Goal: Task Accomplishment & Management: Manage account settings

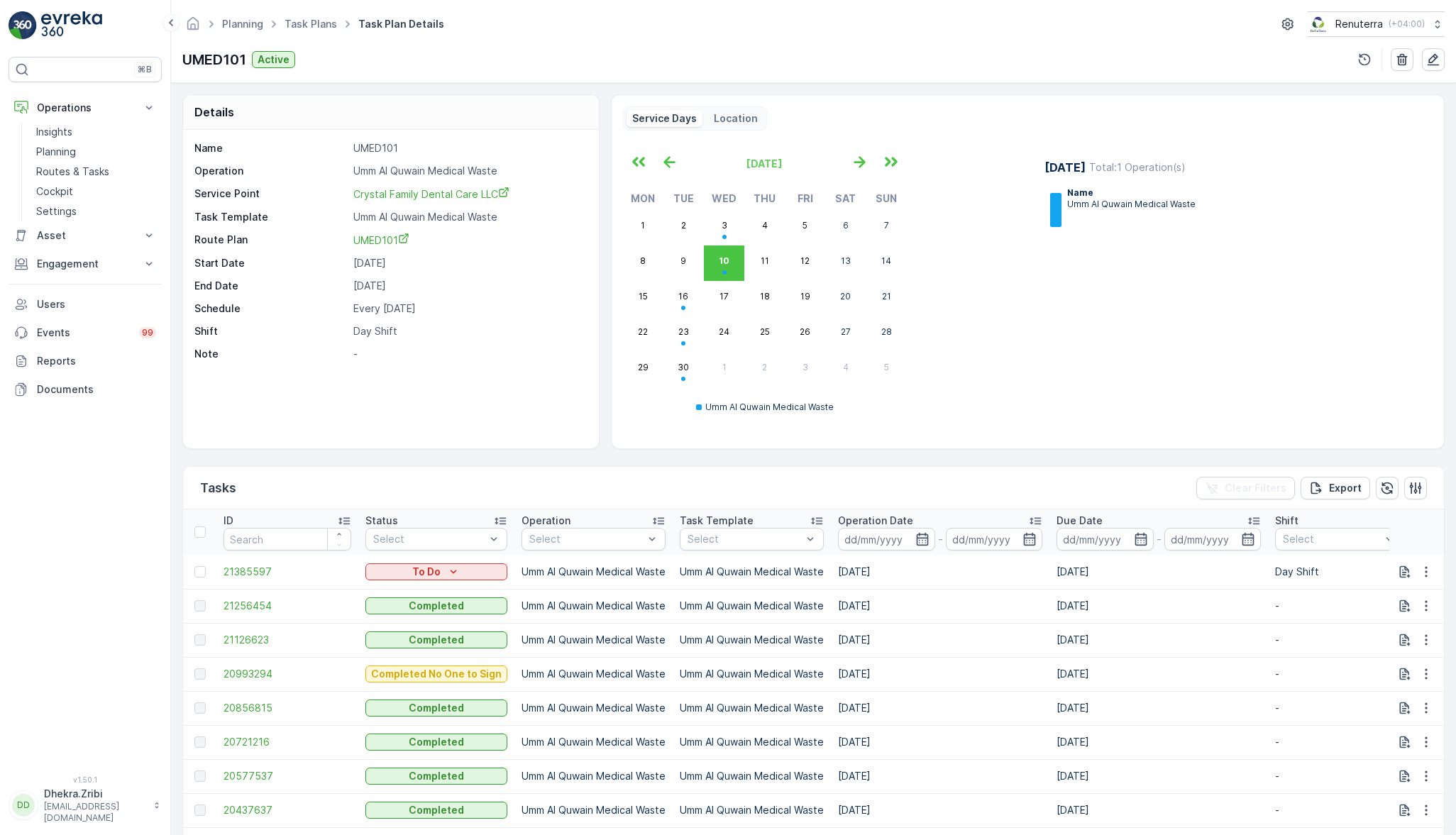
click at [41, 143] on link "Planning" at bounding box center [96, 152] width 131 height 20
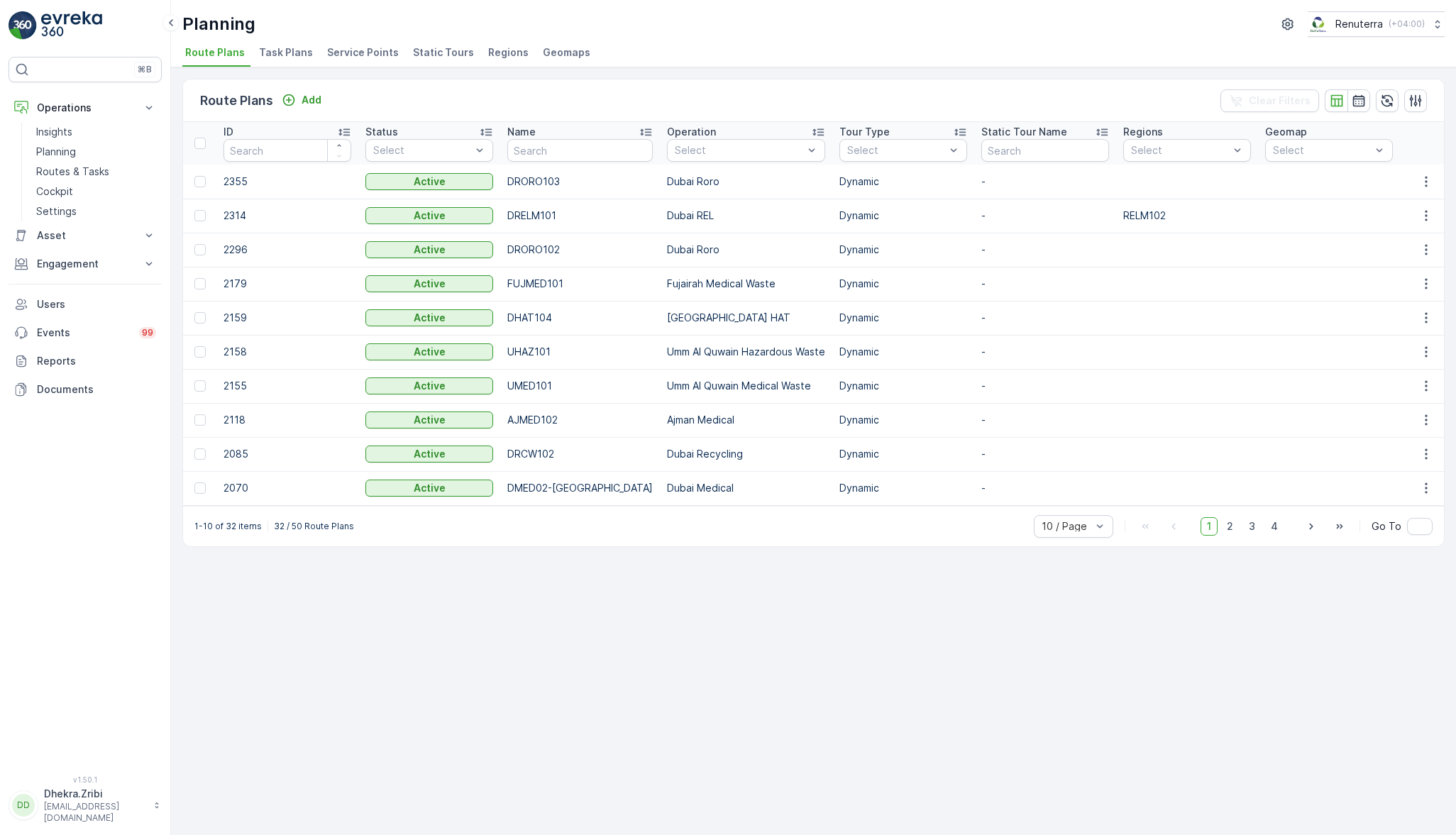
click at [342, 49] on span "Service Points" at bounding box center [362, 52] width 71 height 14
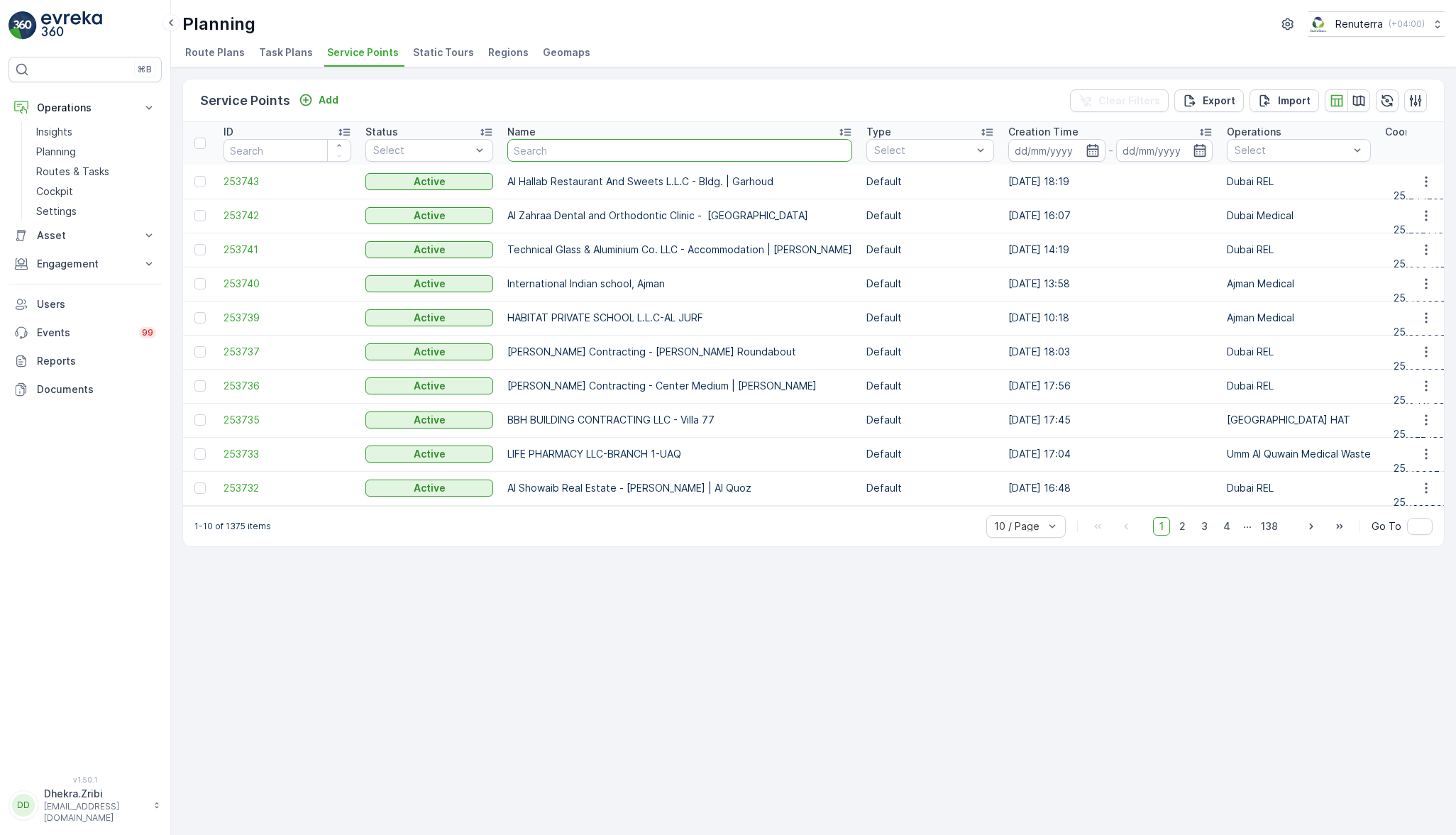
click at [601, 146] on input "text" at bounding box center [680, 150] width 345 height 23
type input "s"
type input "global"
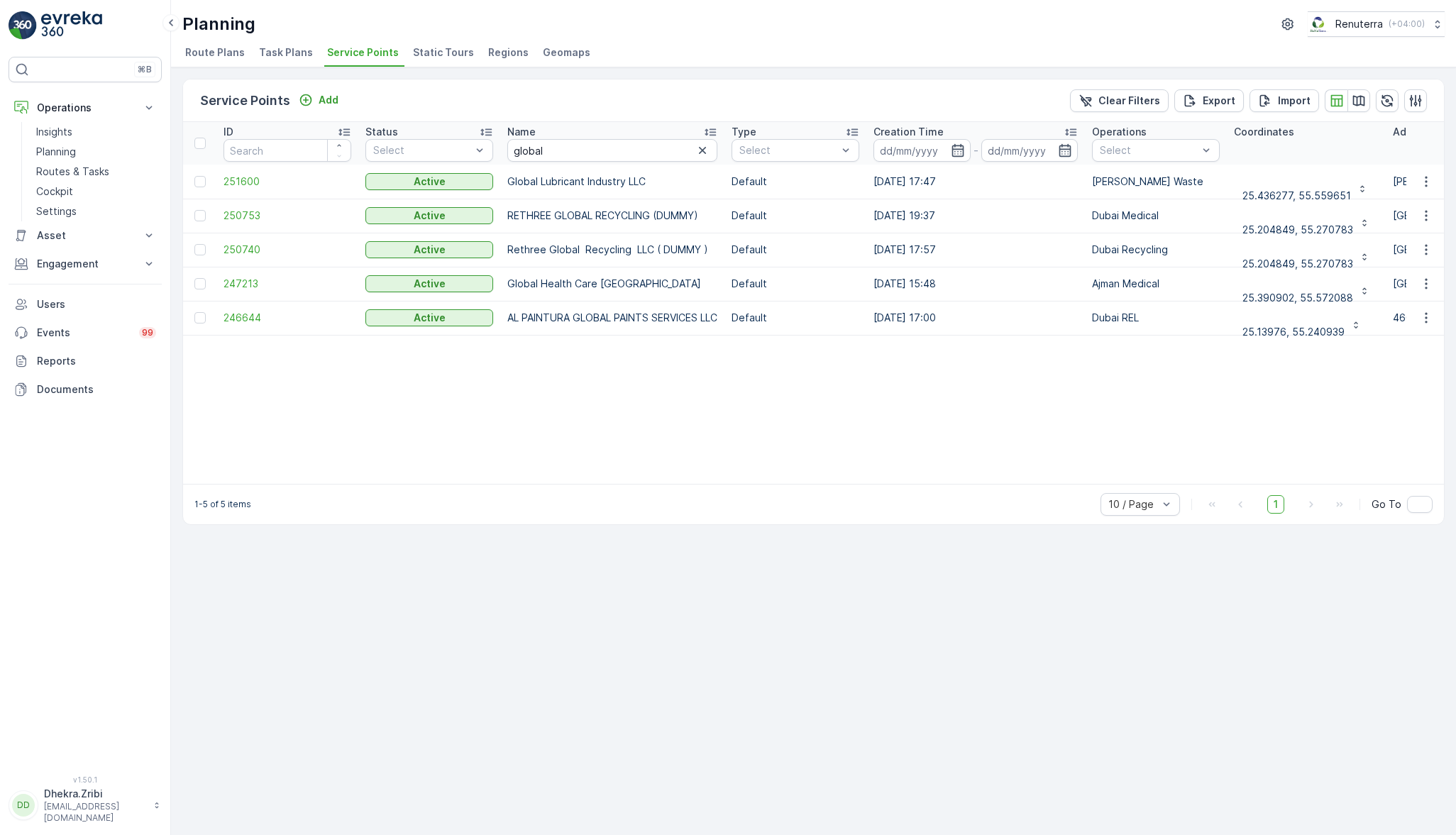
click at [253, 187] on td "251600" at bounding box center [287, 182] width 142 height 34
click at [241, 182] on span "251600" at bounding box center [287, 181] width 127 height 14
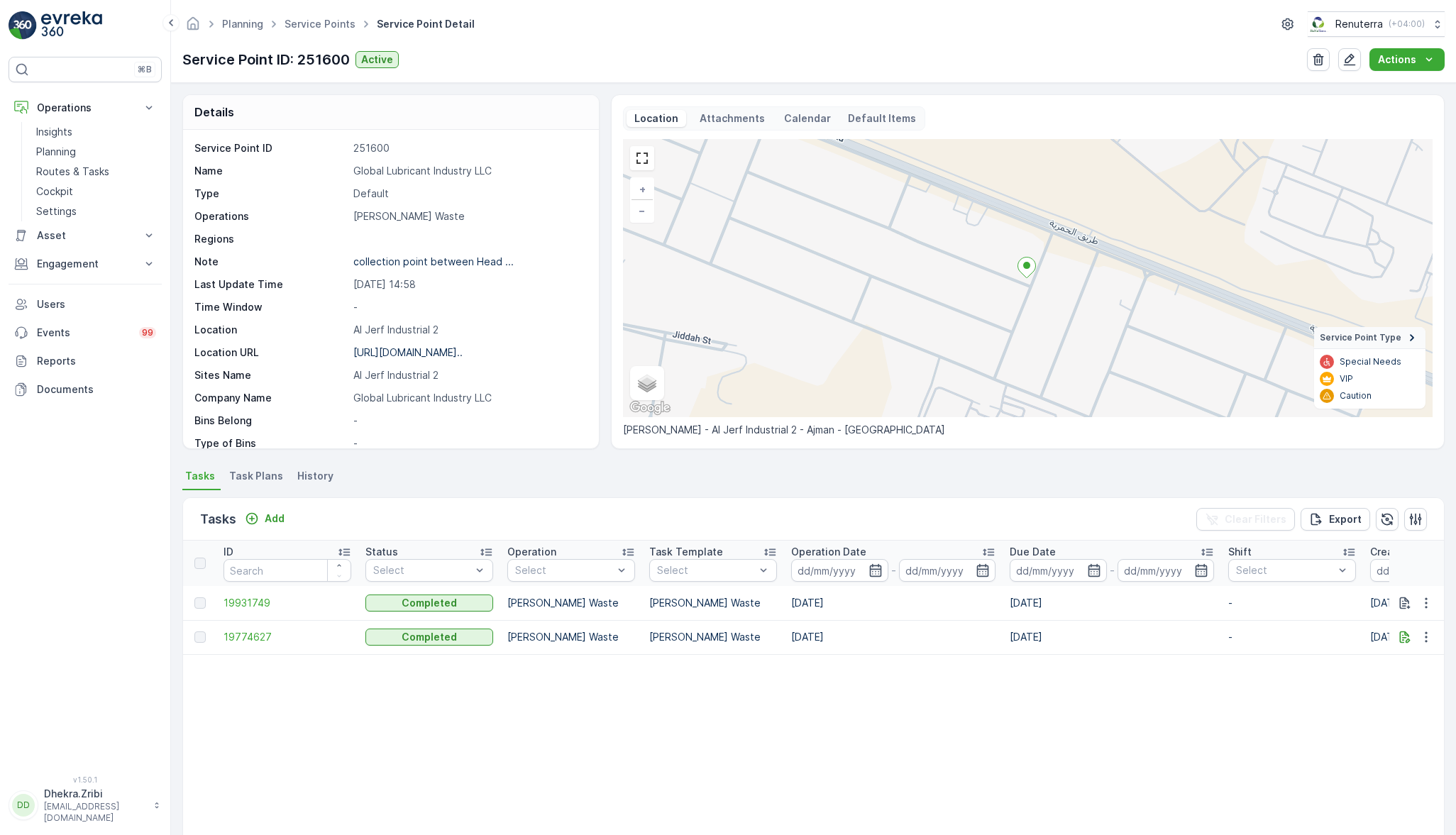
click at [256, 633] on span "19774627" at bounding box center [287, 637] width 127 height 14
click at [1422, 636] on icon "button" at bounding box center [1426, 637] width 14 height 14
click at [1380, 653] on span "See More Details" at bounding box center [1410, 657] width 82 height 14
click at [1403, 638] on icon "button" at bounding box center [1404, 637] width 14 height 14
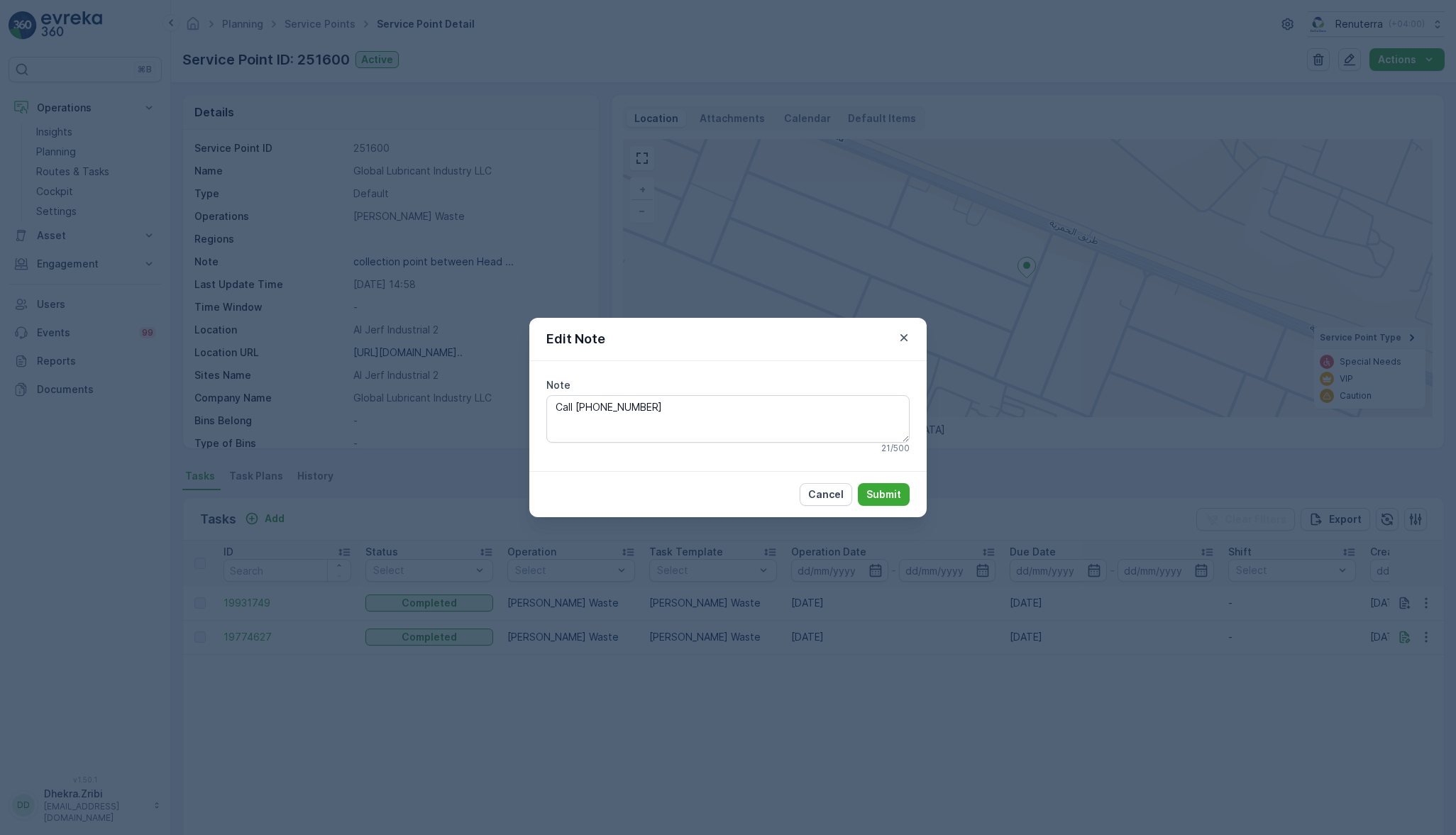
click at [909, 340] on icon "button" at bounding box center [904, 337] width 14 height 14
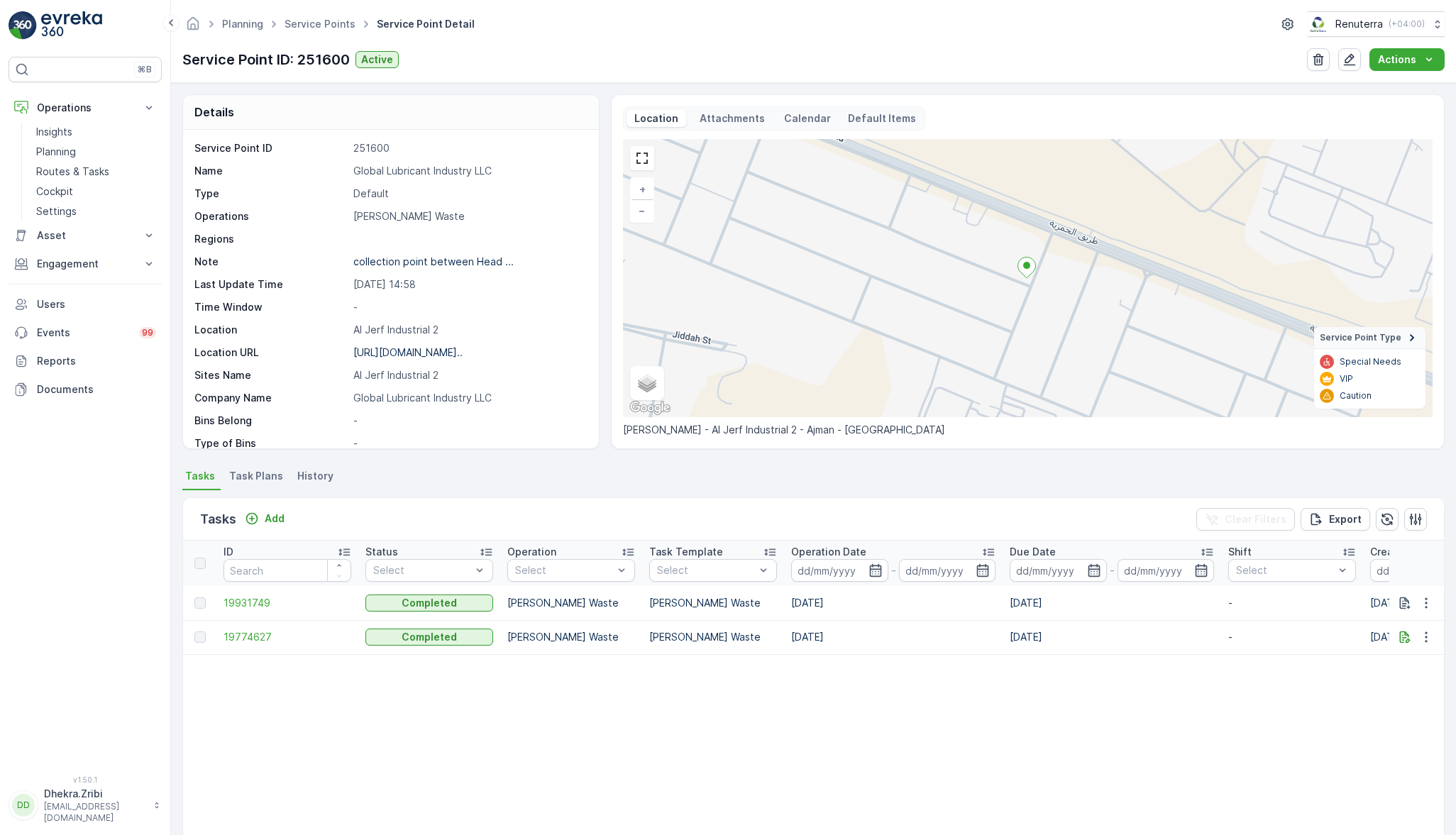
click at [63, 258] on p "Engagement" at bounding box center [85, 264] width 96 height 14
click at [74, 349] on p "Service Points" at bounding box center [70, 347] width 68 height 14
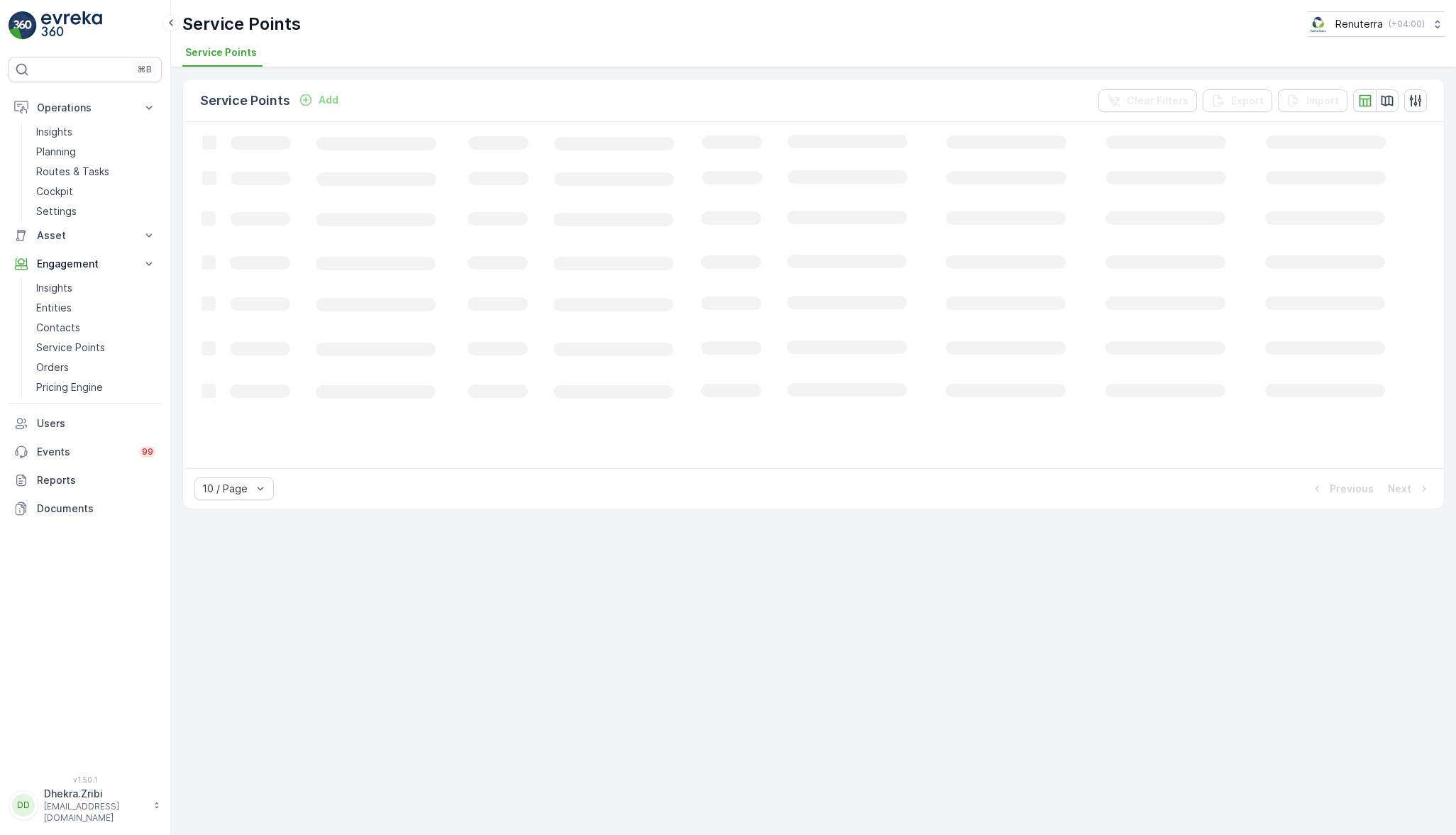
click at [48, 360] on p "Orders" at bounding box center [52, 367] width 32 height 14
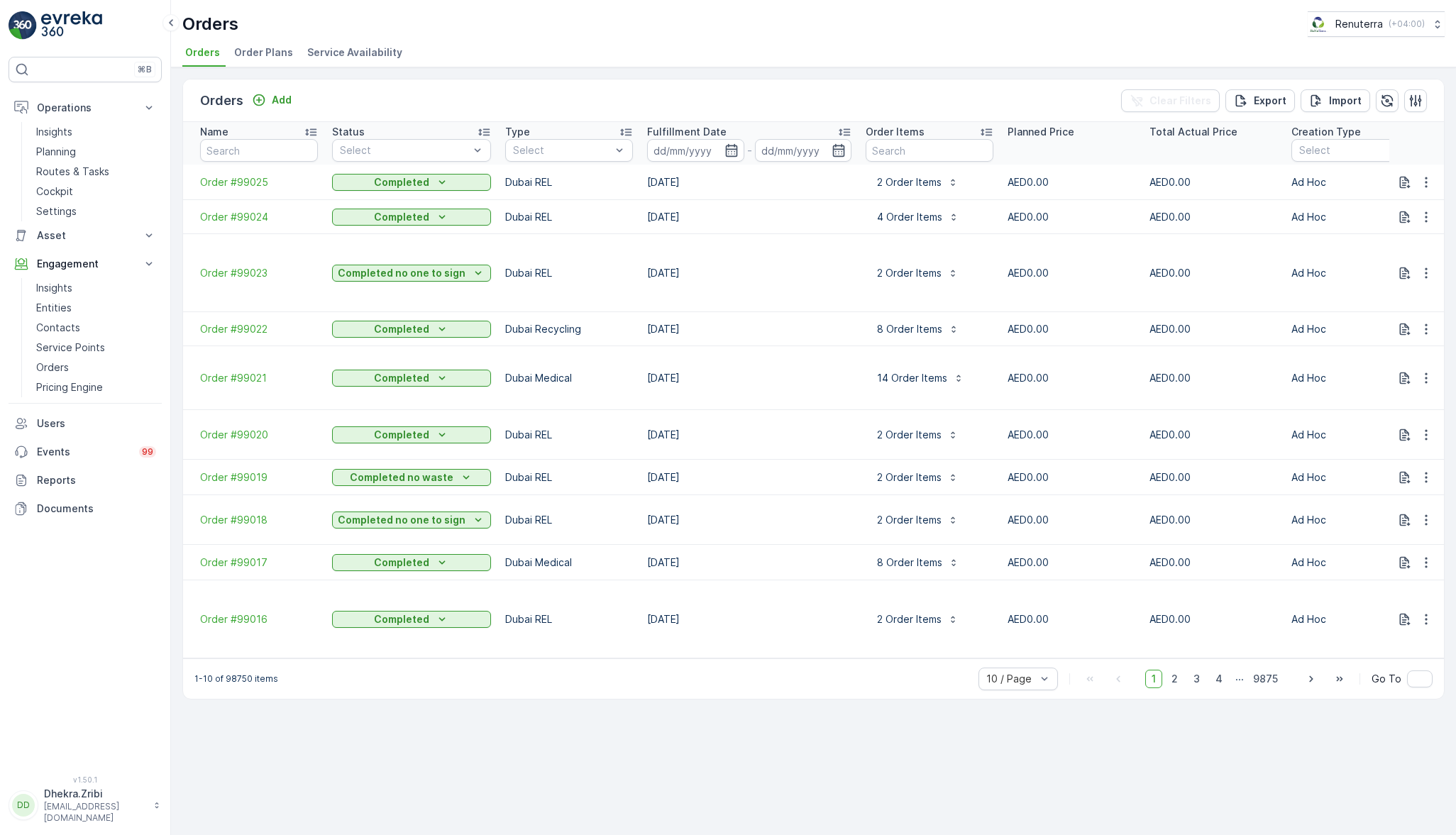
click at [79, 476] on p "Reports" at bounding box center [96, 480] width 119 height 14
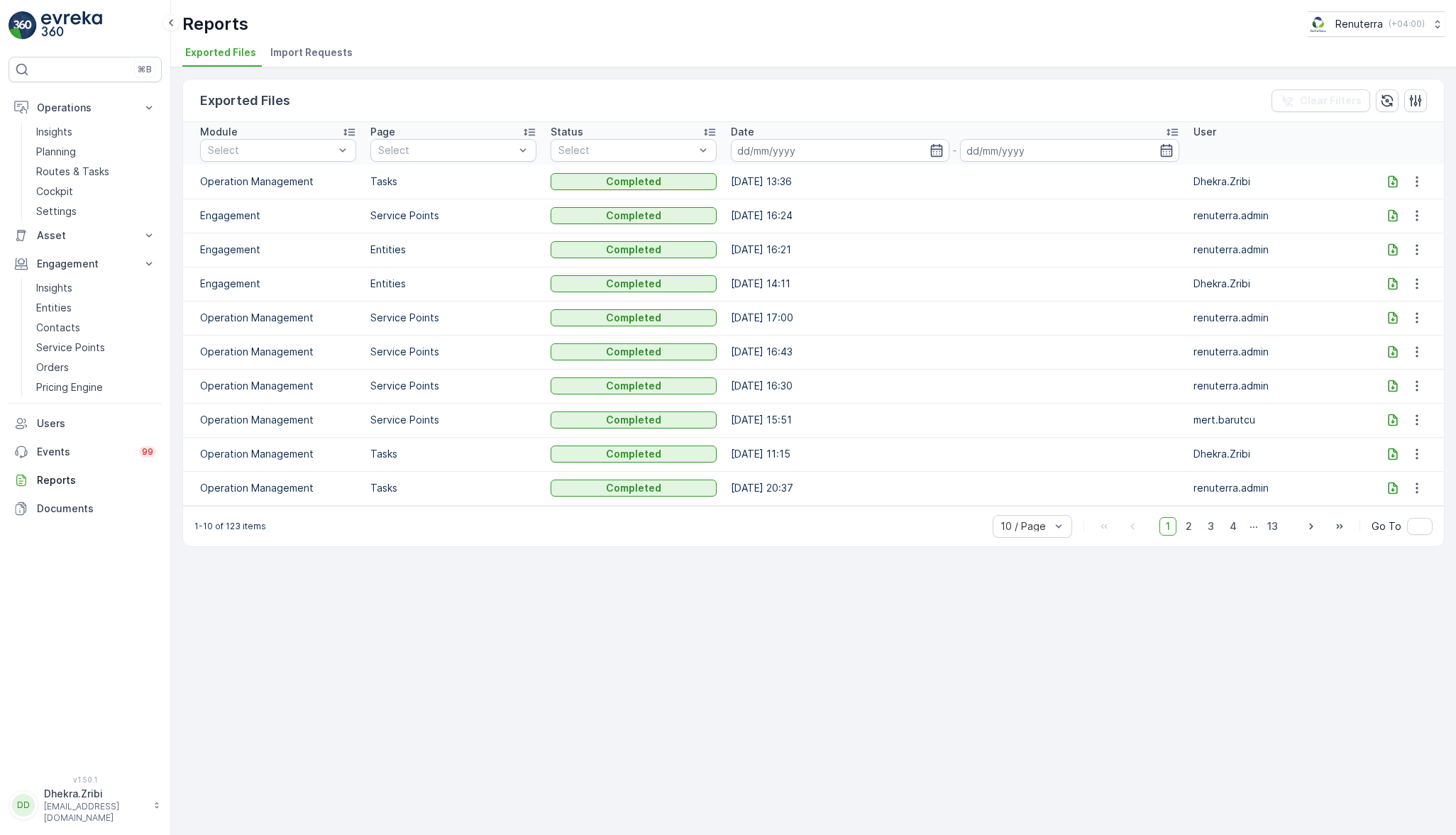
click at [81, 504] on p "Documents" at bounding box center [96, 508] width 119 height 14
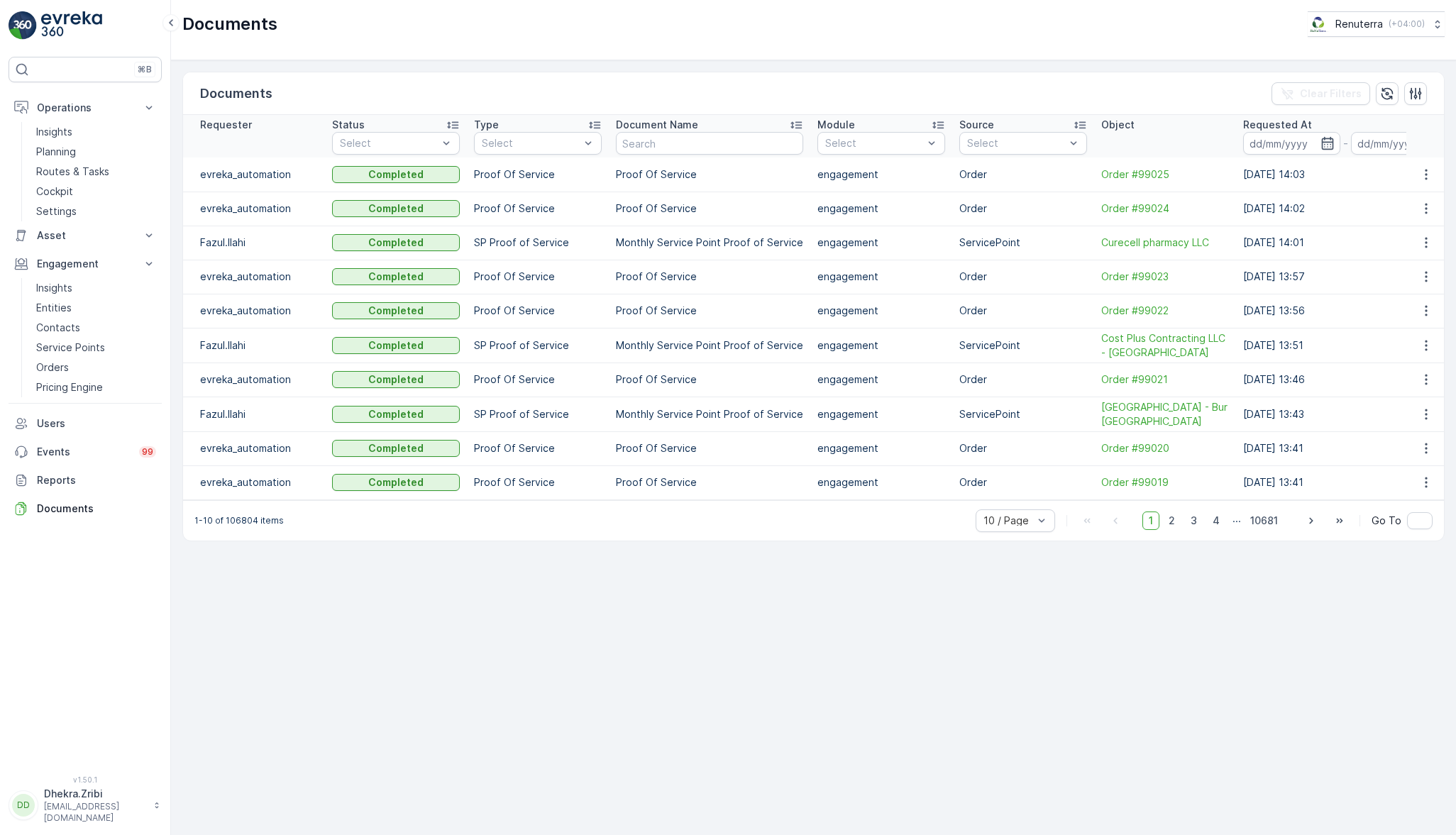
click at [74, 314] on link "Entities" at bounding box center [96, 308] width 131 height 20
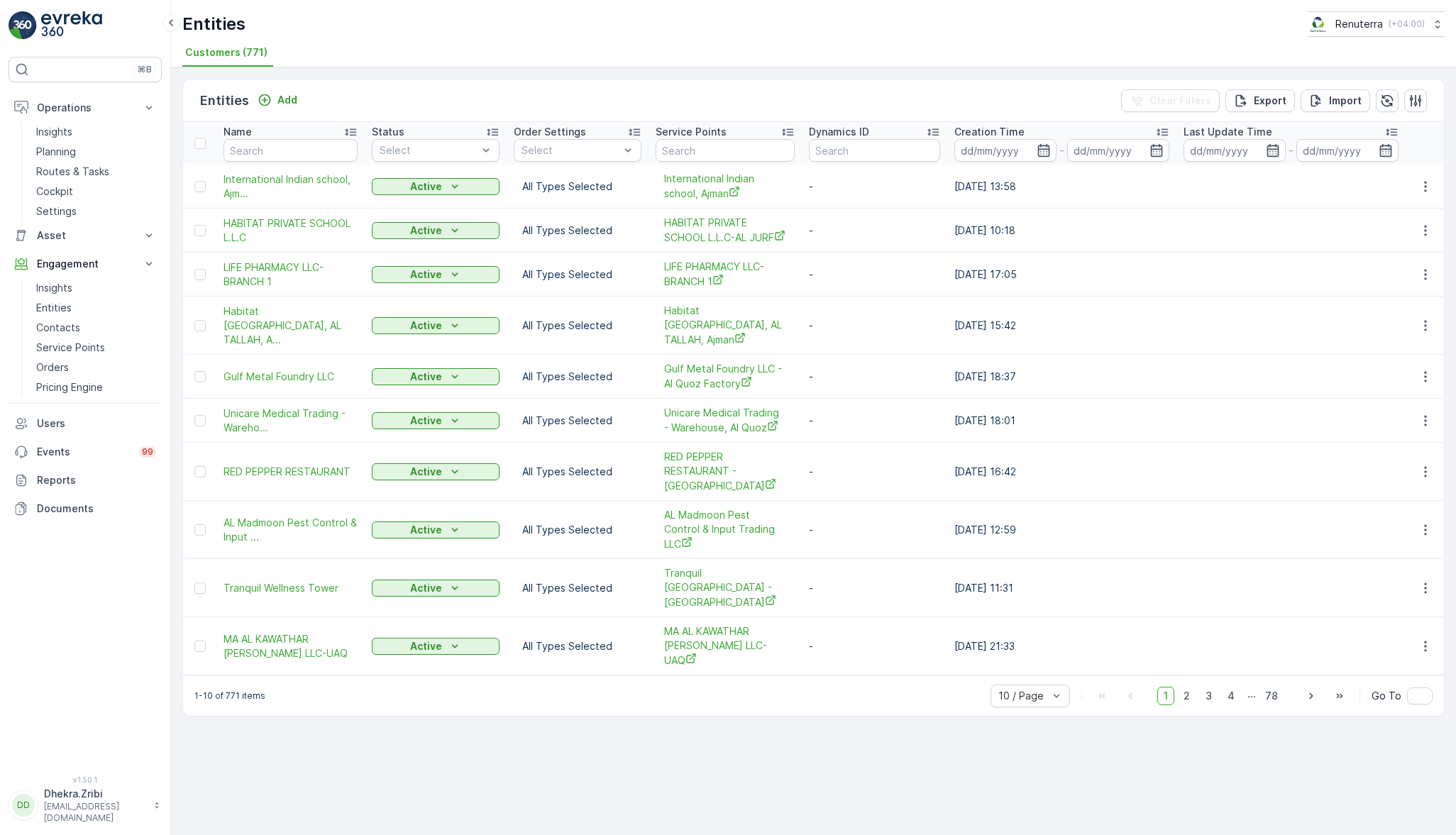
click at [91, 340] on p "Service Points" at bounding box center [70, 347] width 68 height 14
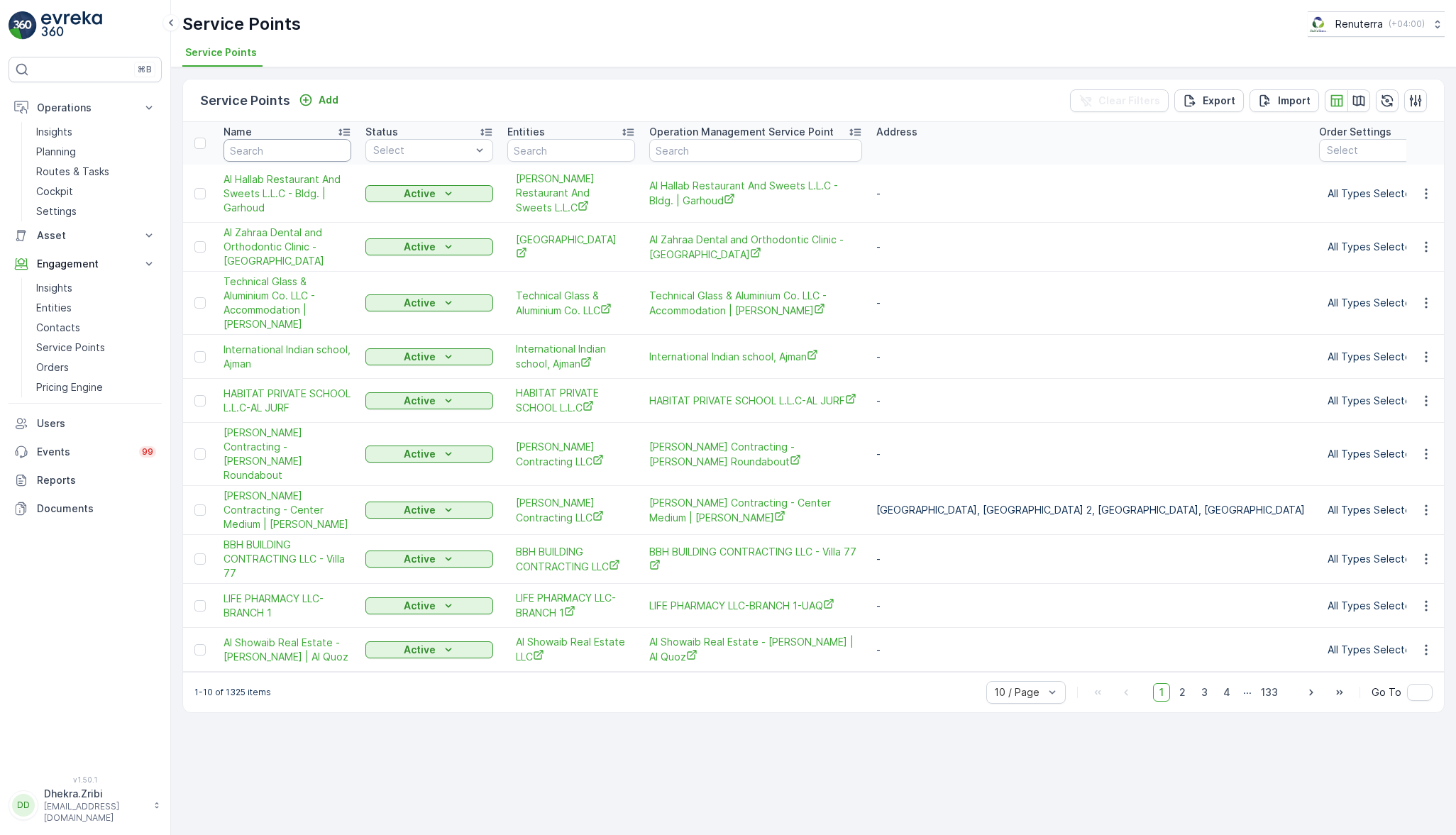
click at [289, 150] on input "text" at bounding box center [287, 150] width 127 height 23
type input "global lub"
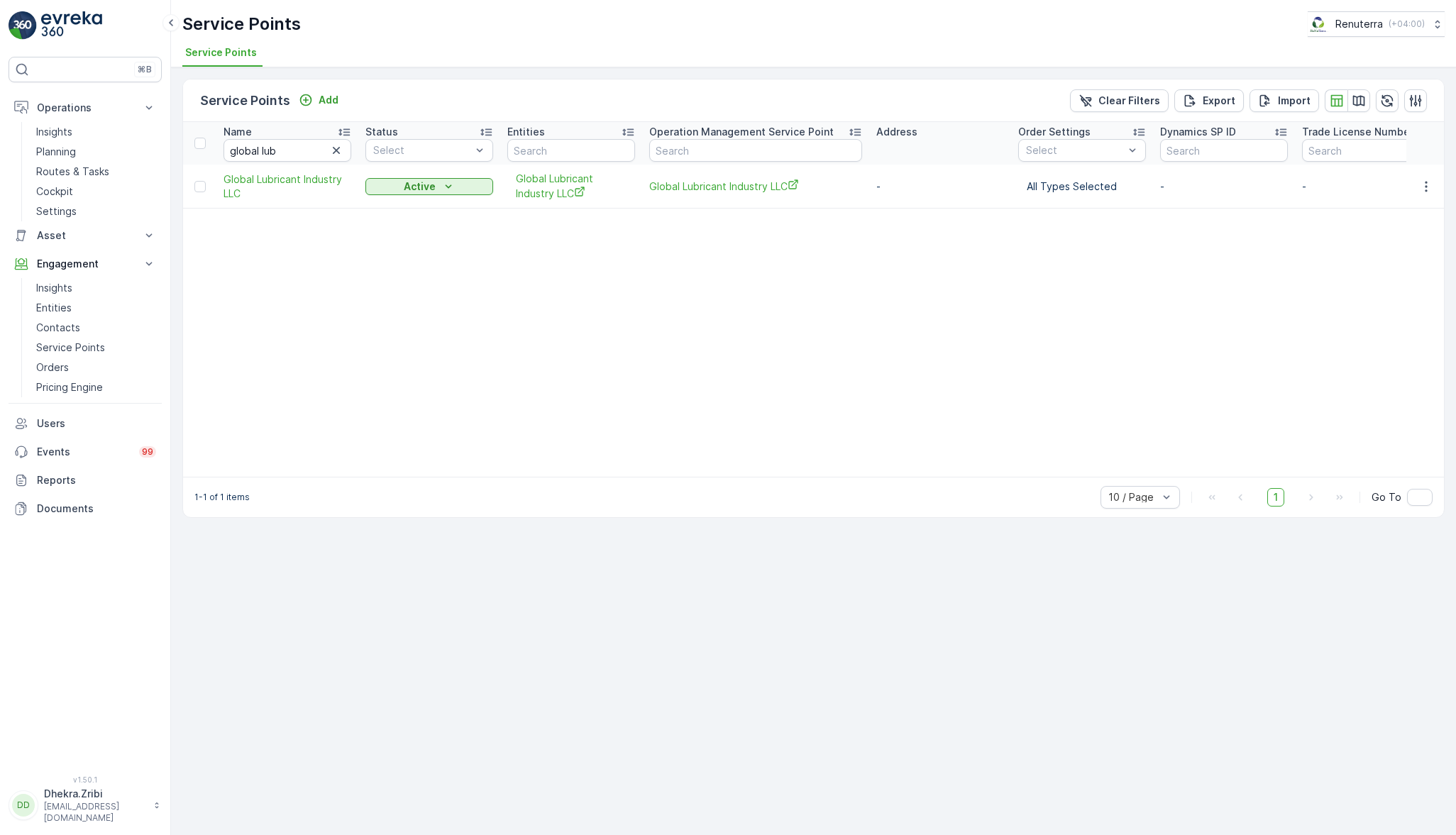
click at [1425, 187] on icon "button" at bounding box center [1426, 186] width 14 height 14
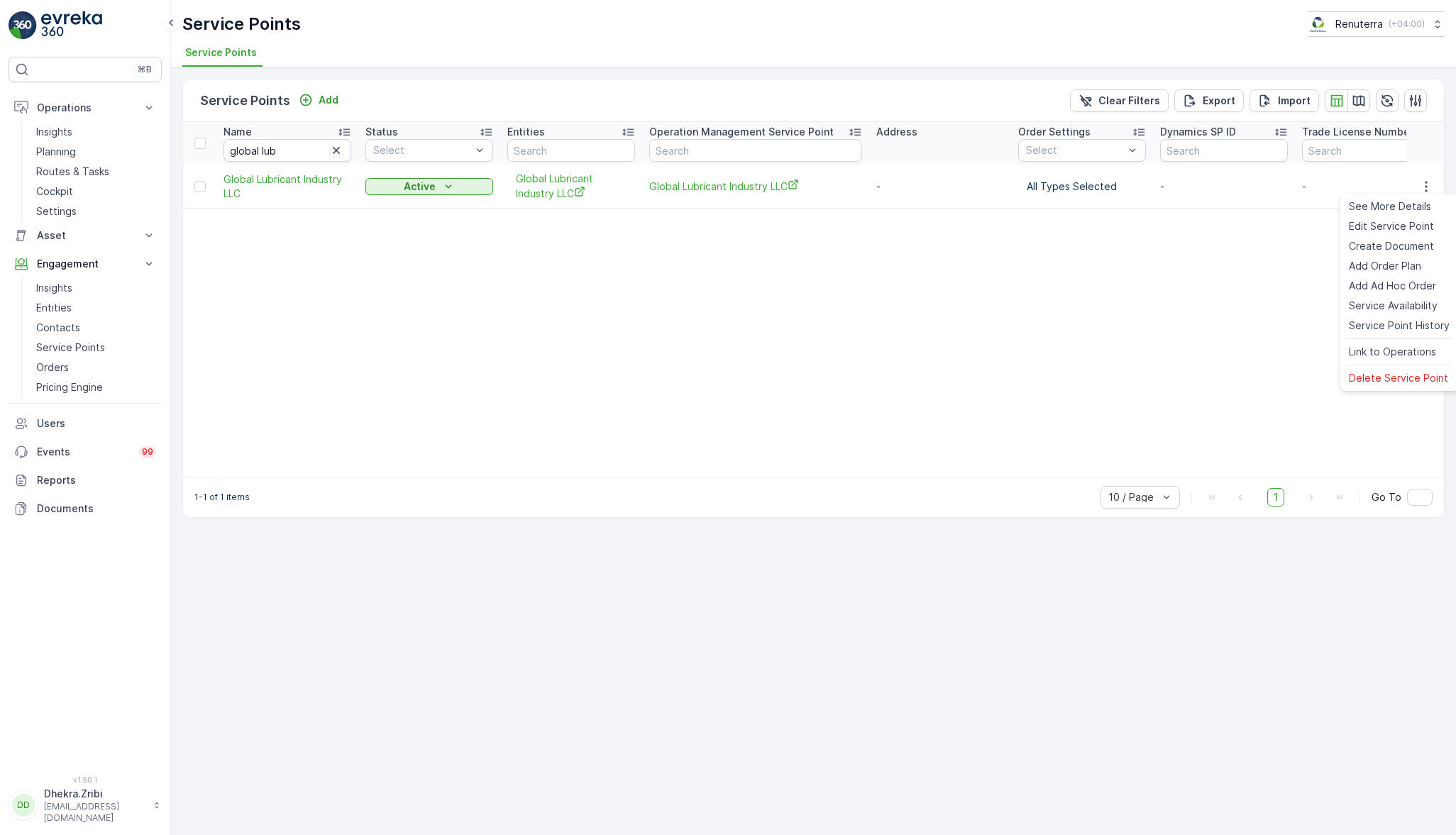
click at [1379, 244] on span "Create Document" at bounding box center [1392, 246] width 85 height 14
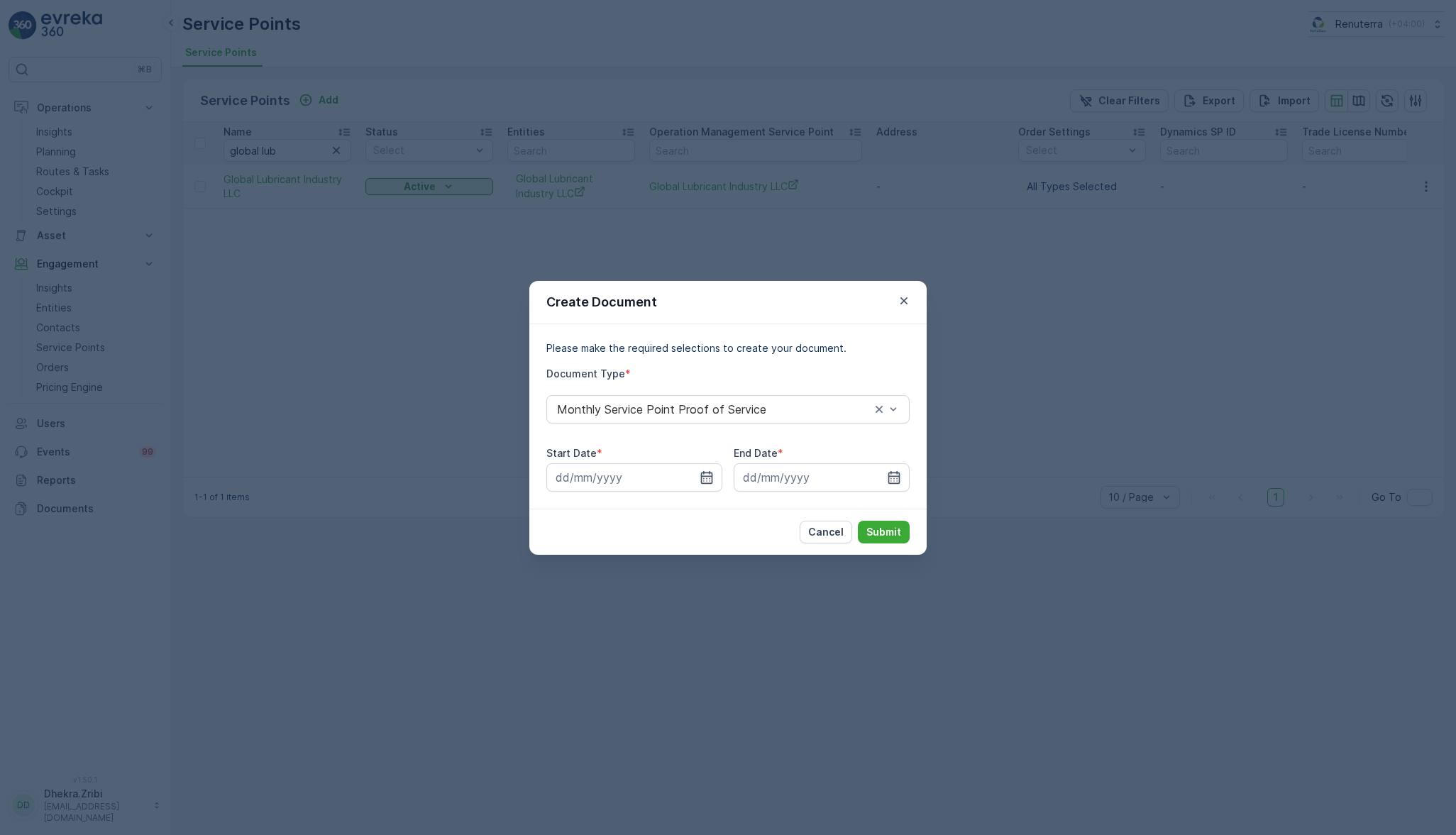
click at [901, 303] on icon "button" at bounding box center [904, 300] width 14 height 14
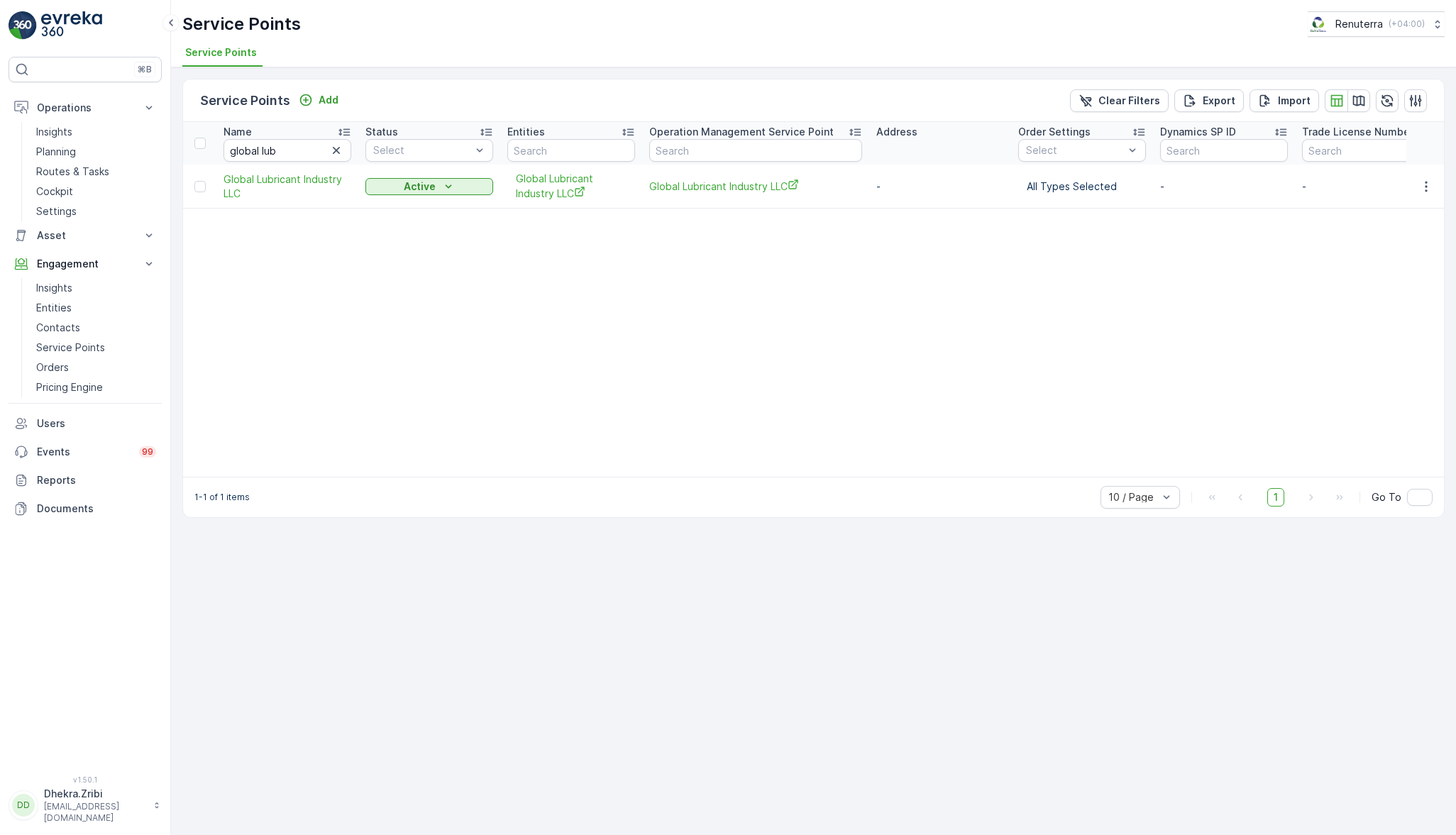
click at [58, 148] on p "Planning" at bounding box center [56, 152] width 40 height 14
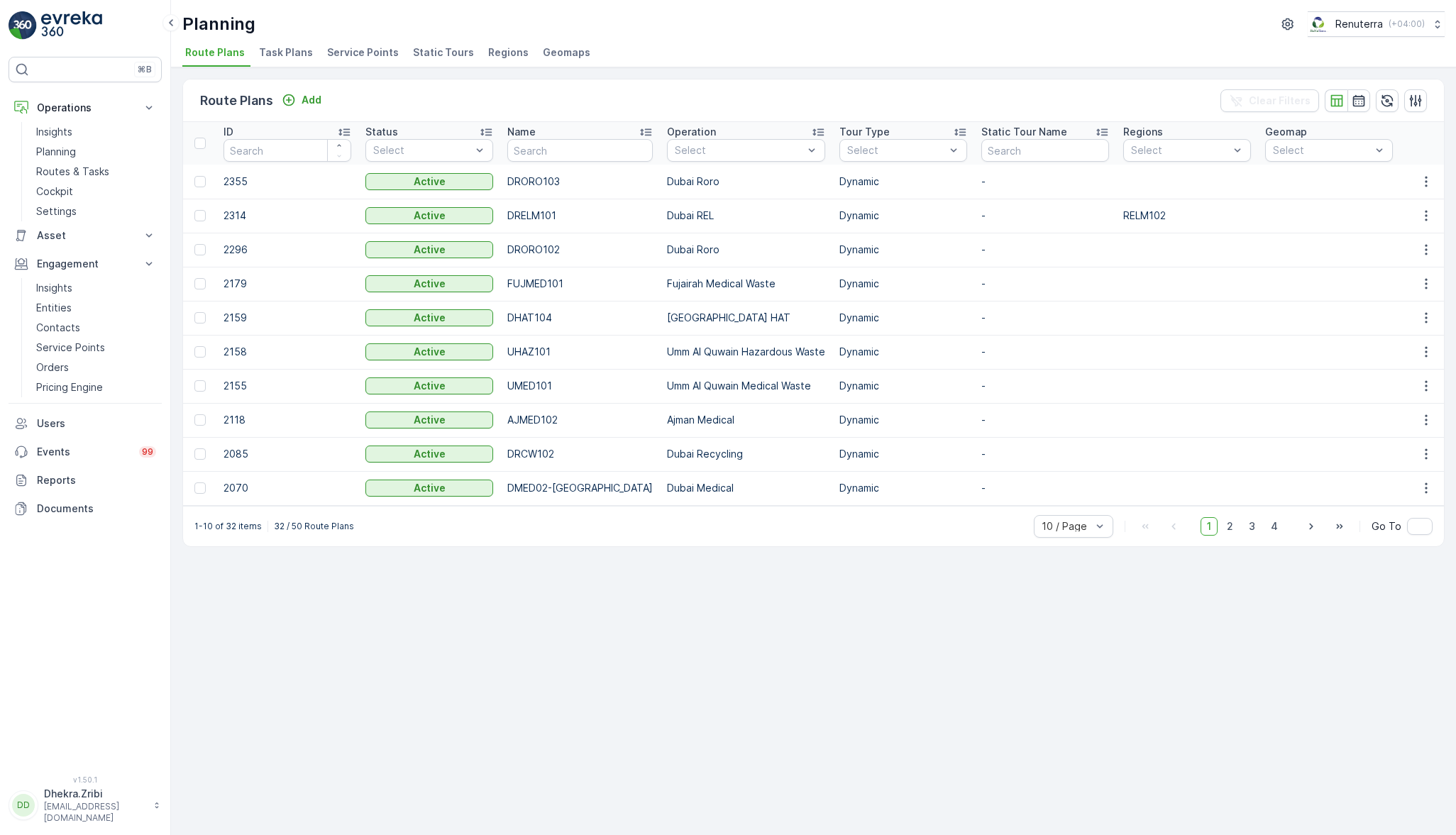
click at [340, 48] on span "Service Points" at bounding box center [362, 52] width 71 height 14
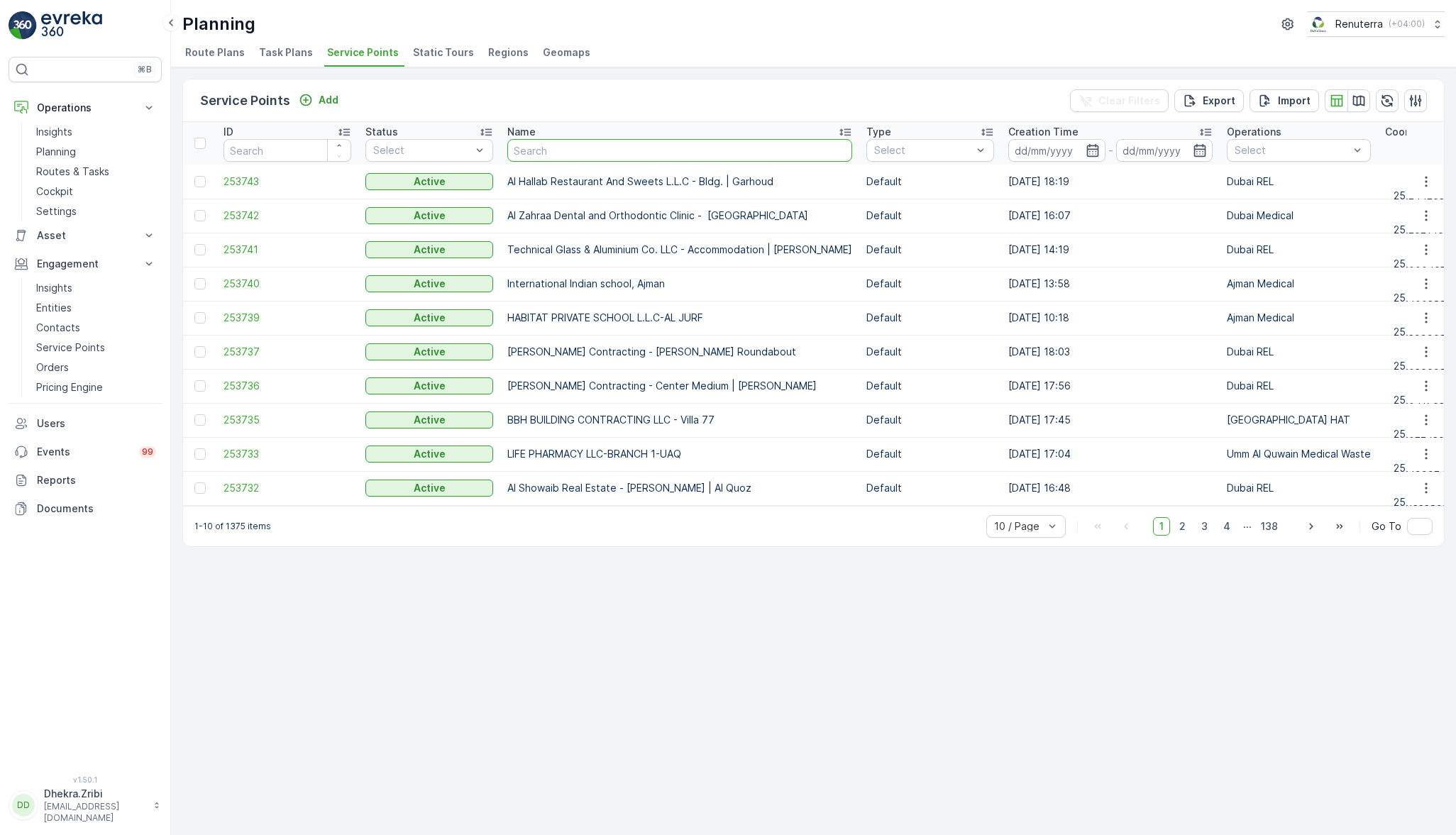
click at [557, 143] on input "text" at bounding box center [680, 150] width 345 height 23
type input "glo"
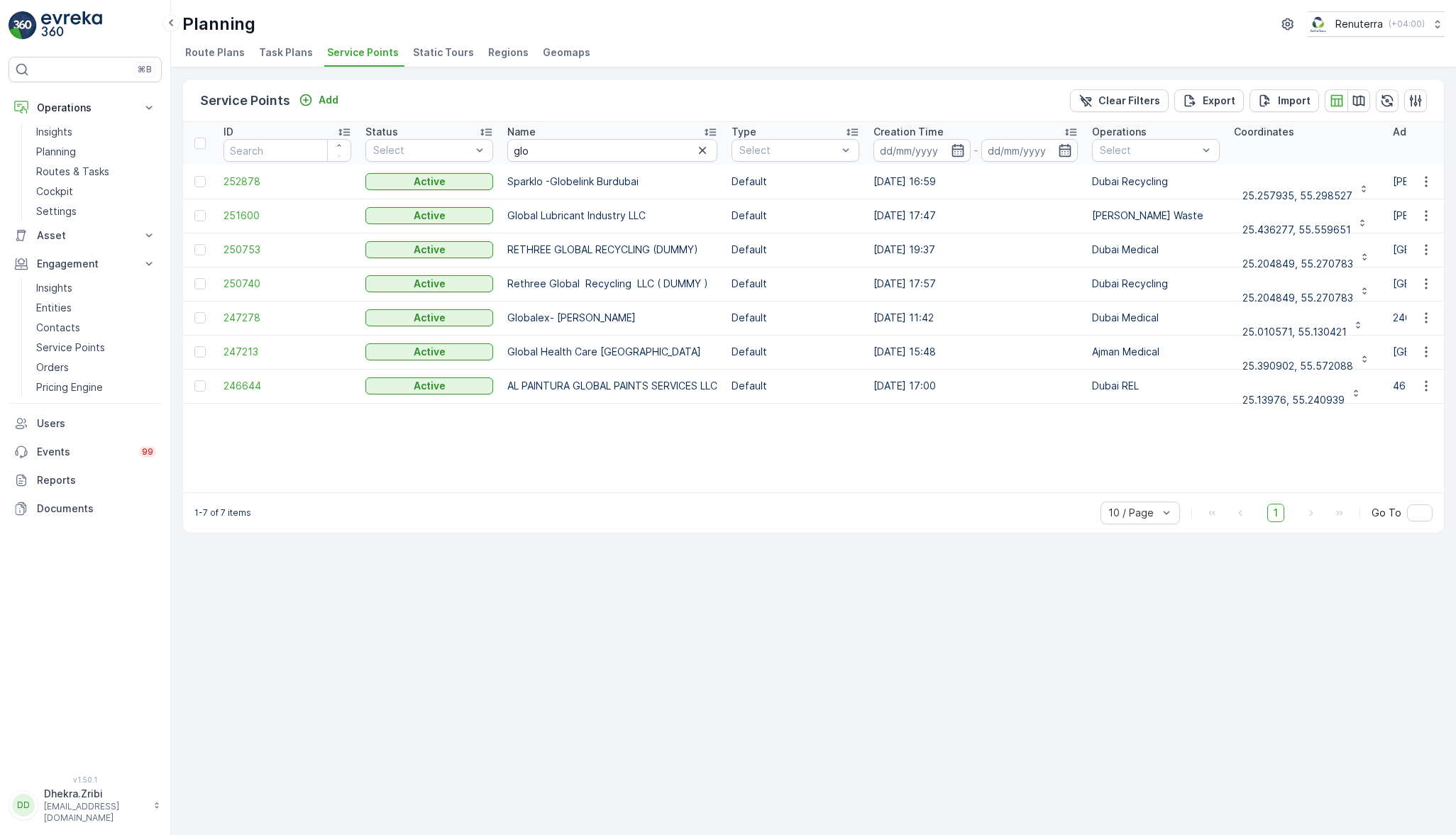
click at [245, 216] on span "251600" at bounding box center [287, 215] width 127 height 14
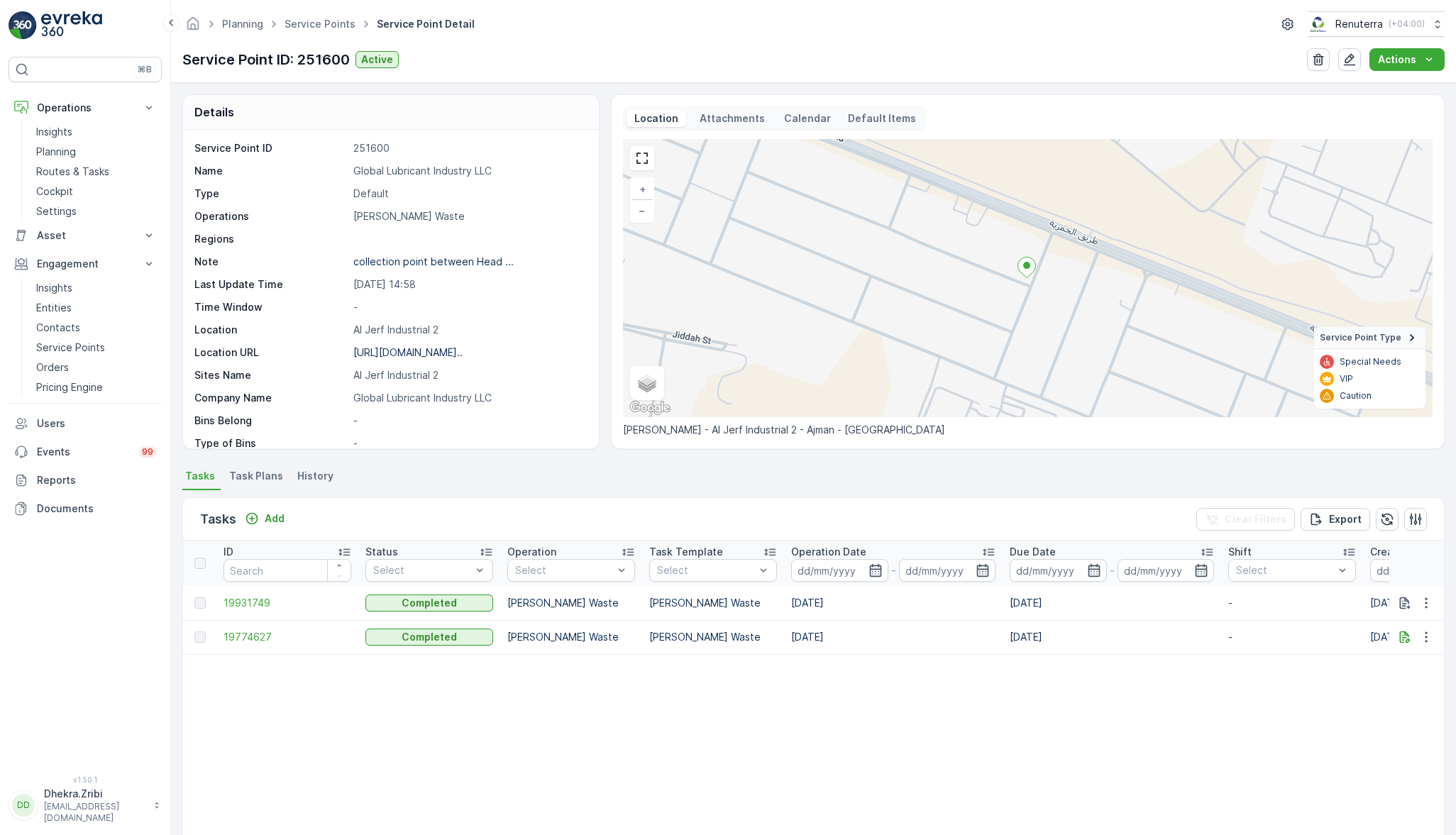
click at [1428, 643] on icon "button" at bounding box center [1426, 637] width 14 height 14
click at [1128, 730] on table "ID Status Select Operation Select Task Template Select Operation Date - Due Dat…" at bounding box center [1287, 716] width 2208 height 352
click at [1413, 57] on p "Actions" at bounding box center [1397, 59] width 38 height 14
click at [253, 641] on span "19774627" at bounding box center [287, 637] width 127 height 14
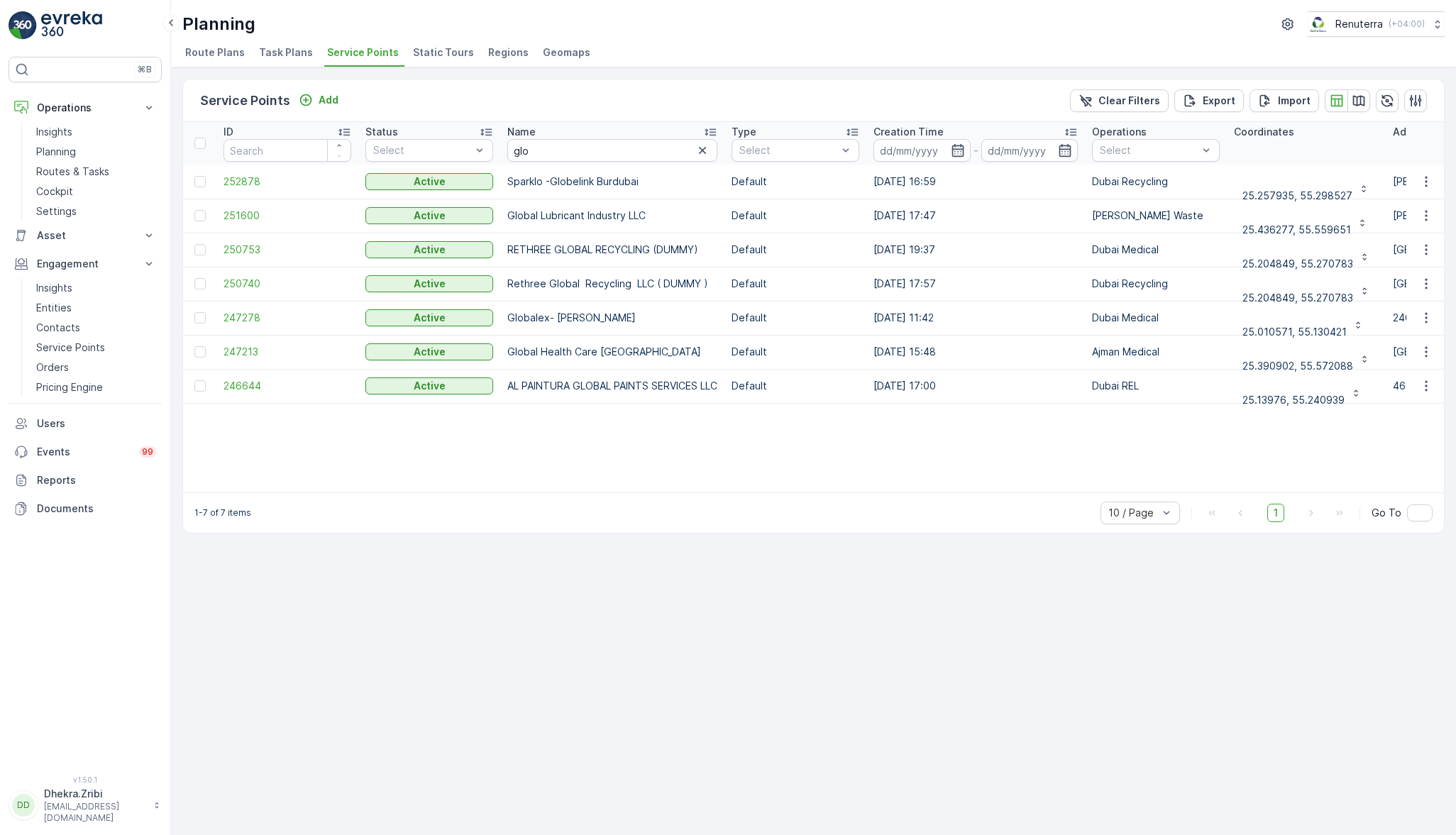
click at [1432, 217] on icon "button" at bounding box center [1426, 215] width 14 height 14
click at [71, 364] on link "Orders" at bounding box center [96, 367] width 131 height 20
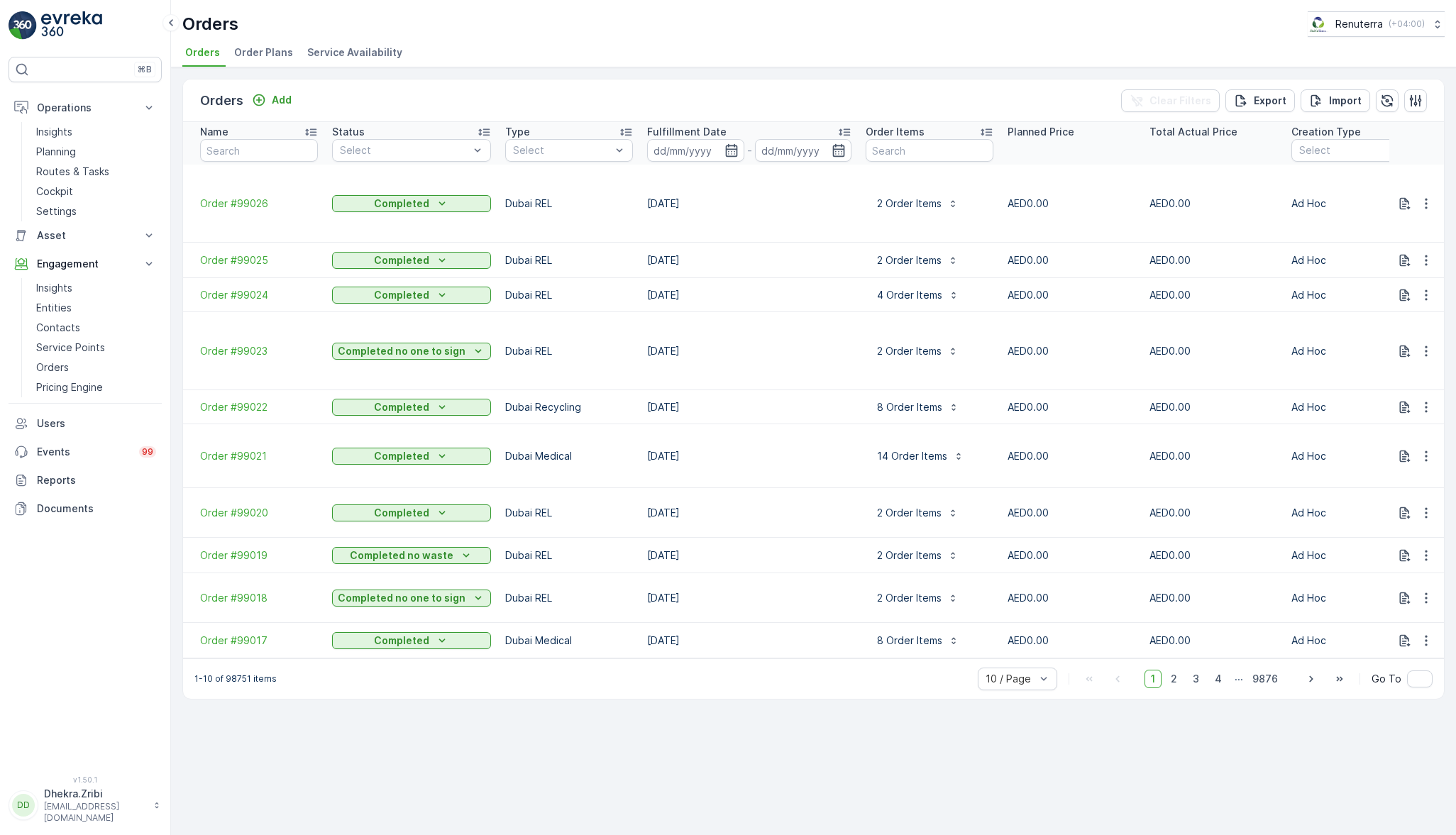
click at [74, 501] on p "Documents" at bounding box center [96, 508] width 119 height 14
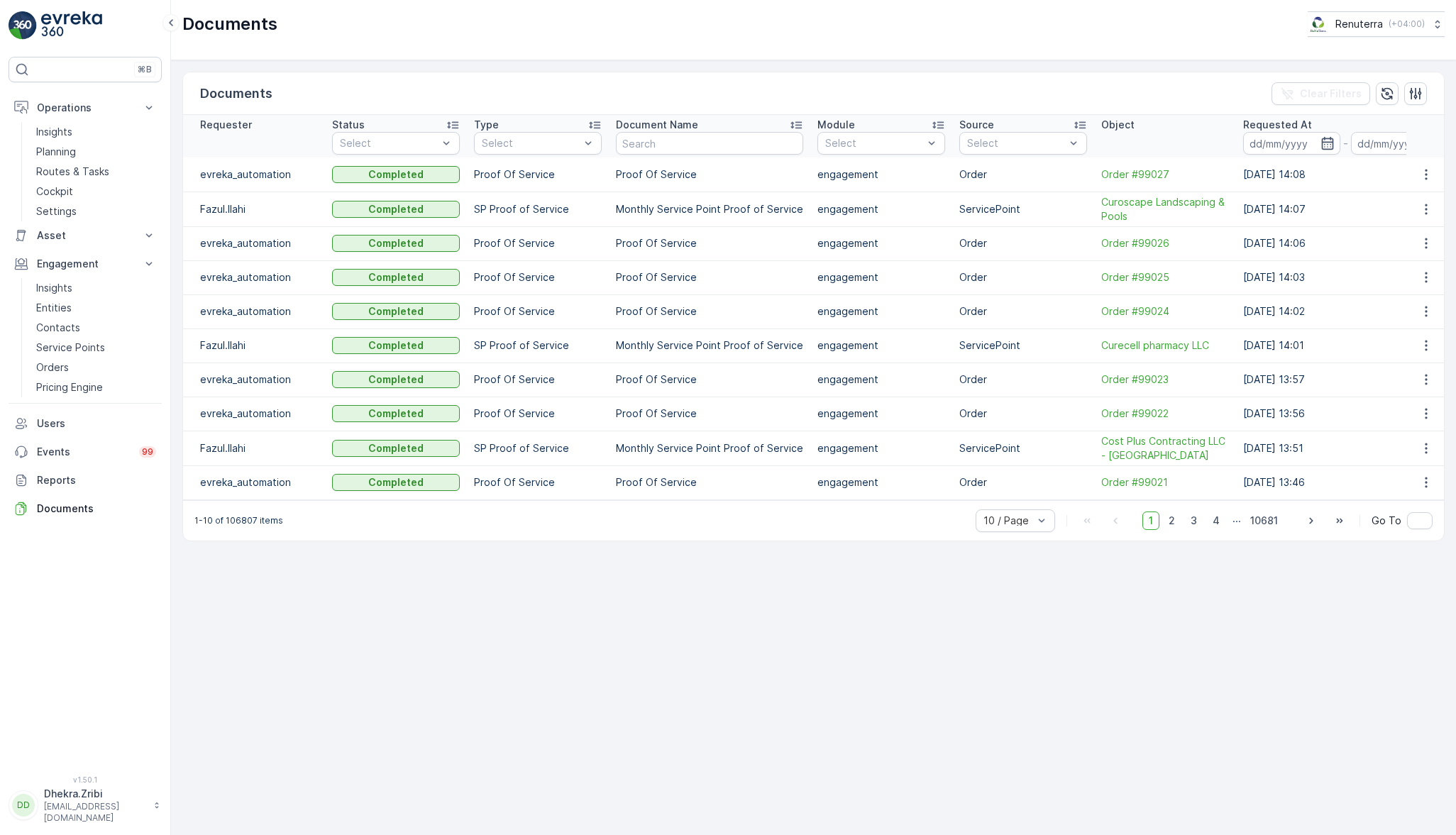
click at [40, 461] on link "Events 99" at bounding box center [85, 451] width 153 height 29
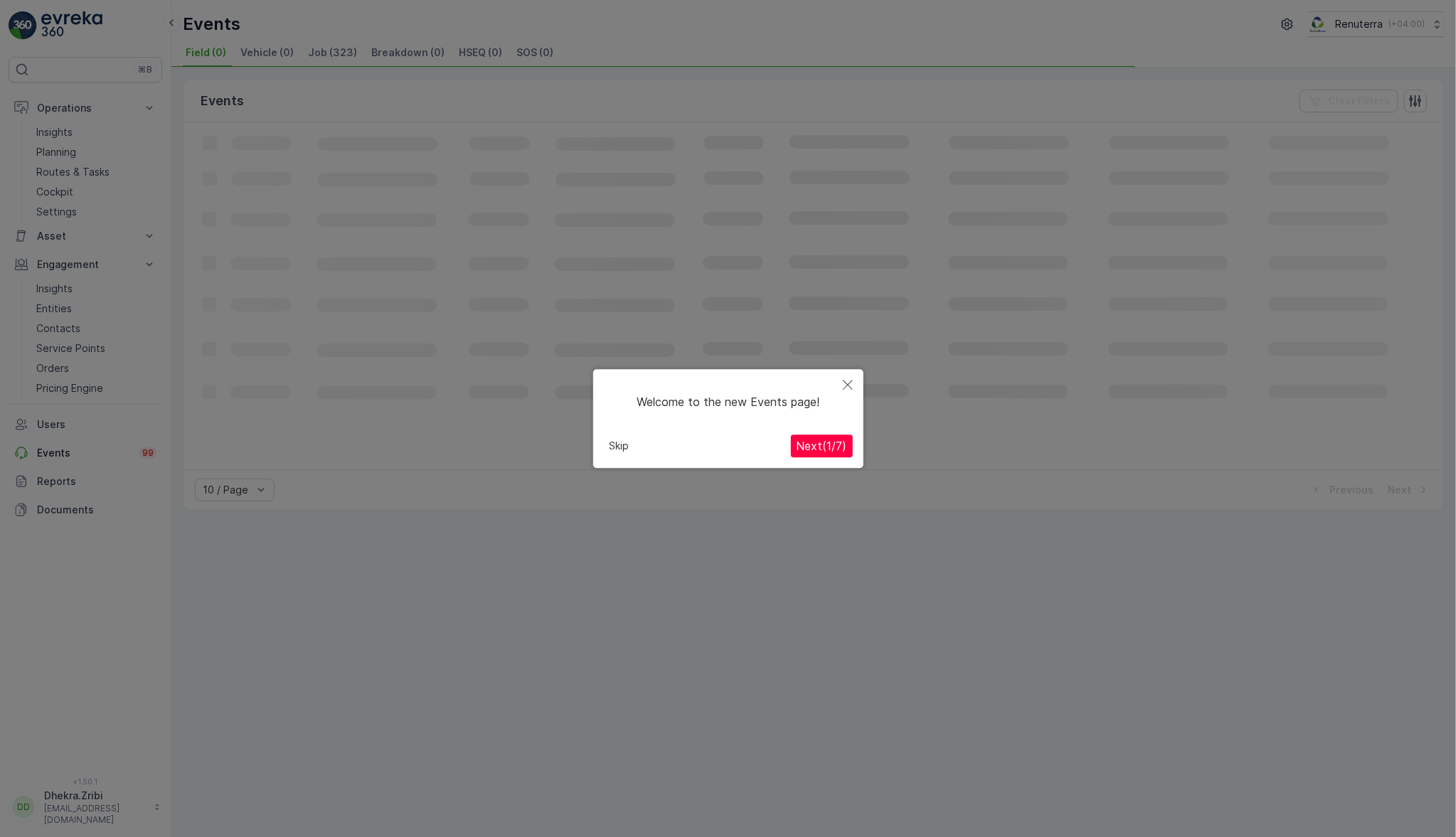
click at [63, 478] on div at bounding box center [728, 430] width 1456 height 859
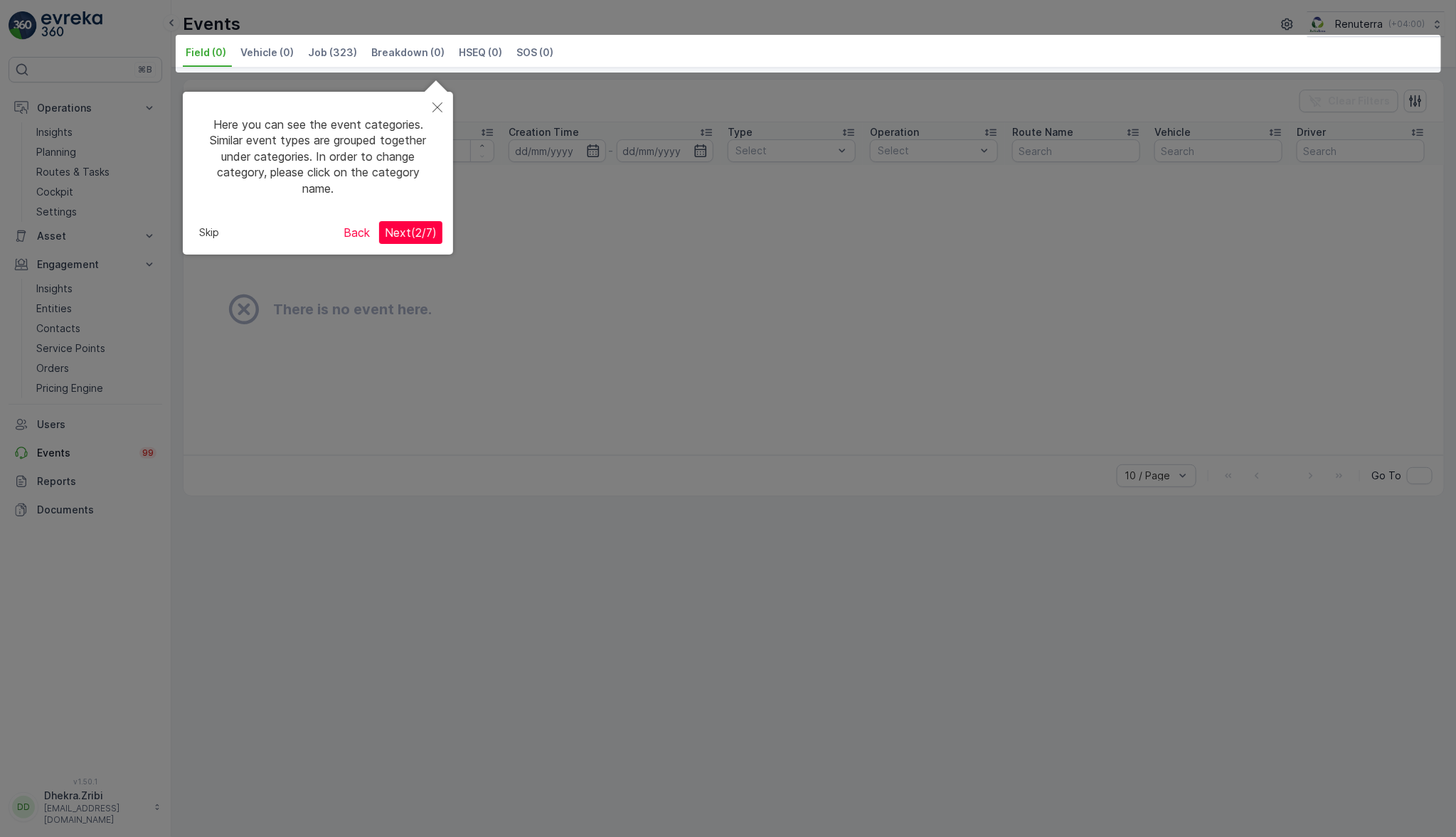
click at [63, 478] on div at bounding box center [728, 418] width 1456 height 838
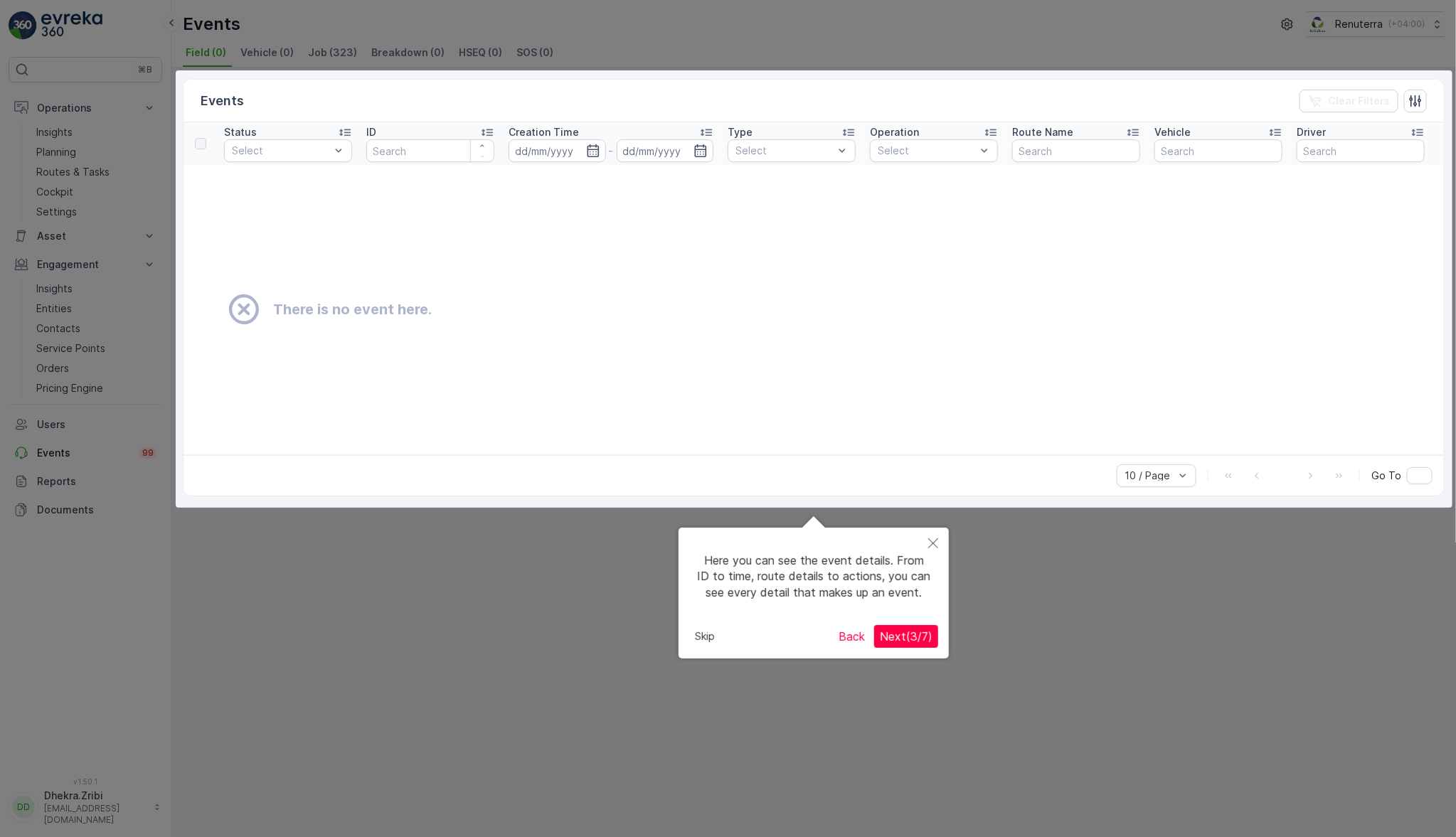
click at [935, 535] on button "Close" at bounding box center [933, 544] width 31 height 32
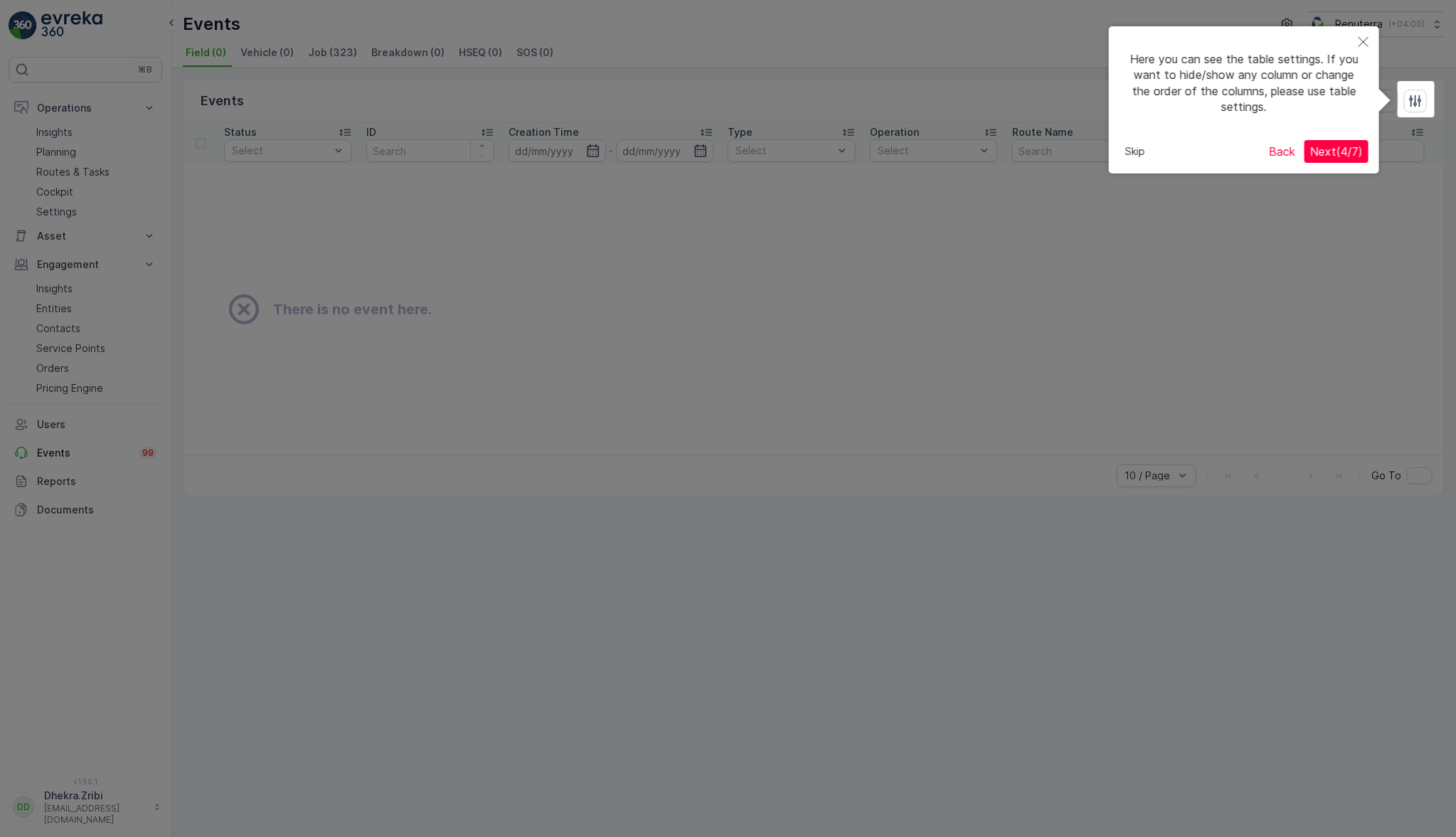
click at [670, 597] on div at bounding box center [728, 418] width 1456 height 838
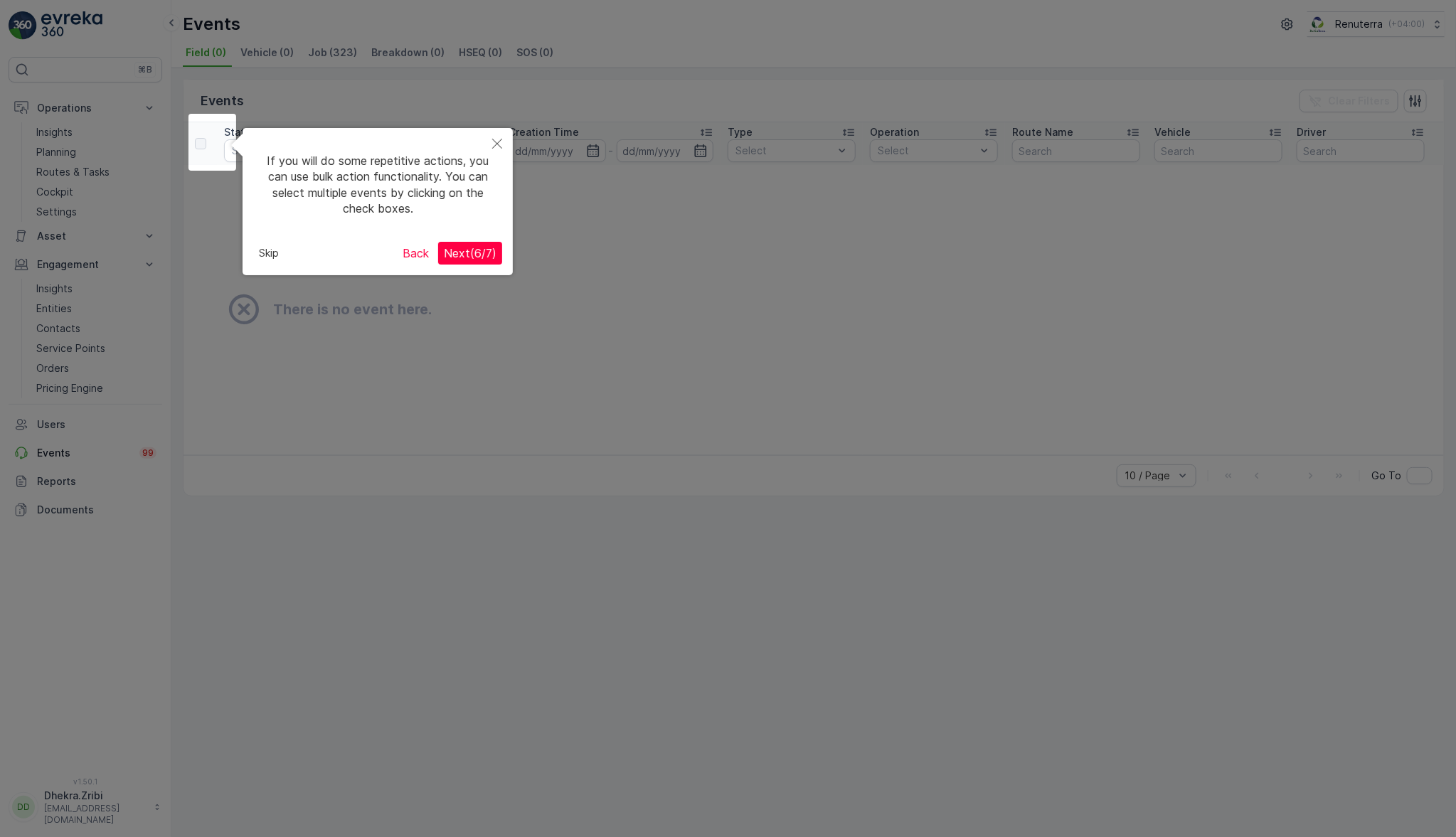
click at [64, 425] on div at bounding box center [728, 418] width 1456 height 838
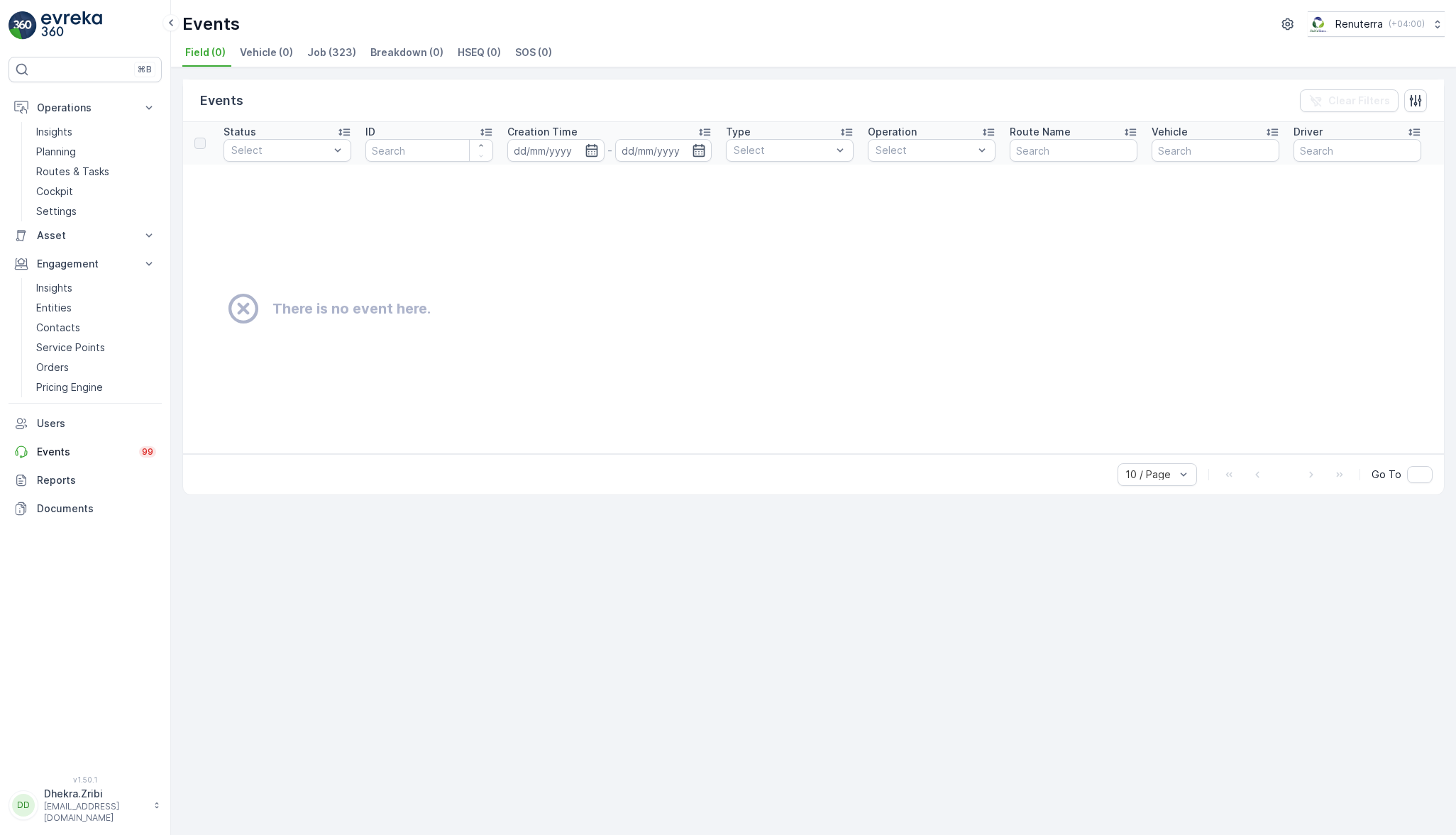
click at [66, 475] on p "Reports" at bounding box center [96, 480] width 119 height 14
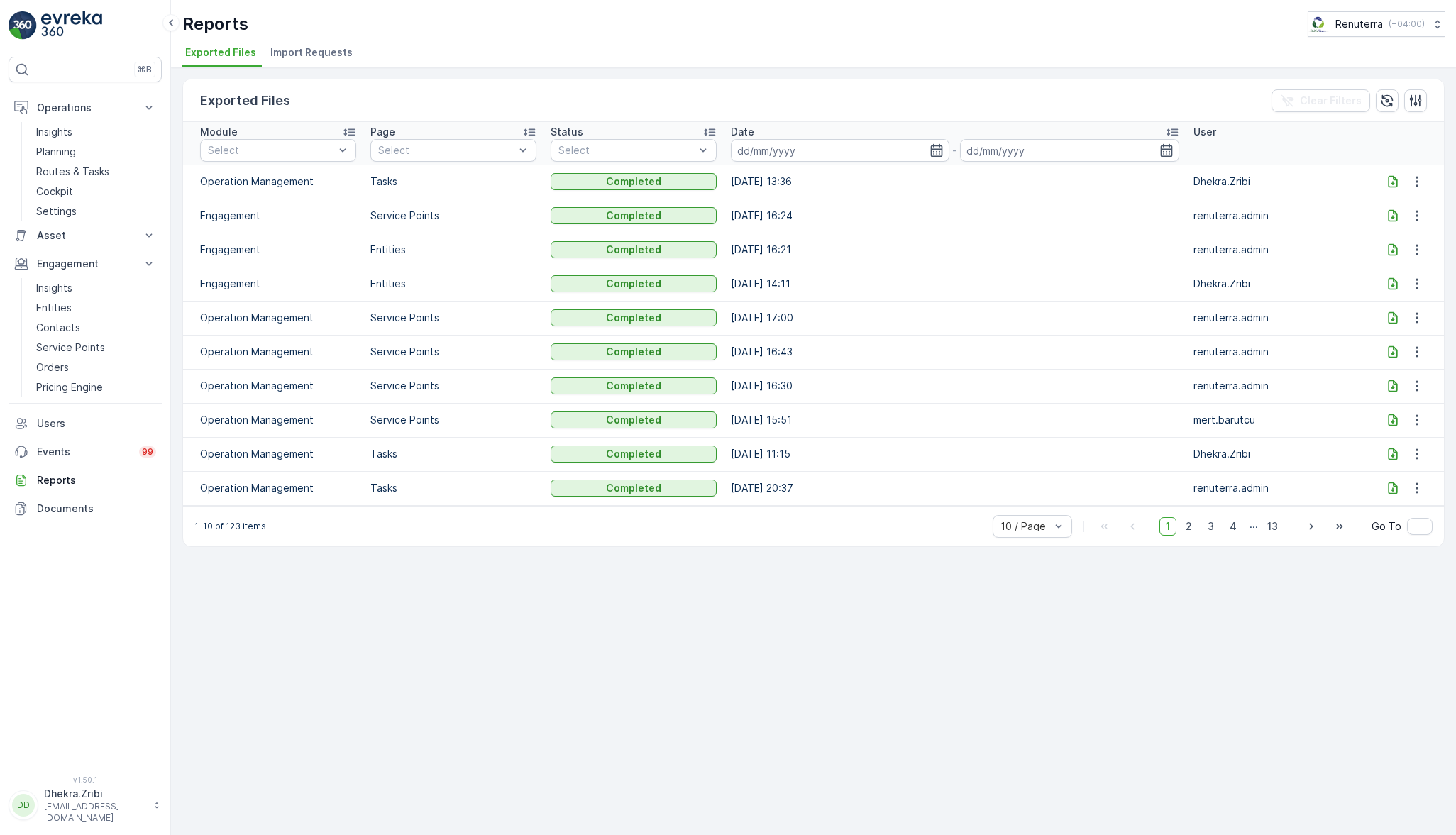
click at [77, 175] on p "Routes & Tasks" at bounding box center [72, 172] width 73 height 14
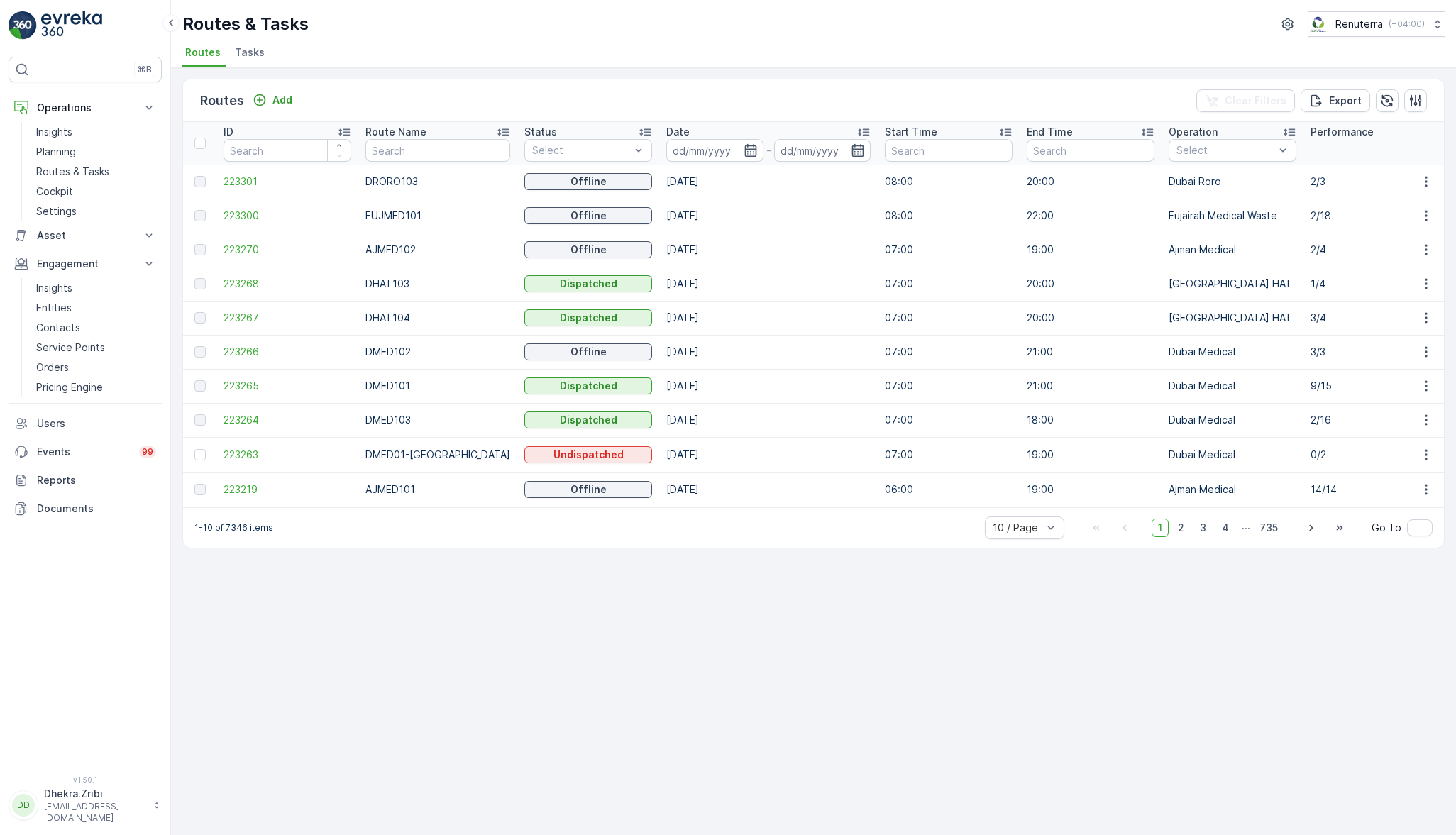
click at [32, 149] on link "Planning" at bounding box center [96, 152] width 131 height 20
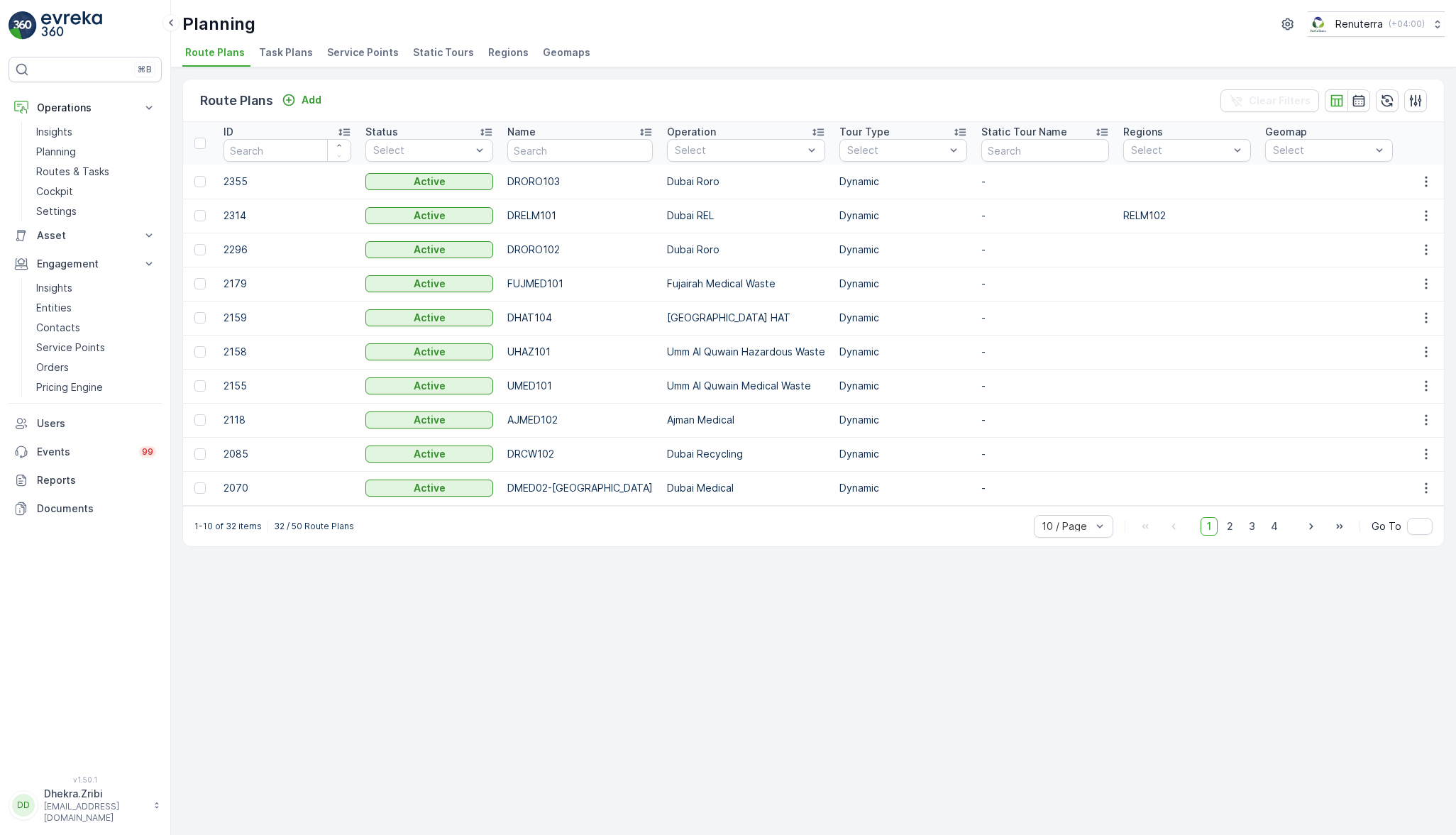
click at [354, 53] on span "Service Points" at bounding box center [362, 52] width 71 height 14
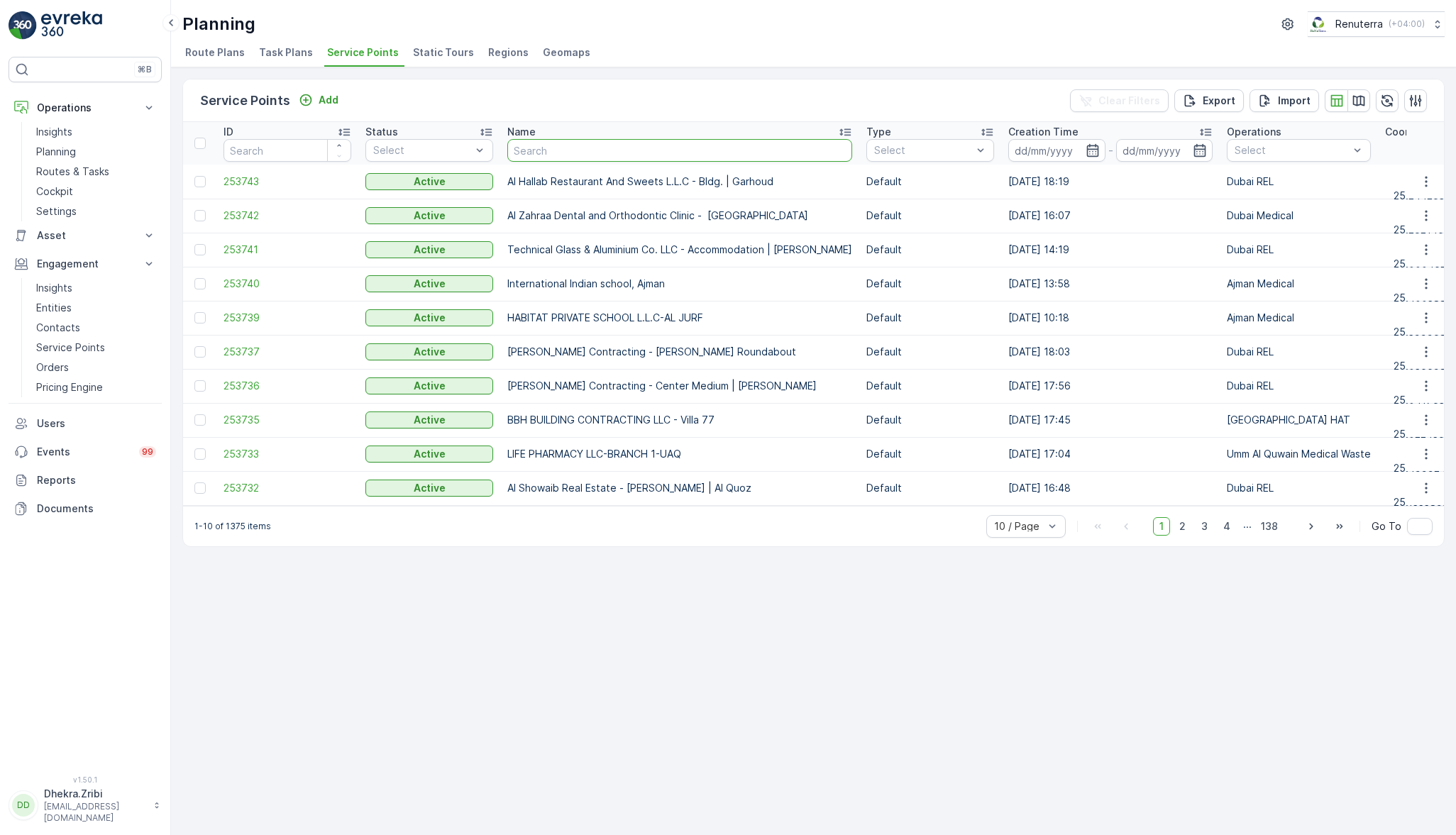
click at [565, 150] on input "text" at bounding box center [680, 150] width 345 height 23
type input "global lubr"
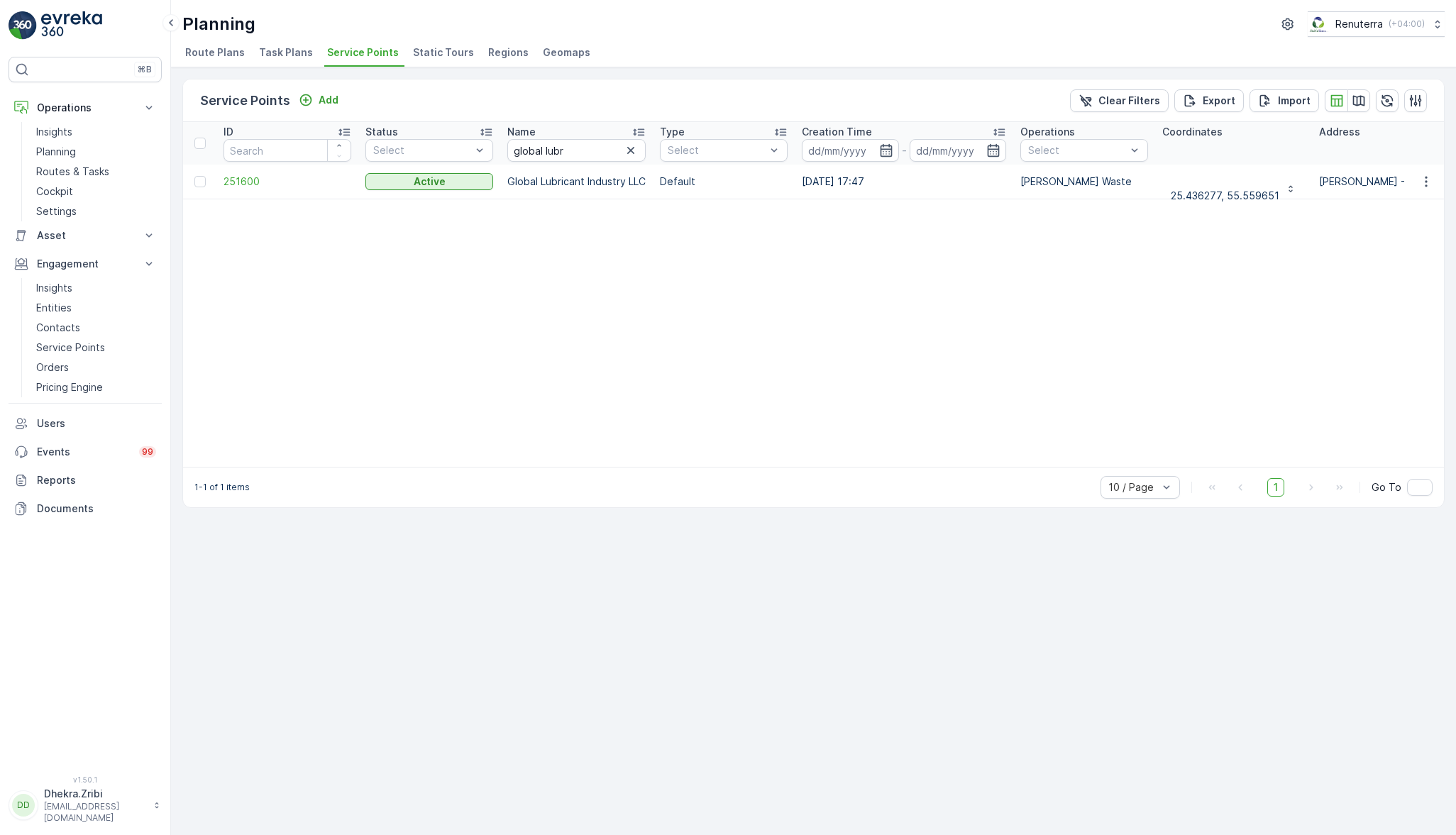
click at [243, 183] on span "251600" at bounding box center [287, 181] width 127 height 14
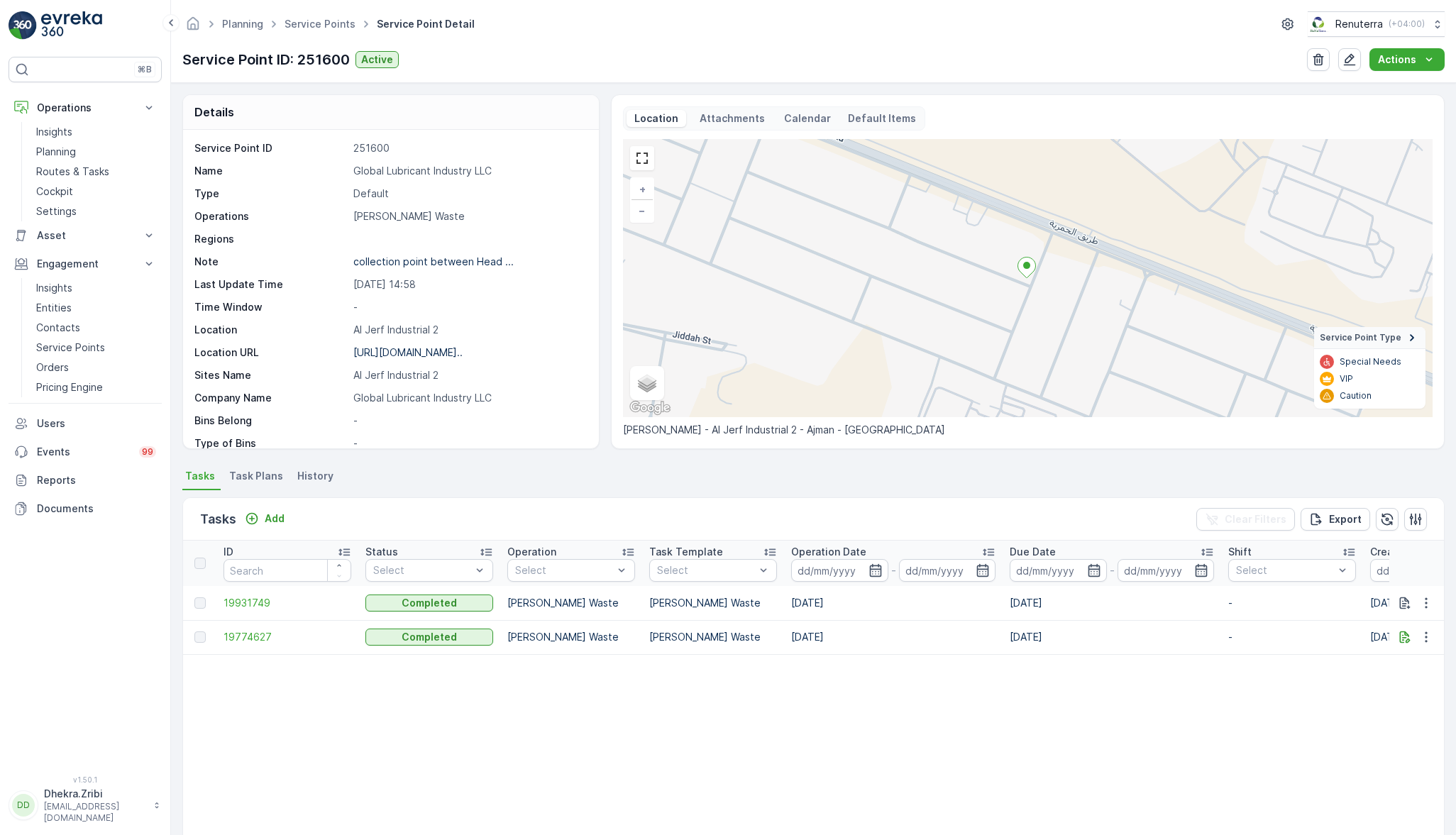
drag, startPoint x: 253, startPoint y: 638, endPoint x: 258, endPoint y: 671, distance: 33.4
click at [258, 671] on table "ID Status Select Operation Select Task Template Select Operation Date - Due Dat…" at bounding box center [1287, 716] width 2208 height 352
click at [331, 18] on link "Service Points" at bounding box center [320, 24] width 71 height 12
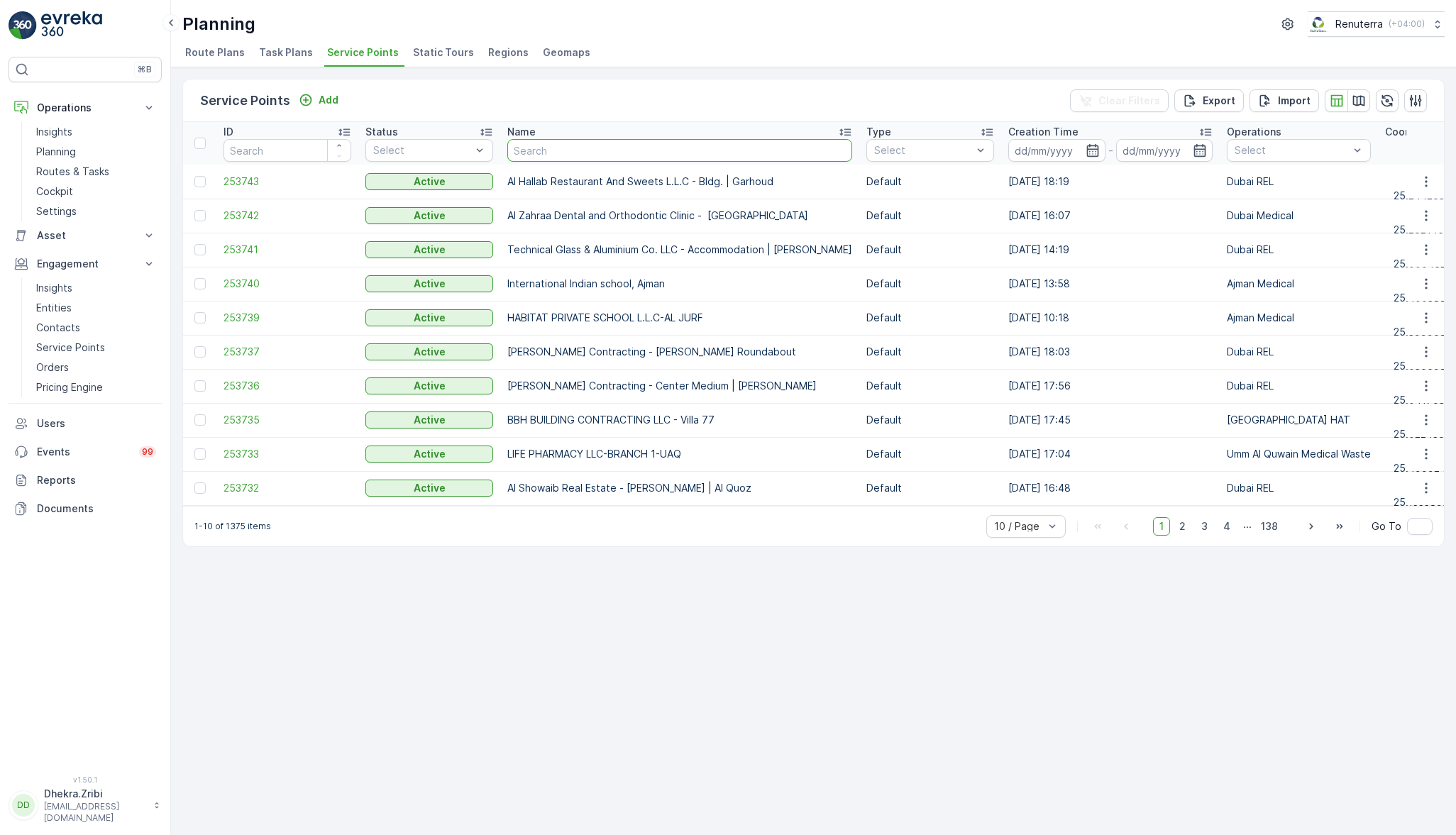
click at [577, 155] on input "text" at bounding box center [680, 150] width 345 height 23
type input "skh"
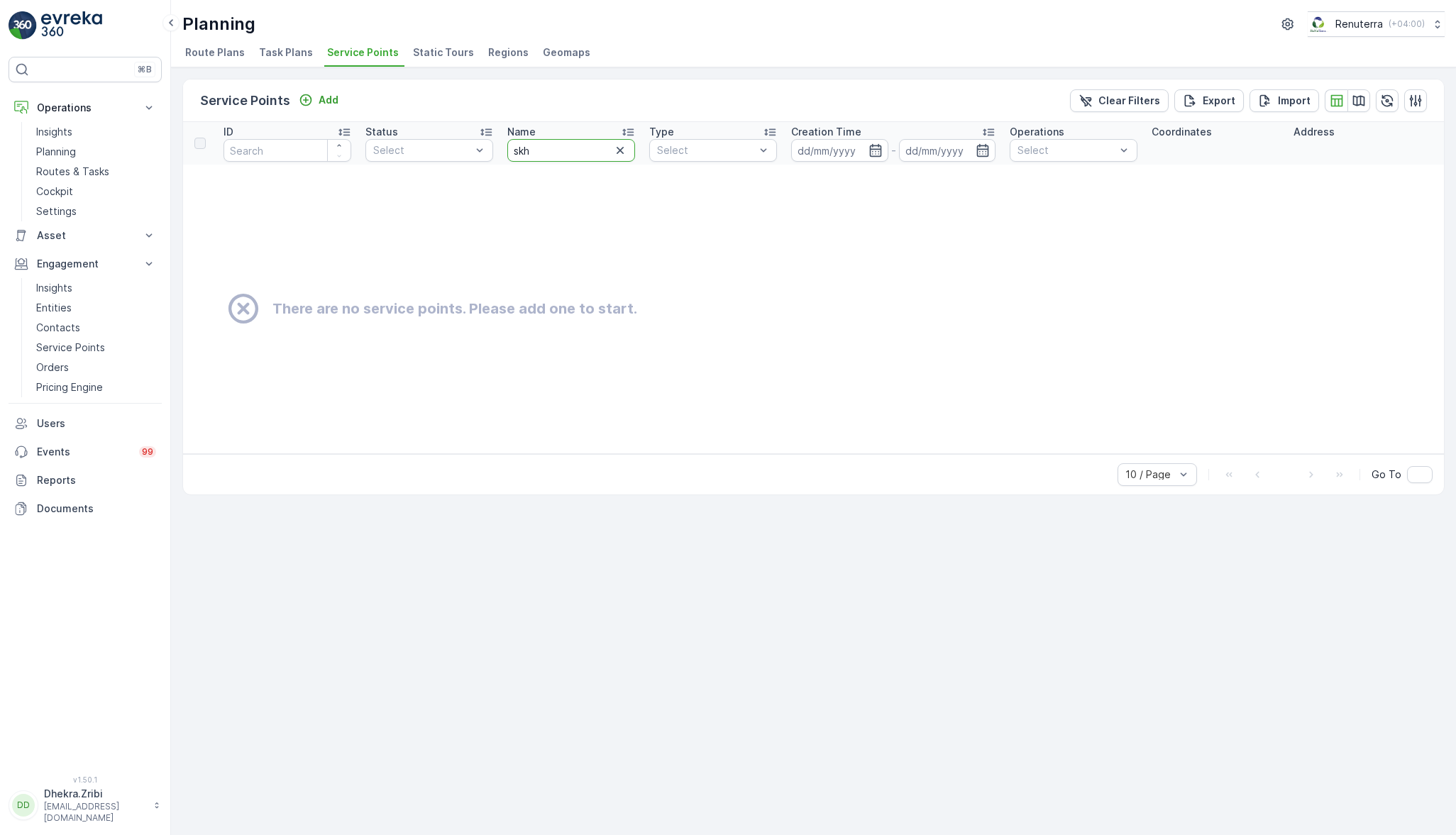
click at [568, 141] on input "skh" at bounding box center [571, 150] width 127 height 23
type input "s"
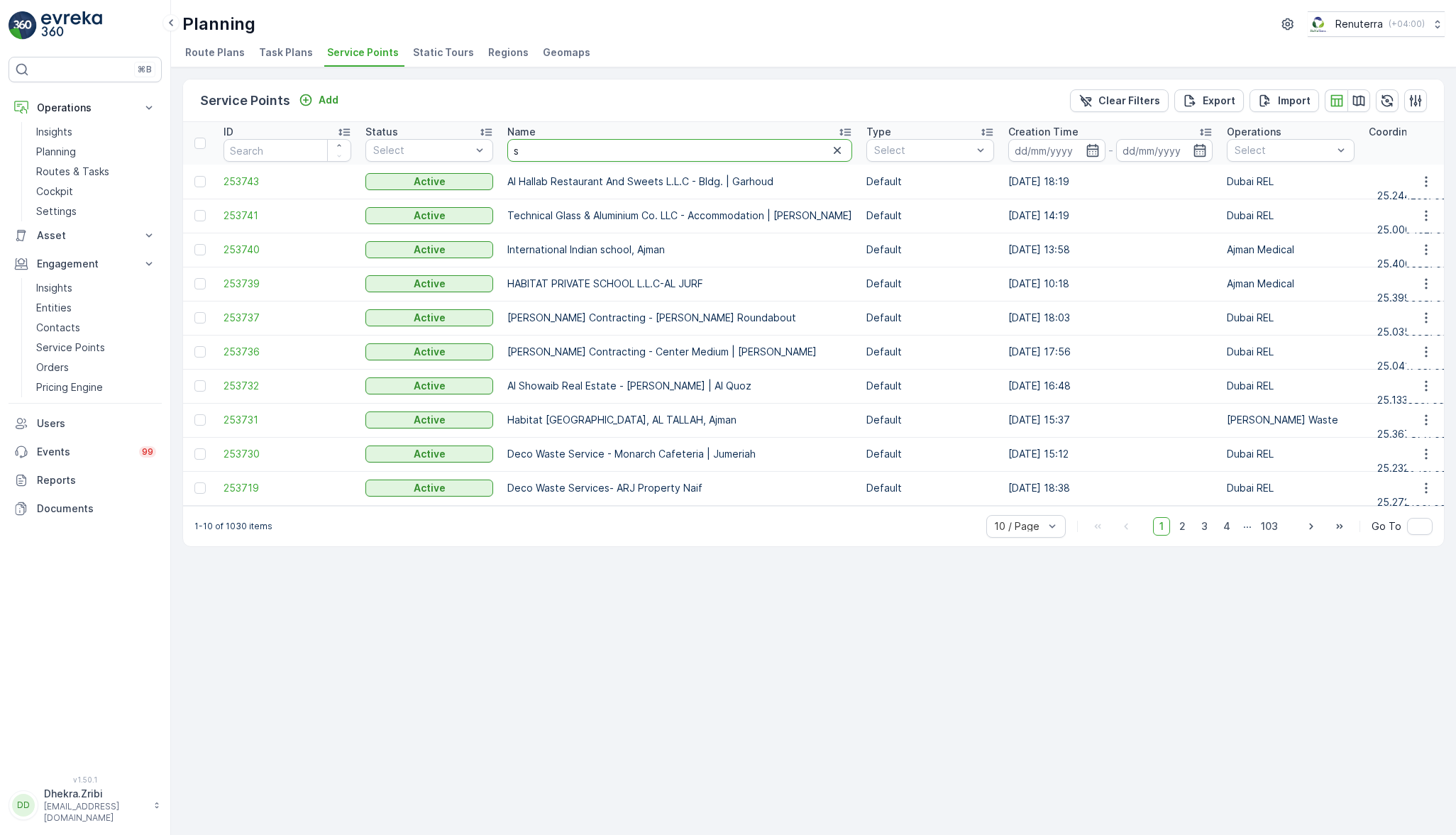
click at [568, 141] on input "s" at bounding box center [680, 150] width 345 height 23
type input "sheikh"
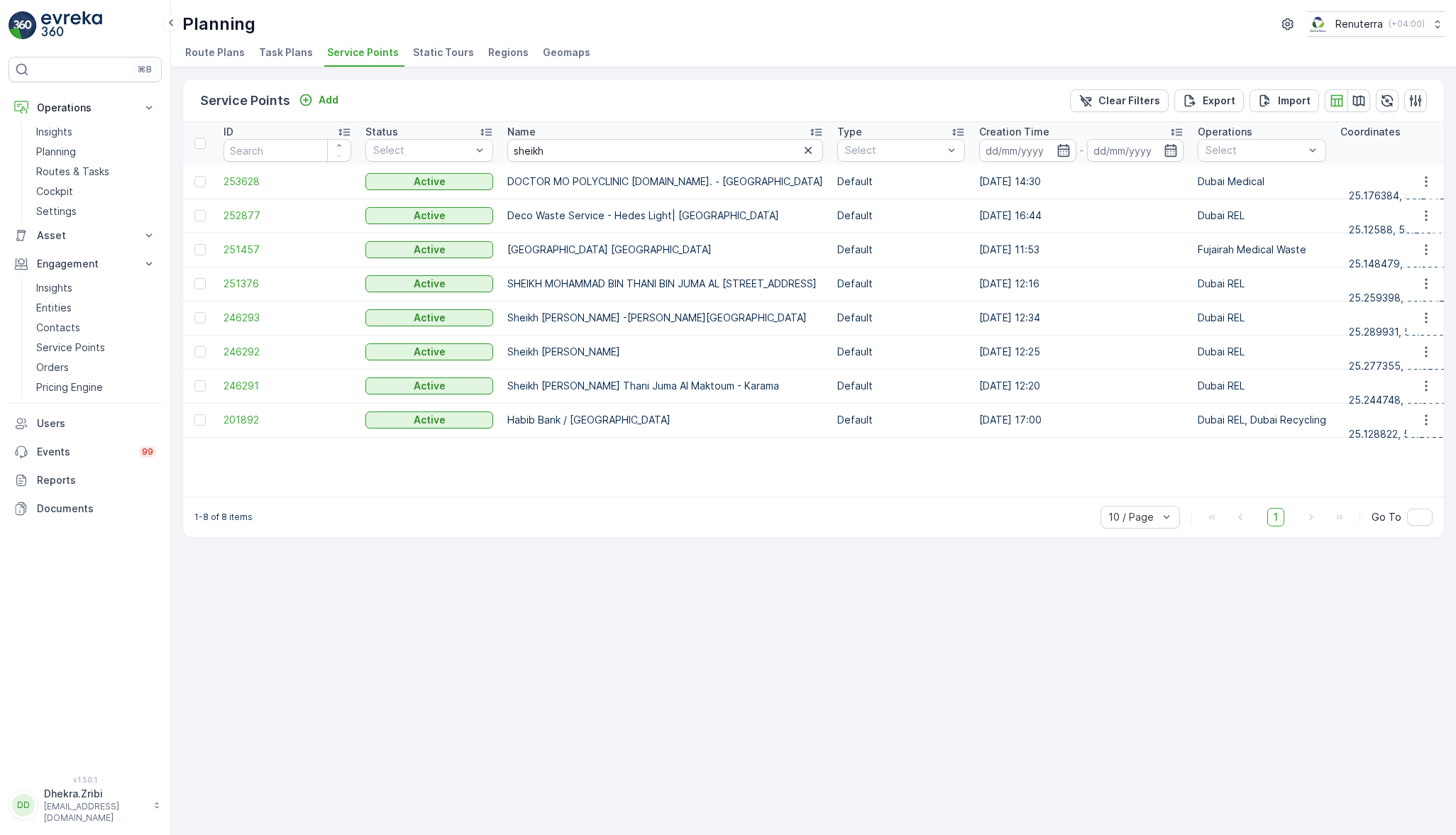
click at [251, 249] on span "251457" at bounding box center [287, 250] width 127 height 14
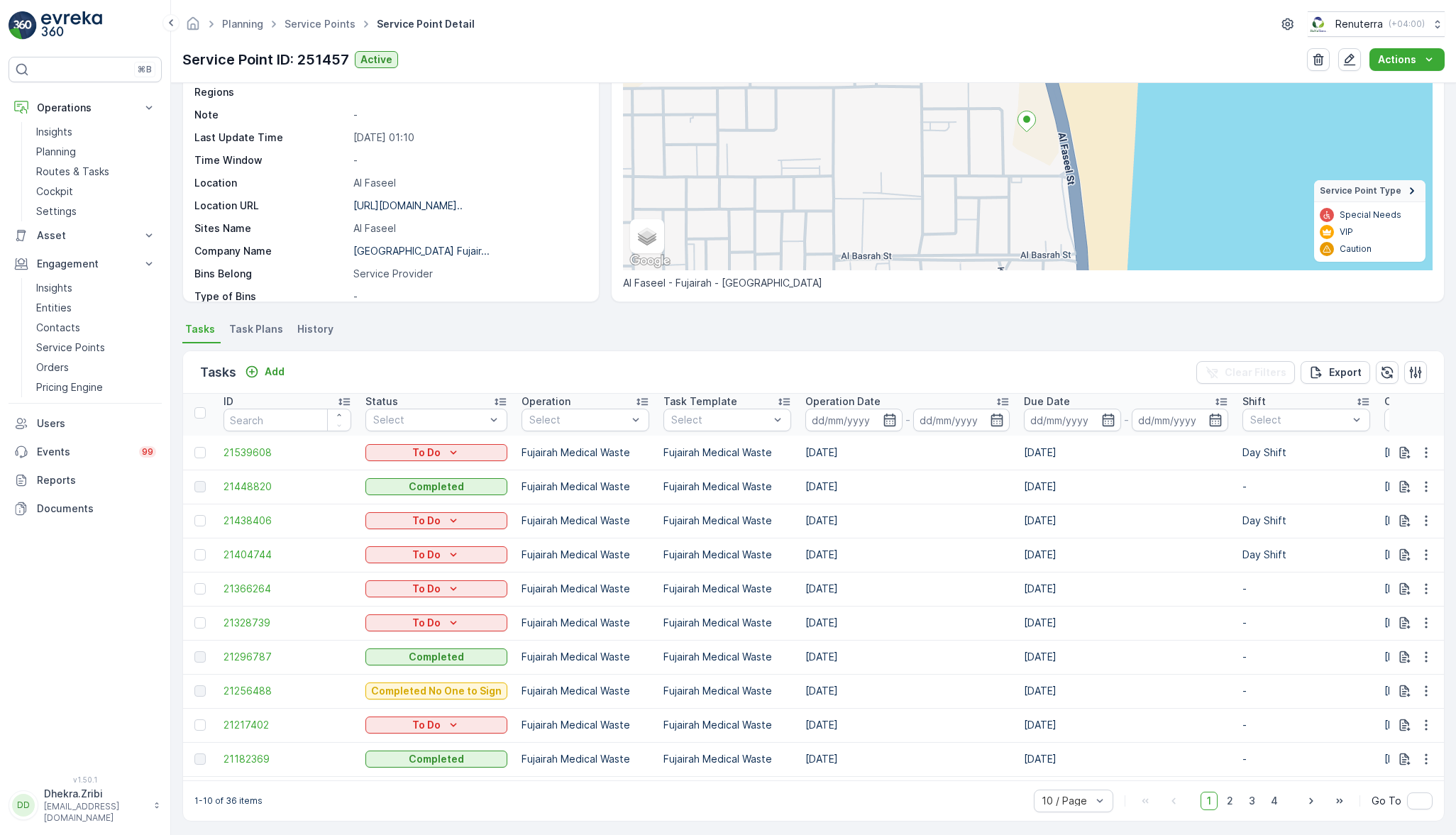
scroll to position [156, 0]
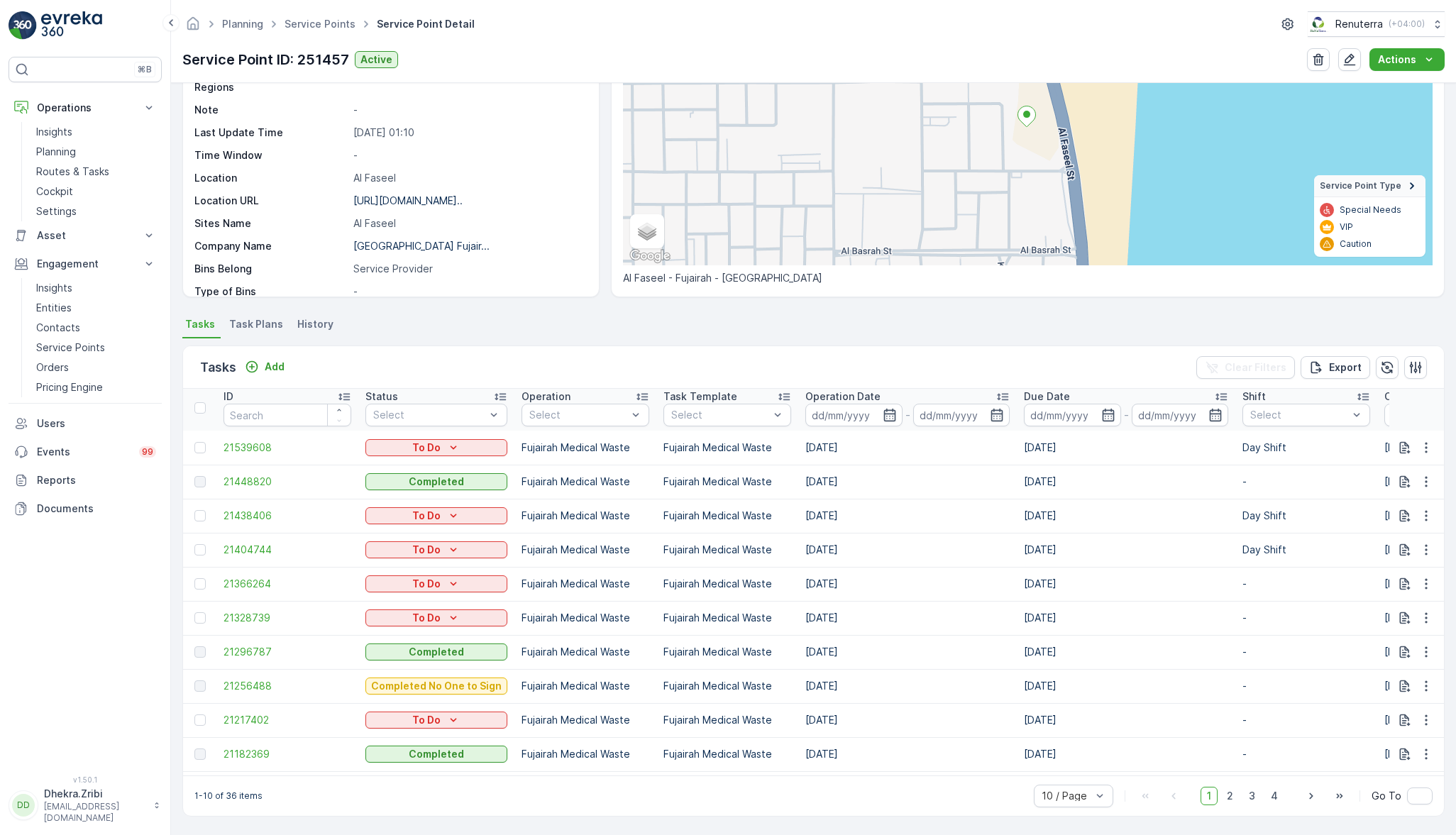
click at [1227, 789] on span "2" at bounding box center [1230, 796] width 19 height 18
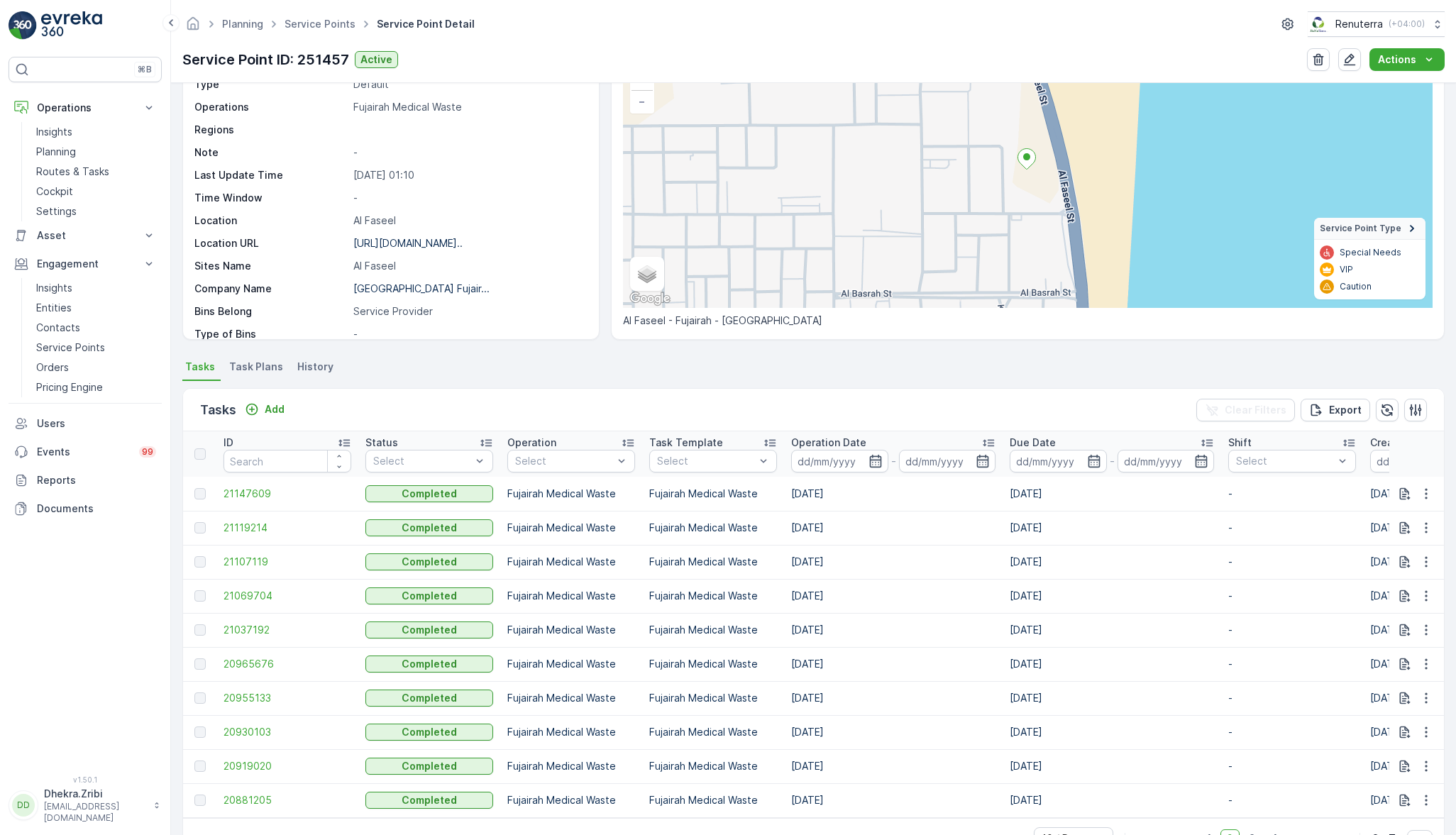
scroll to position [156, 0]
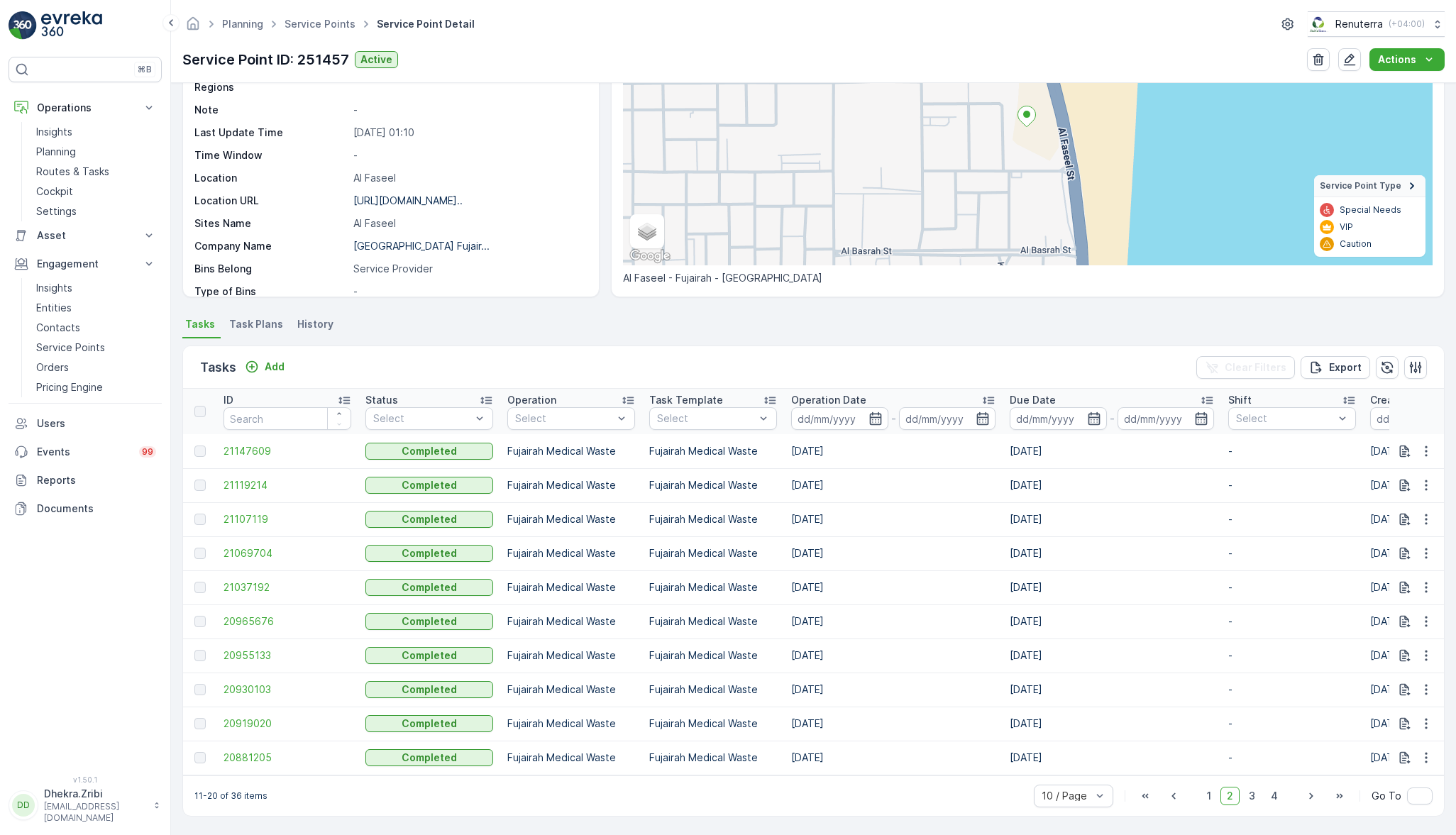
click at [1216, 798] on span "1" at bounding box center [1209, 796] width 17 height 18
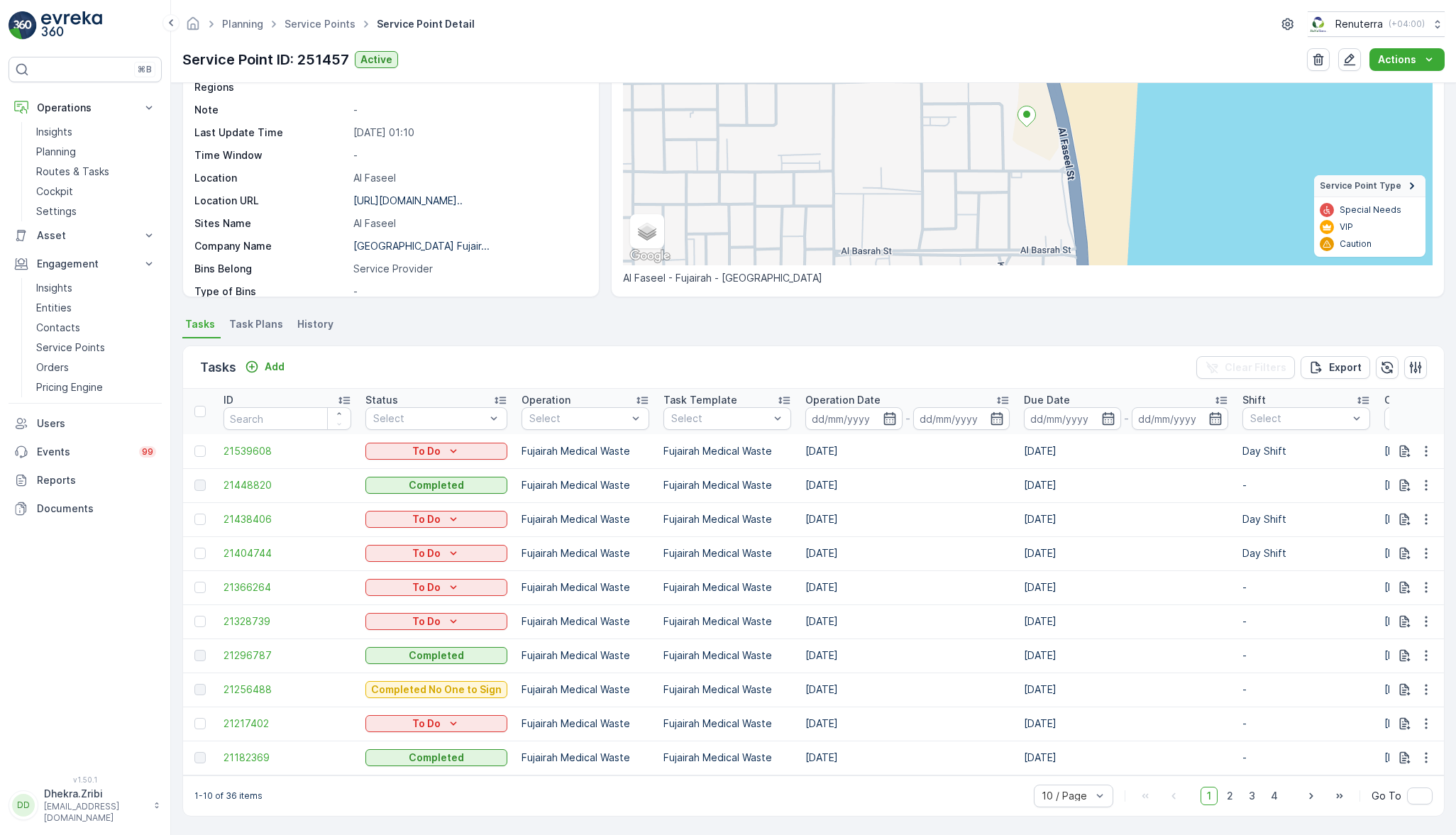
click at [113, 696] on div "⌘B Operations Insights Planning Routes & Tasks Cockpit Settings Asset Assets En…" at bounding box center [85, 407] width 153 height 702
click at [309, 21] on link "Service Points" at bounding box center [320, 24] width 71 height 12
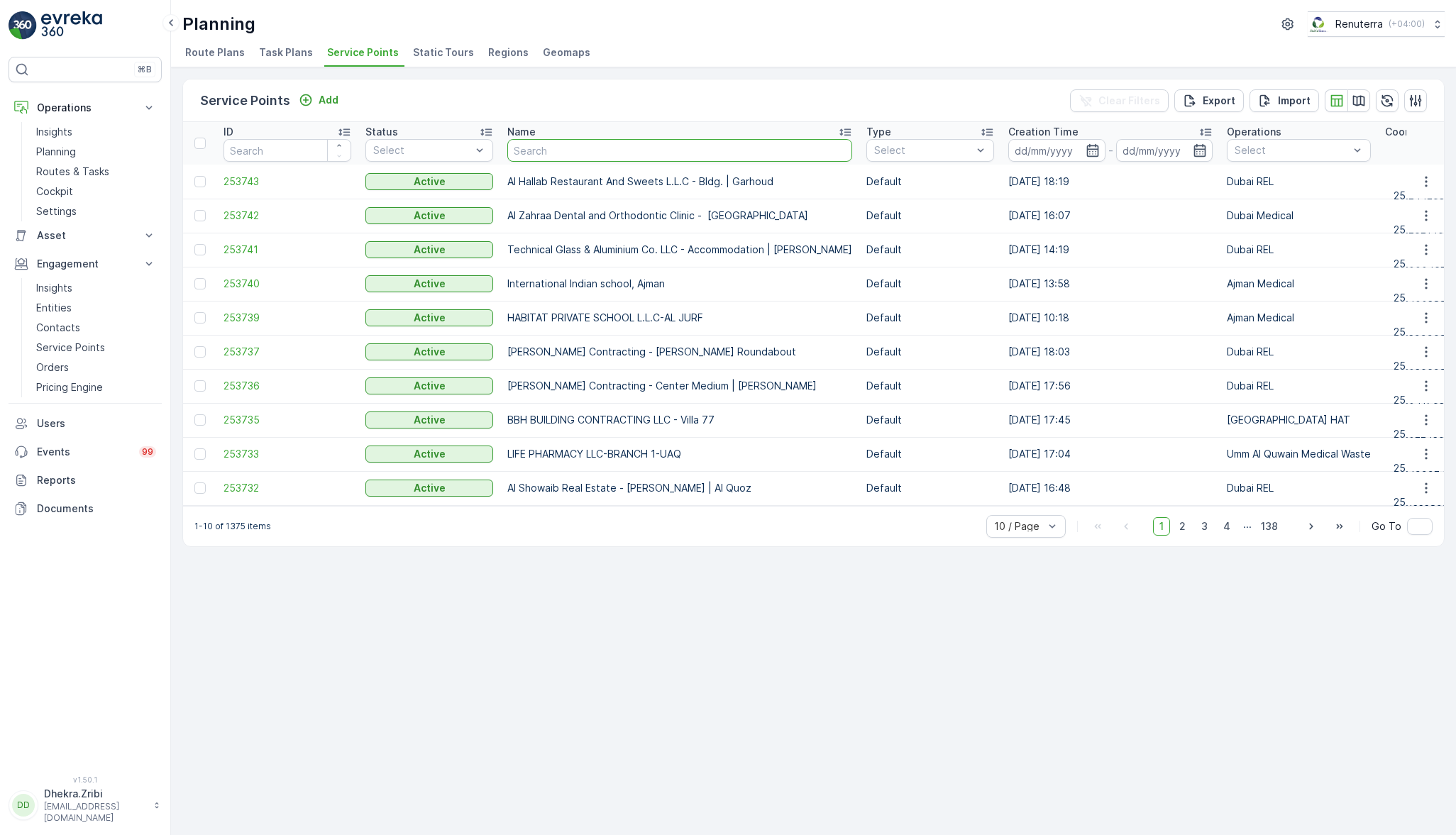
click at [605, 146] on input "text" at bounding box center [680, 150] width 345 height 23
type input "national amb"
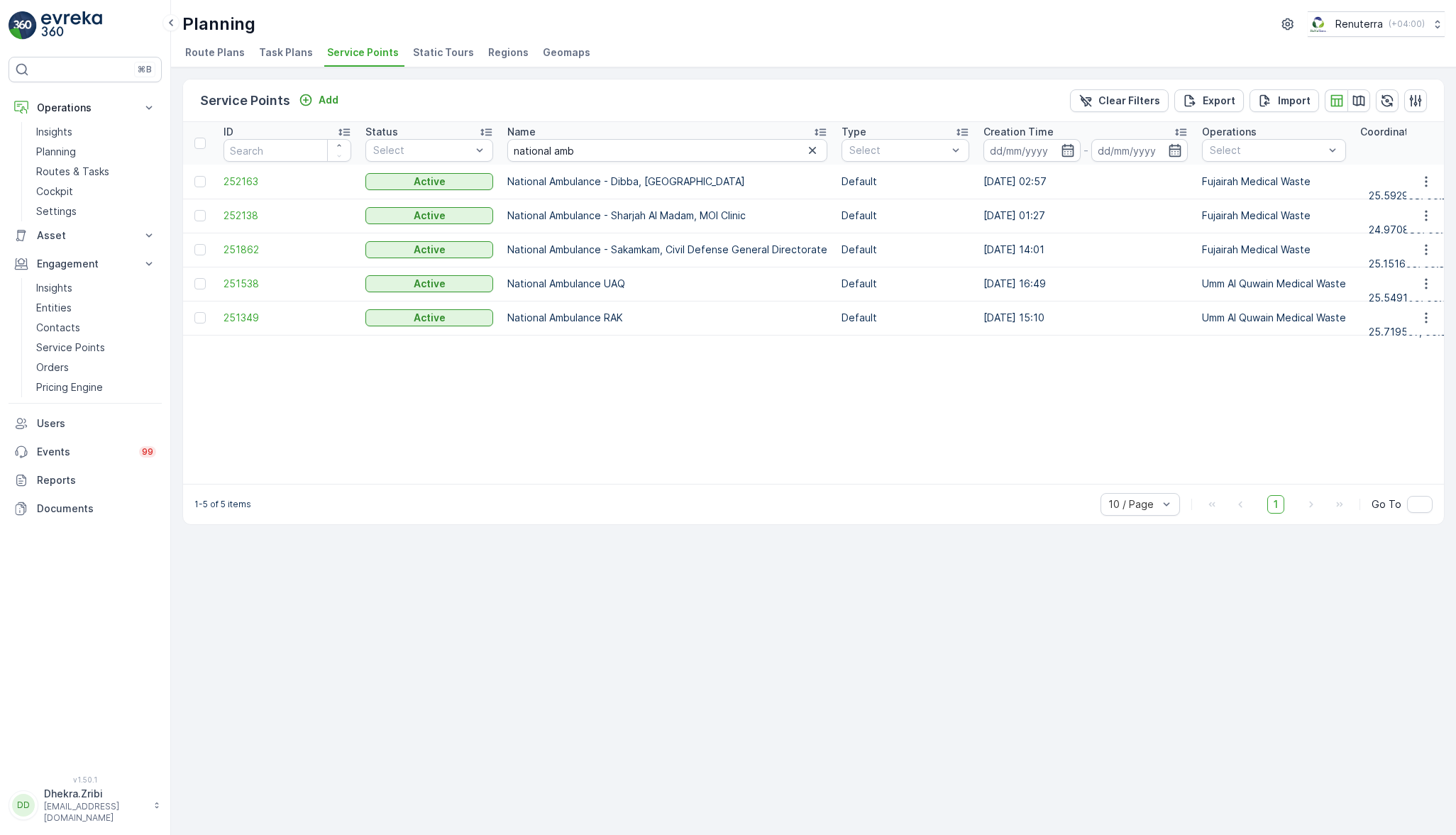
click at [239, 179] on span "252163" at bounding box center [287, 181] width 127 height 14
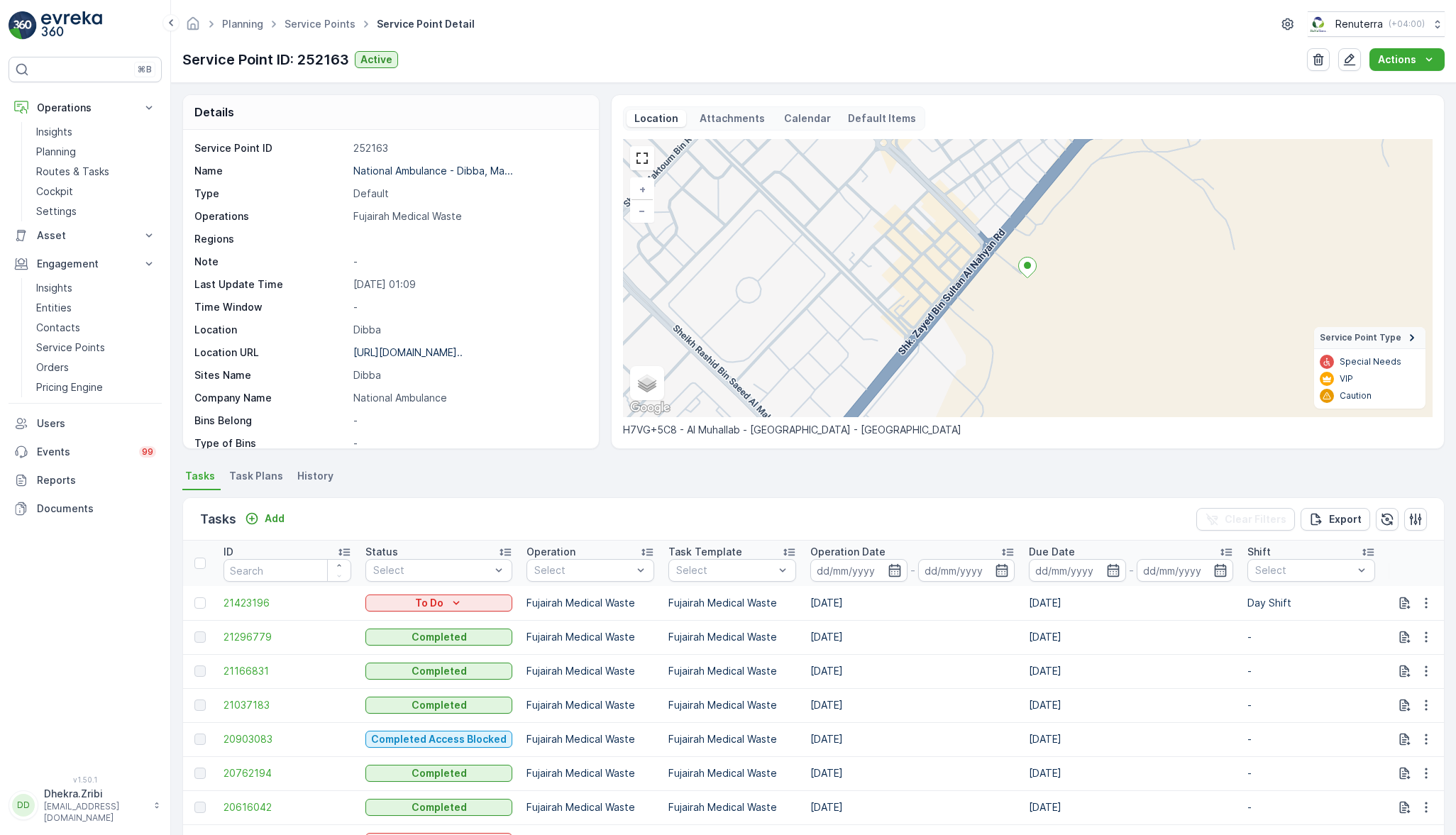
click at [266, 475] on span "Task Plans" at bounding box center [256, 476] width 54 height 14
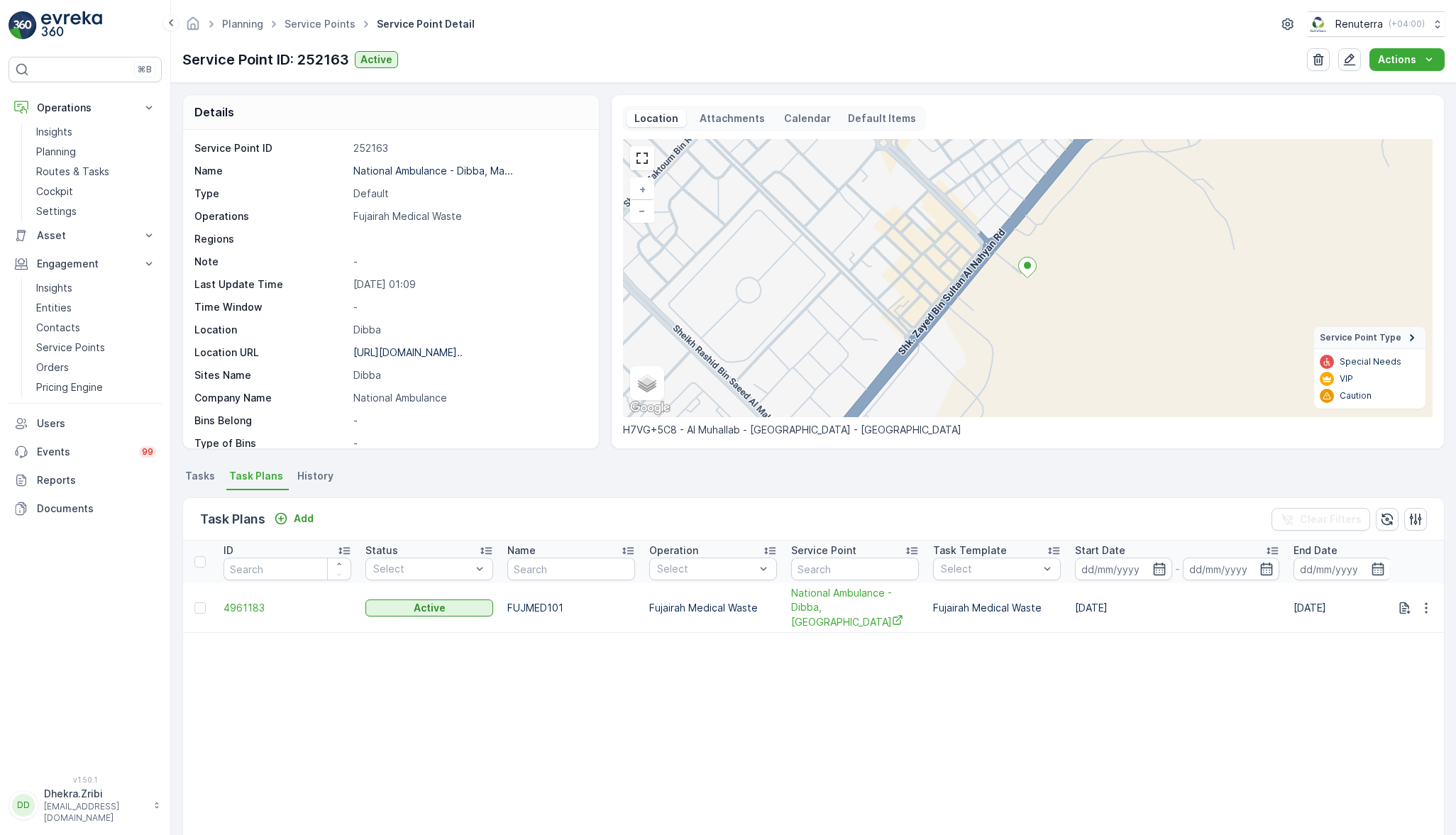
click at [261, 613] on span "4961183" at bounding box center [287, 607] width 127 height 14
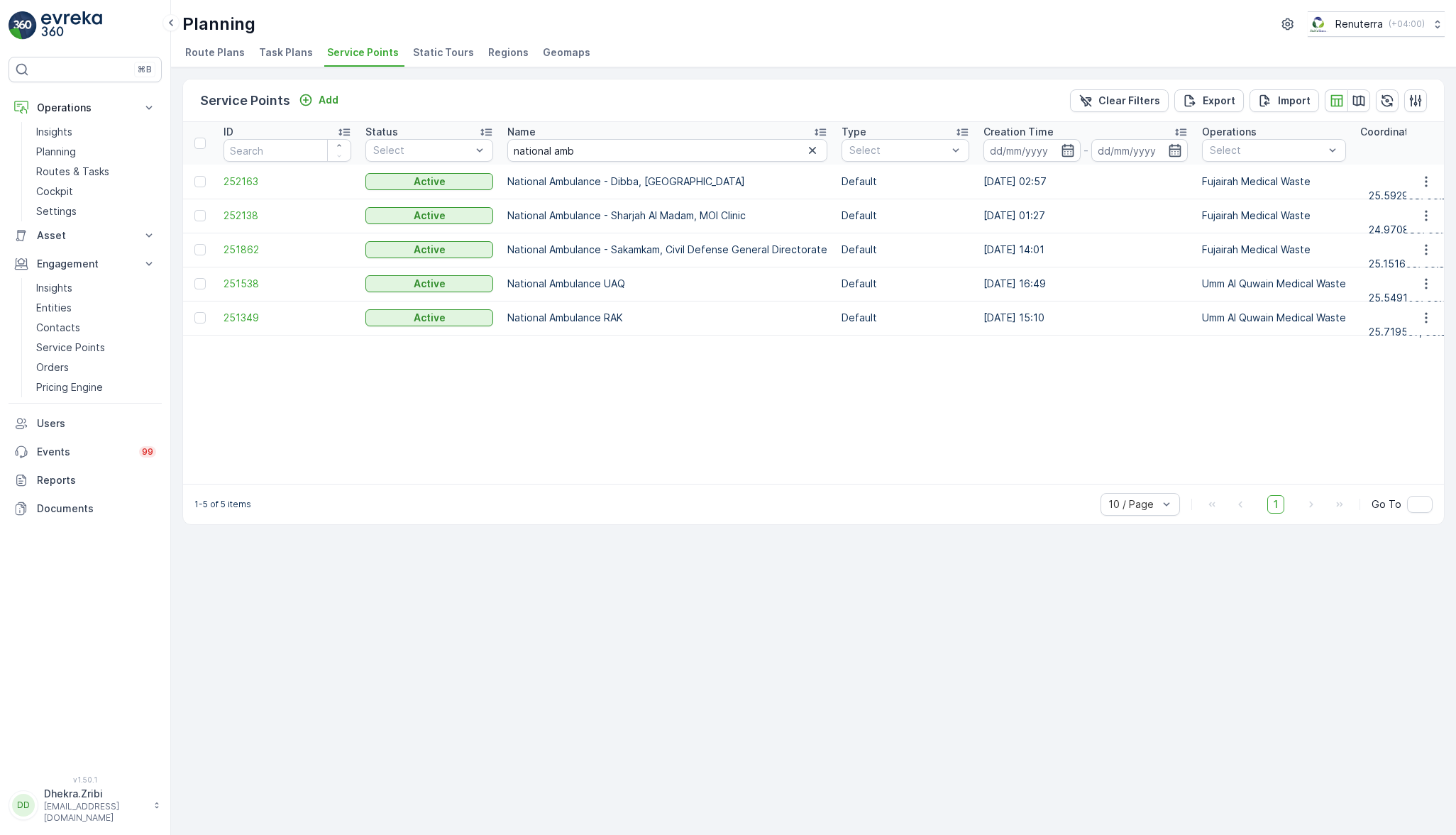
click at [236, 210] on span "252138" at bounding box center [287, 215] width 127 height 14
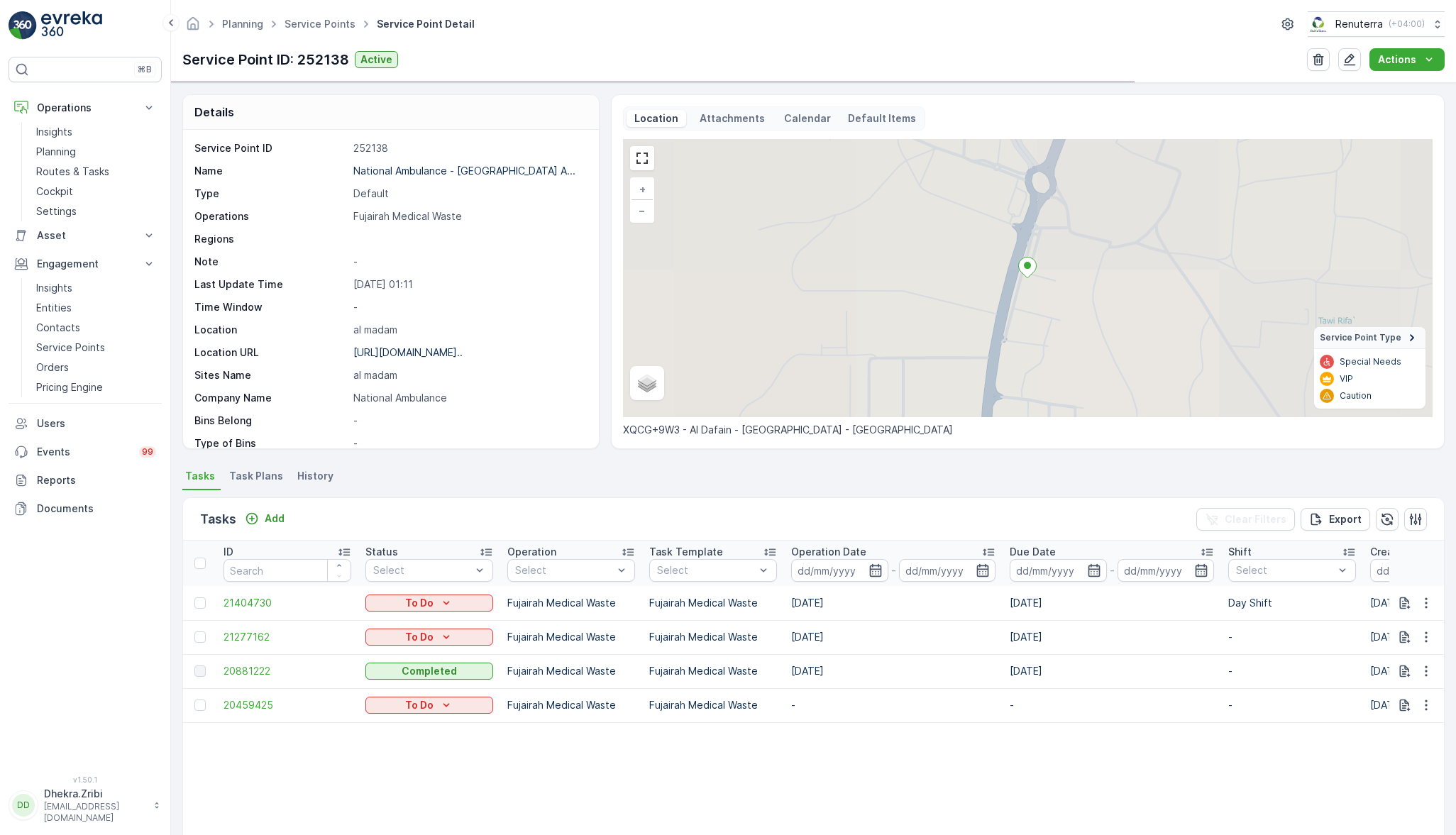
click at [259, 468] on li "Task Plans" at bounding box center [257, 478] width 63 height 24
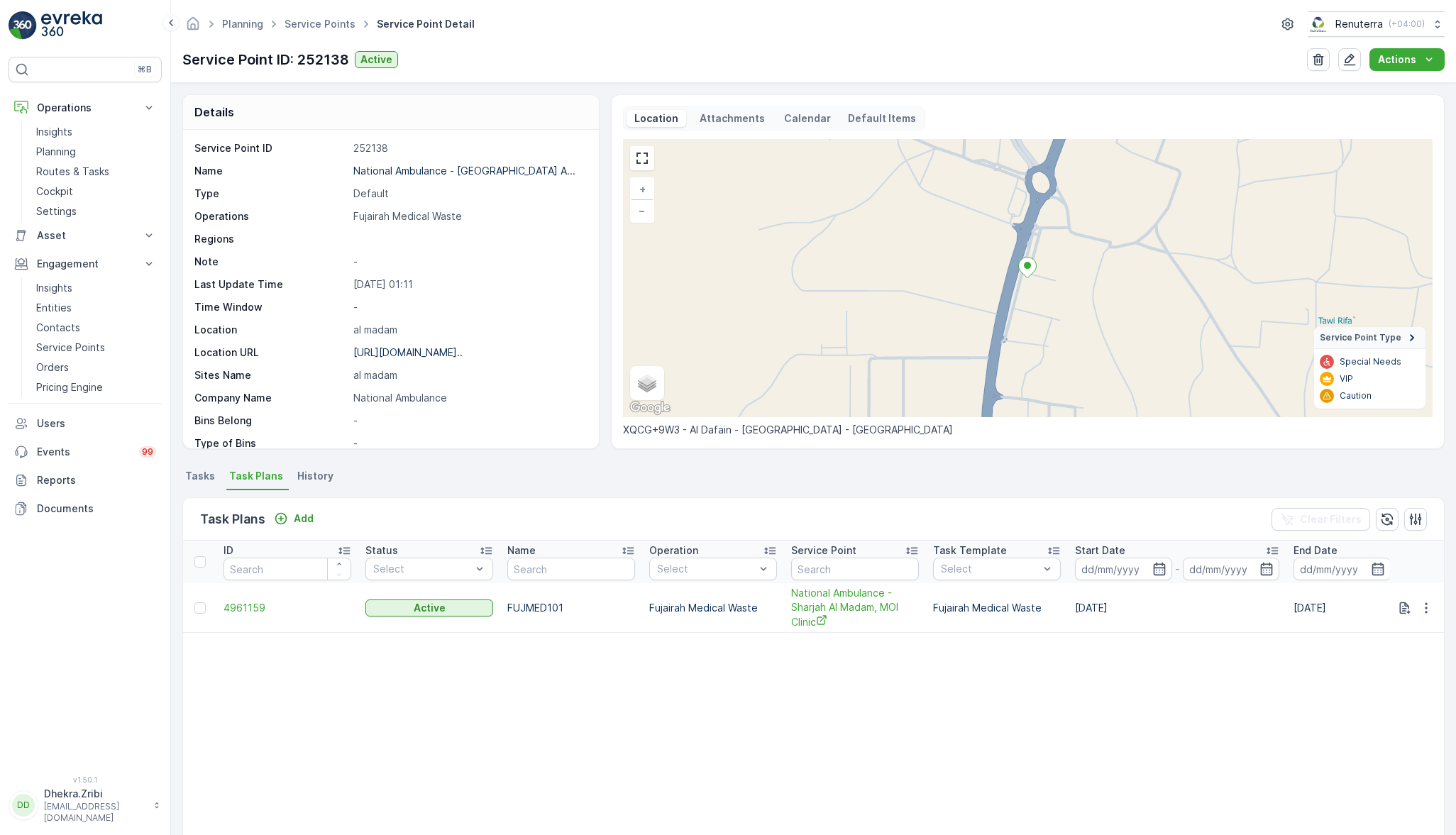
click at [251, 613] on td "4961159" at bounding box center [287, 607] width 142 height 49
click at [239, 604] on span "4961159" at bounding box center [287, 607] width 127 height 14
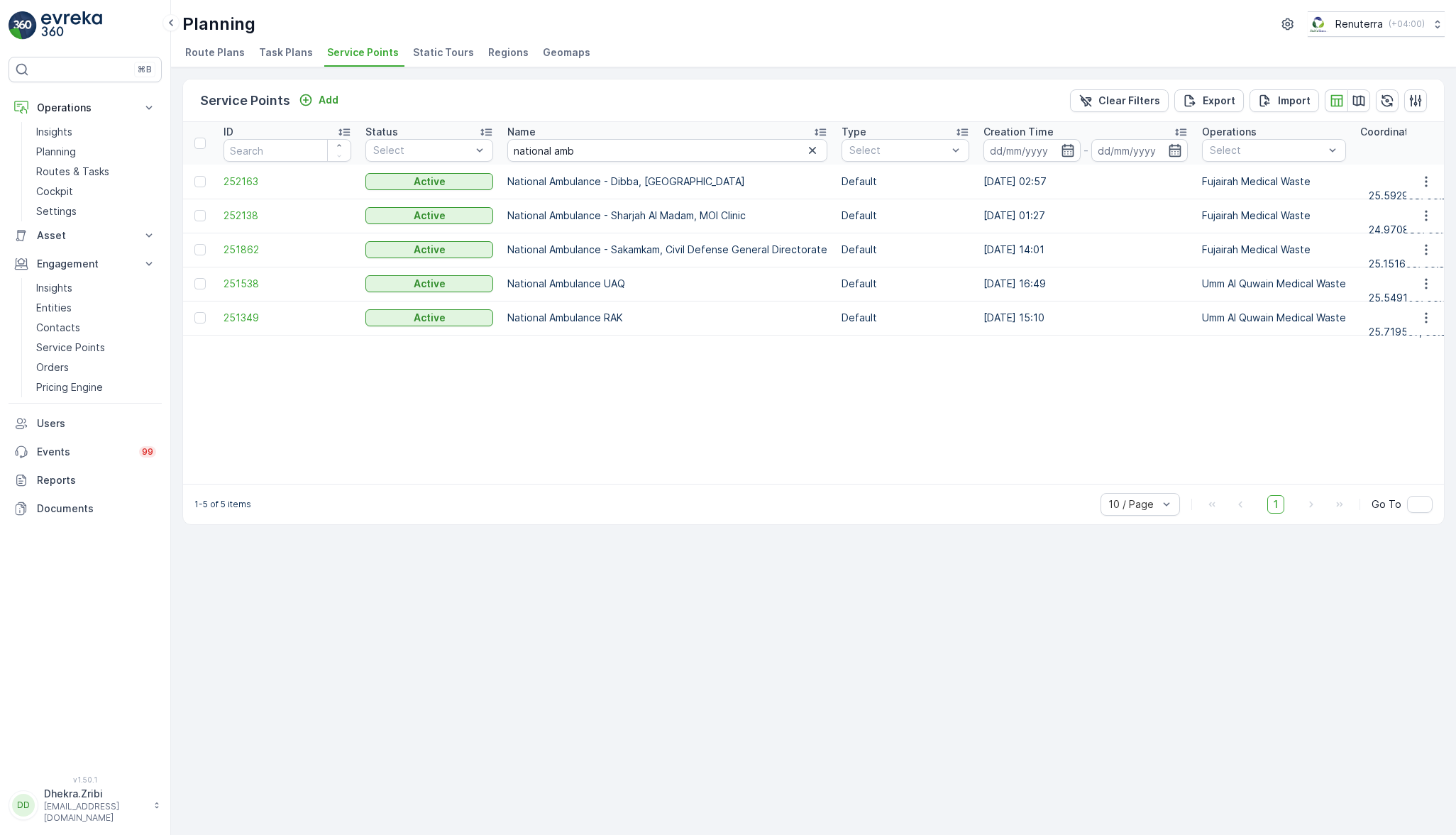
click at [241, 243] on span "251862" at bounding box center [287, 250] width 127 height 14
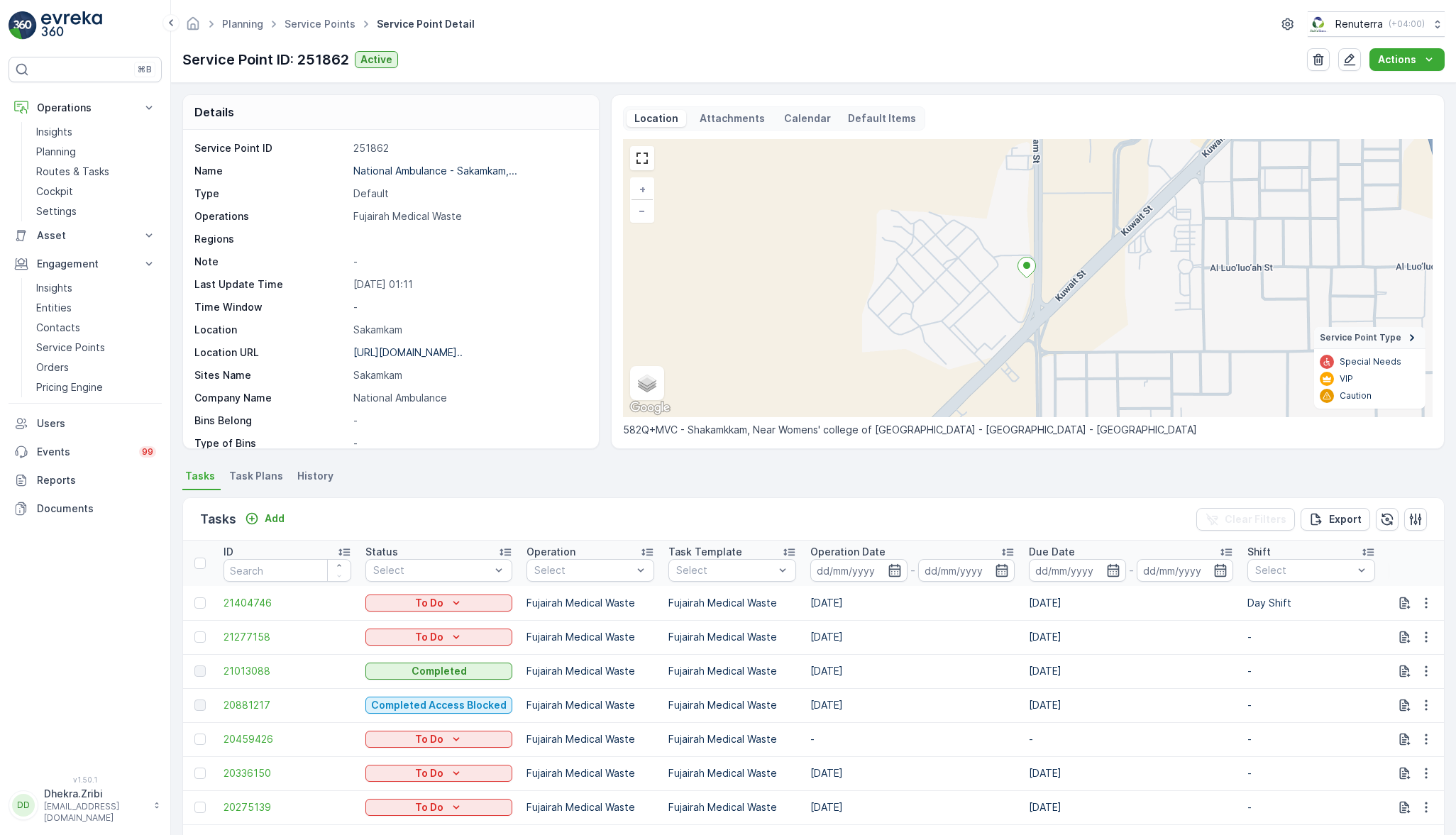
click at [262, 479] on span "Task Plans" at bounding box center [256, 476] width 54 height 14
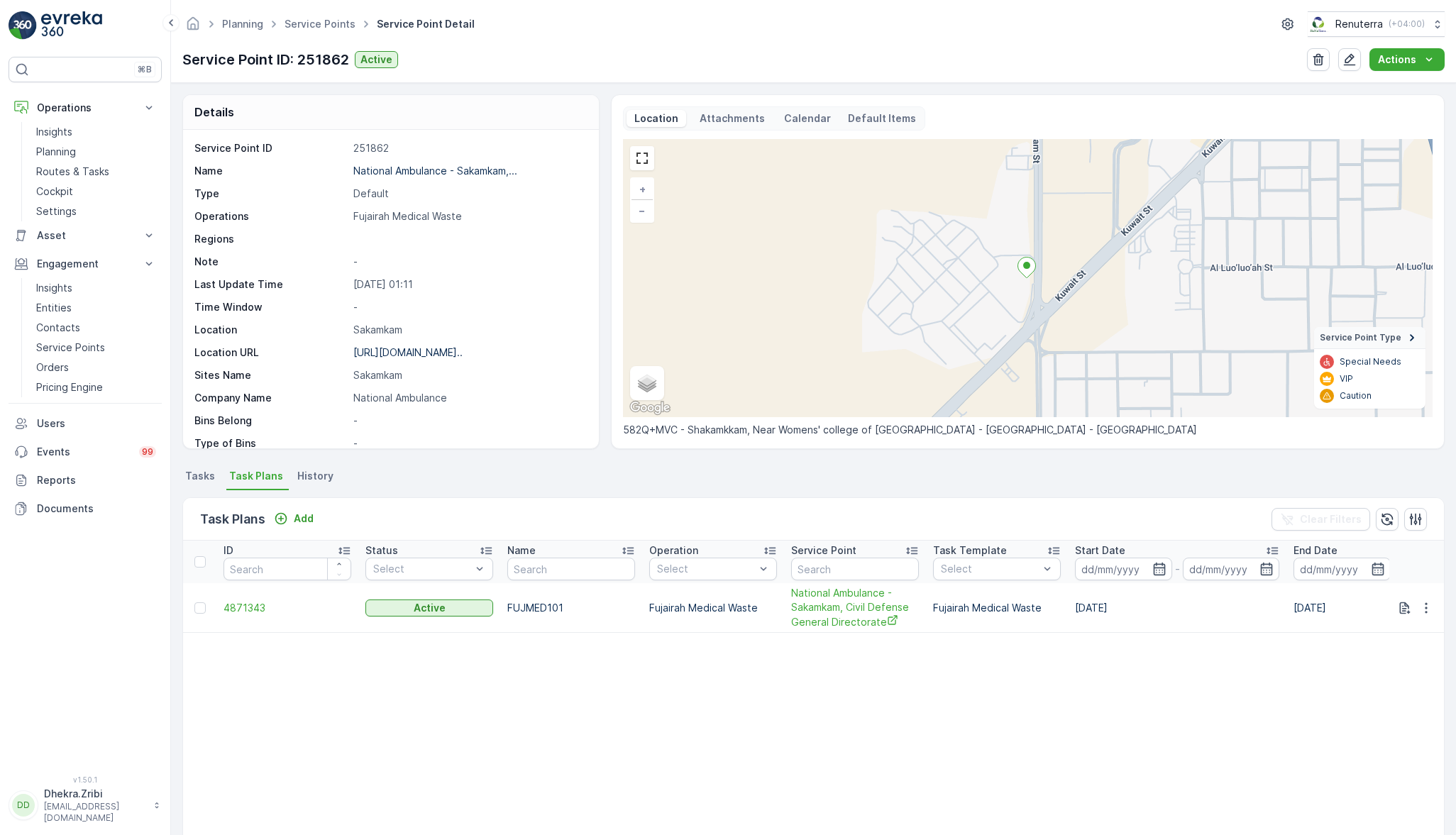
click at [243, 612] on span "4871343" at bounding box center [287, 607] width 127 height 14
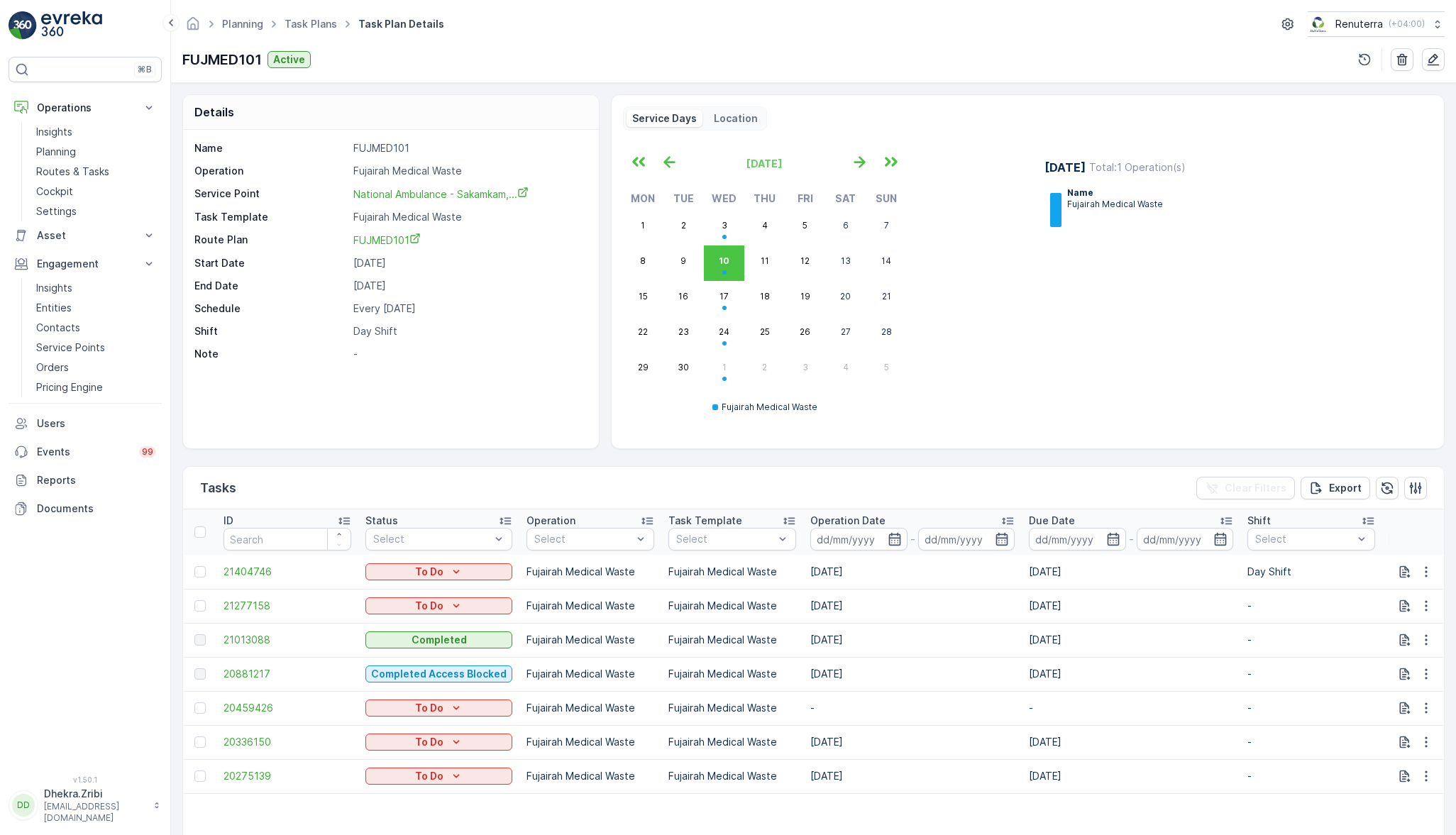
click at [1431, 63] on icon "button" at bounding box center [1433, 59] width 14 height 14
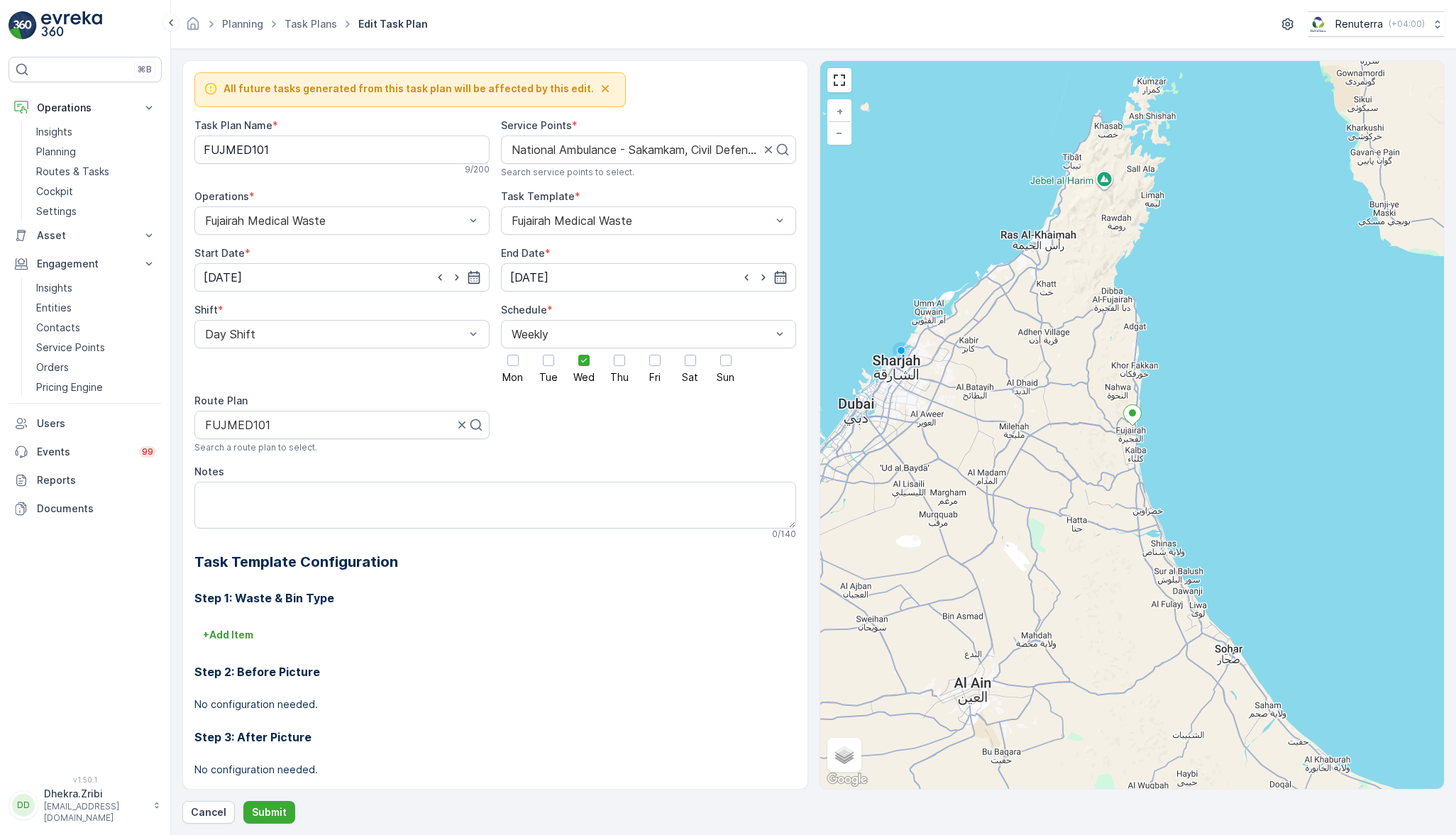
click at [728, 362] on div at bounding box center [725, 360] width 11 height 11
click at [726, 348] on input "Sun" at bounding box center [726, 348] width 0 height 0
click at [585, 364] on icon at bounding box center [583, 360] width 10 height 10
click at [584, 348] on input "Wed" at bounding box center [584, 348] width 0 height 0
click at [265, 809] on p "Submit" at bounding box center [269, 812] width 35 height 14
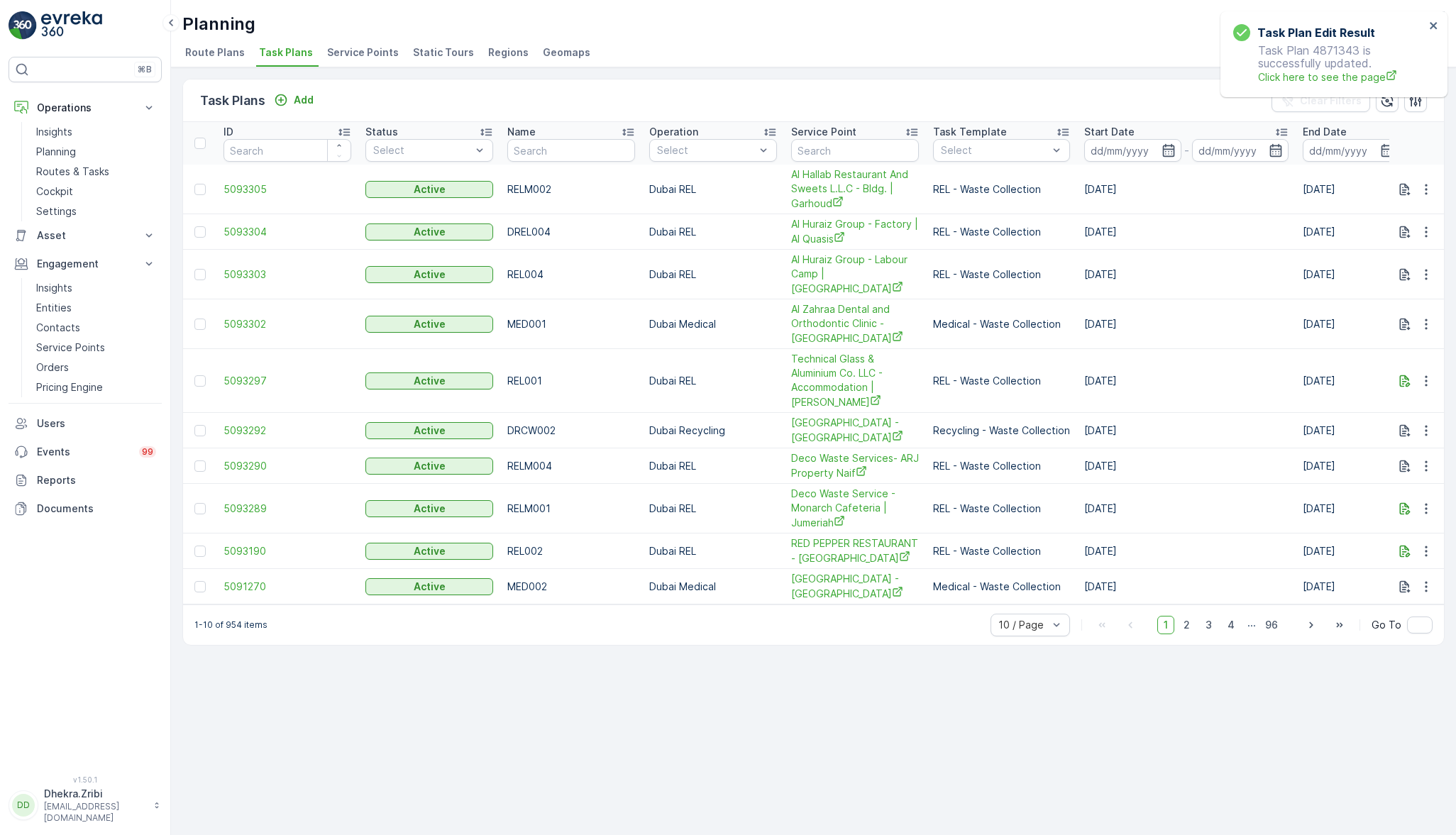
click at [347, 36] on div "Planning Renuterra ( +04:00 ) Route Plans Task Plans Service Points Static Tour…" at bounding box center [813, 34] width 1285 height 68
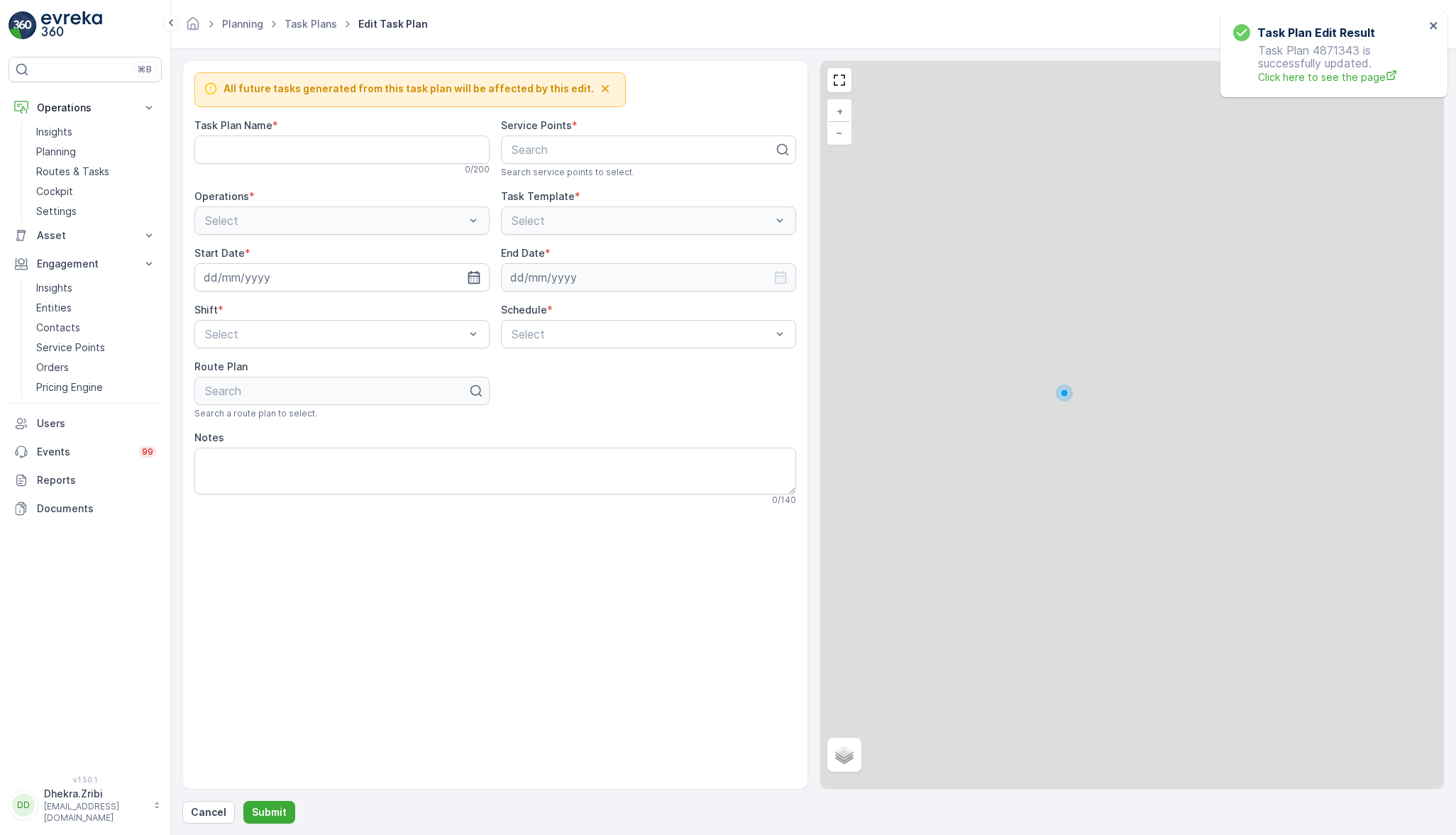
type Name "FUJMED101"
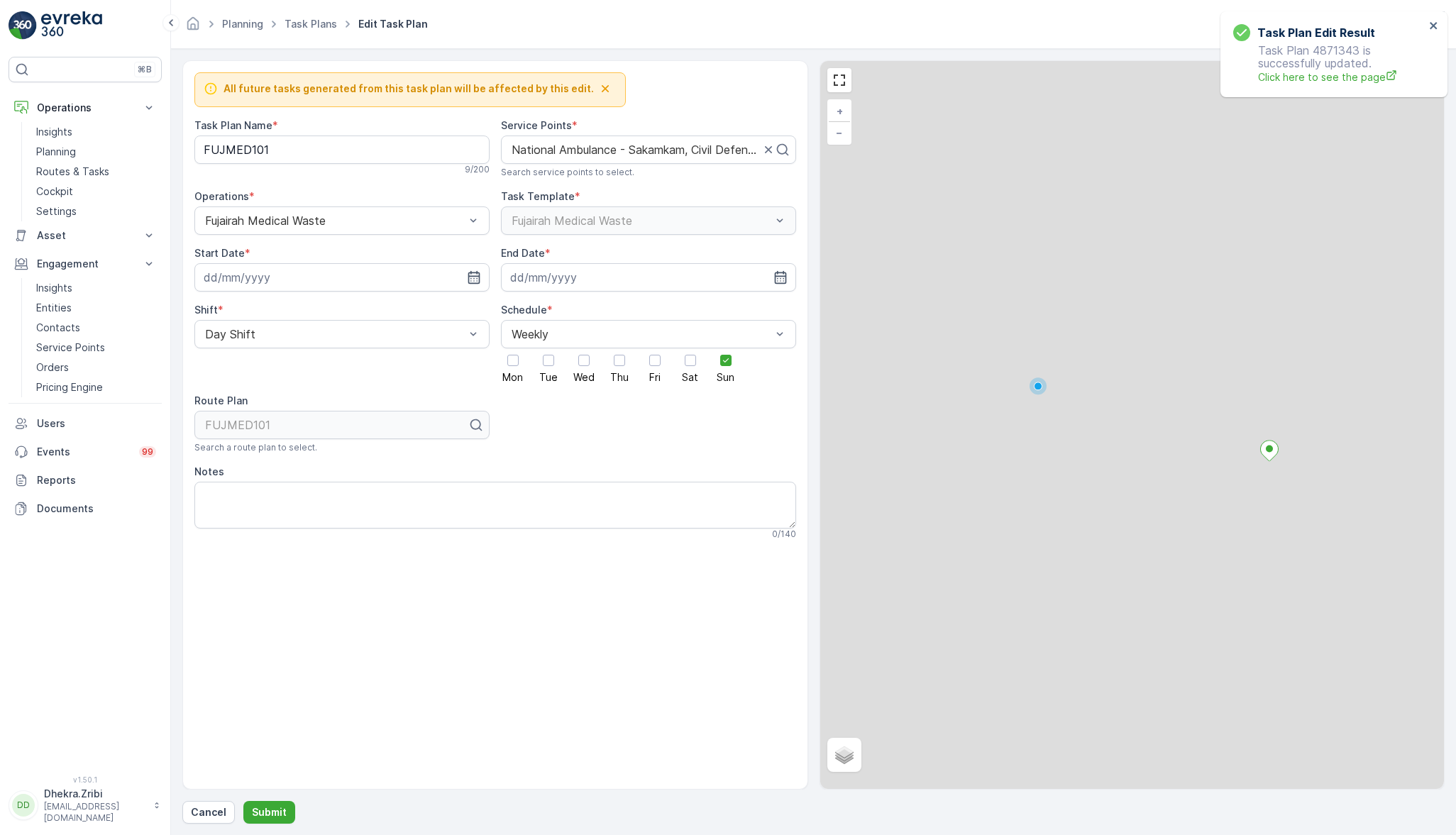
type input "[DATE]"
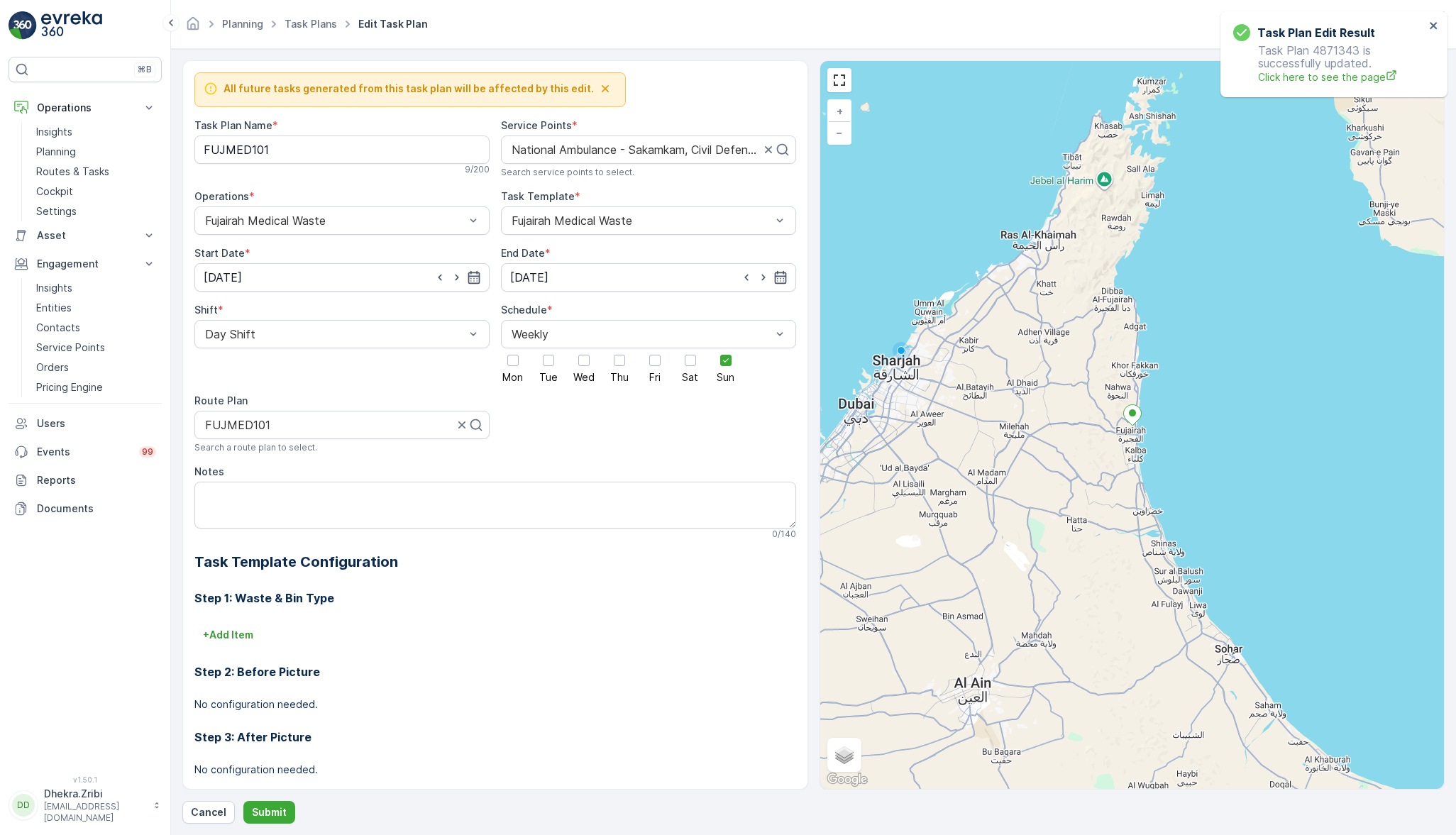
click at [679, 365] on div at bounding box center [690, 360] width 24 height 24
click at [691, 348] on input "Sat" at bounding box center [691, 348] width 0 height 0
click at [722, 362] on icon at bounding box center [725, 360] width 10 height 10
click at [726, 348] on input "Sun" at bounding box center [726, 348] width 0 height 0
click at [272, 810] on p "Submit" at bounding box center [269, 812] width 35 height 14
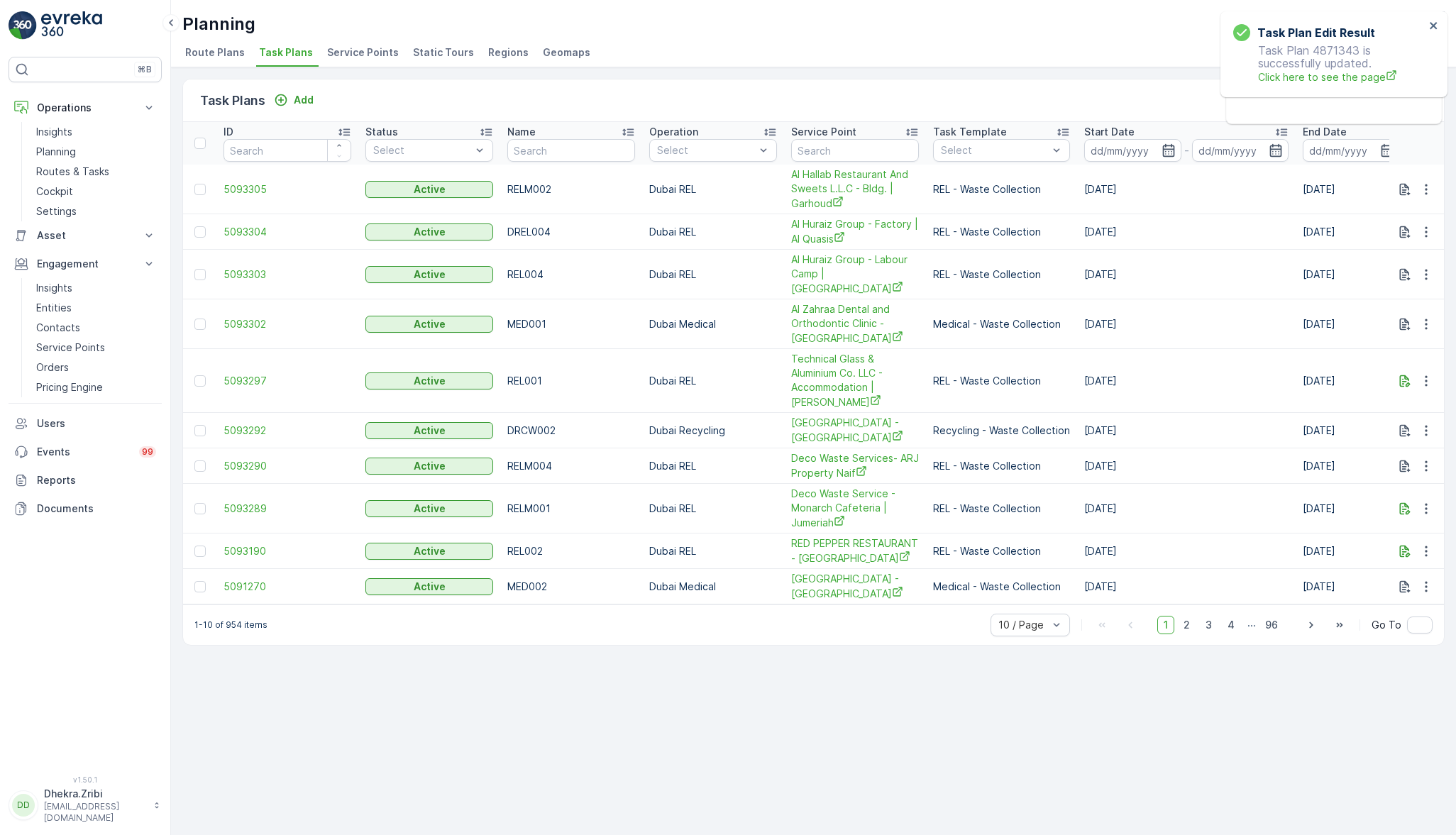
click at [345, 32] on div "Planning Renuterra ( +04:00 )" at bounding box center [814, 24] width 1262 height 26
click at [359, 49] on span "Service Points" at bounding box center [362, 52] width 71 height 14
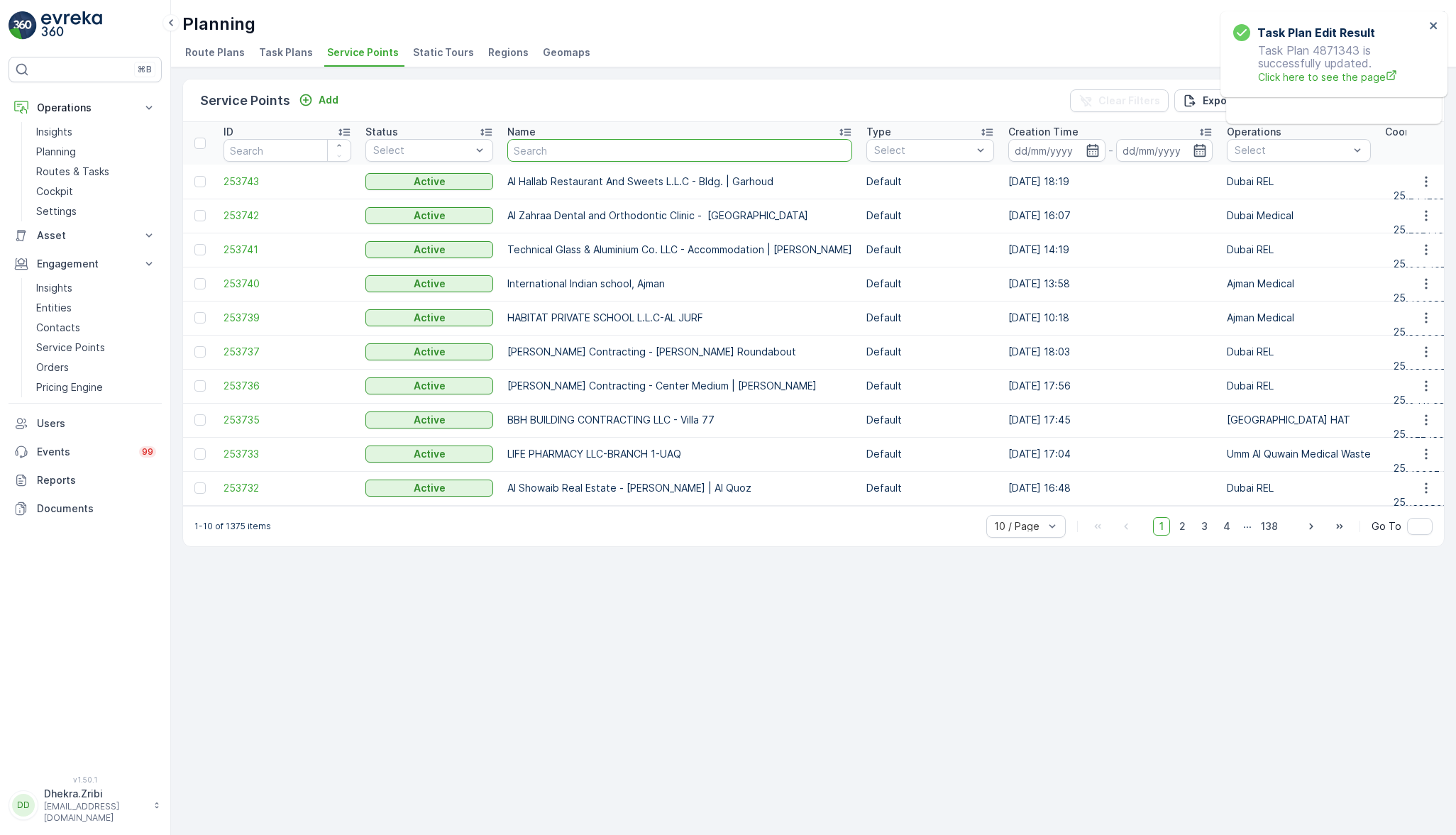
click at [566, 145] on input "text" at bounding box center [680, 150] width 345 height 23
type input "nation"
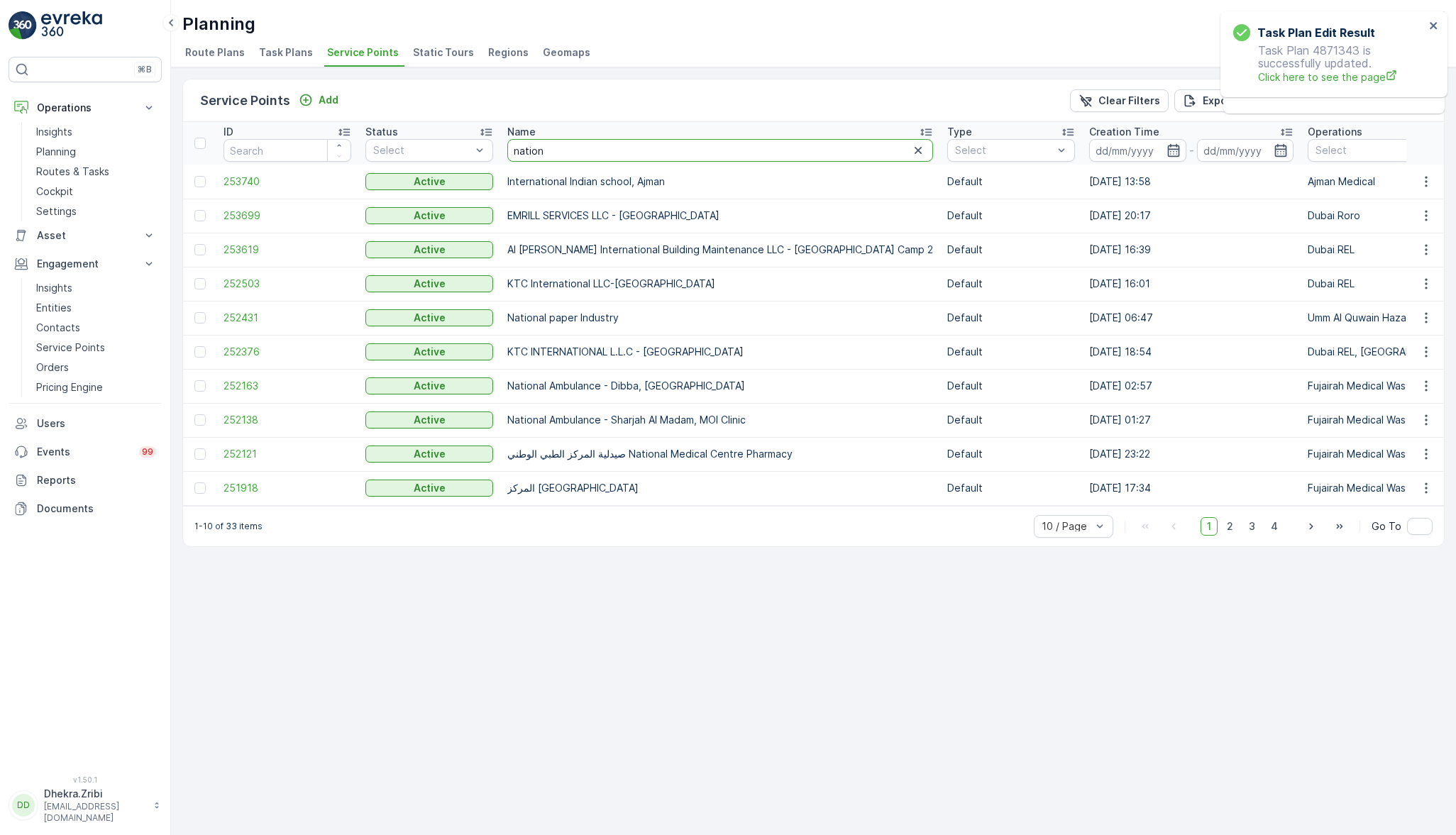
click at [580, 147] on input "nation" at bounding box center [720, 150] width 426 height 23
type input "n"
type input "sakams"
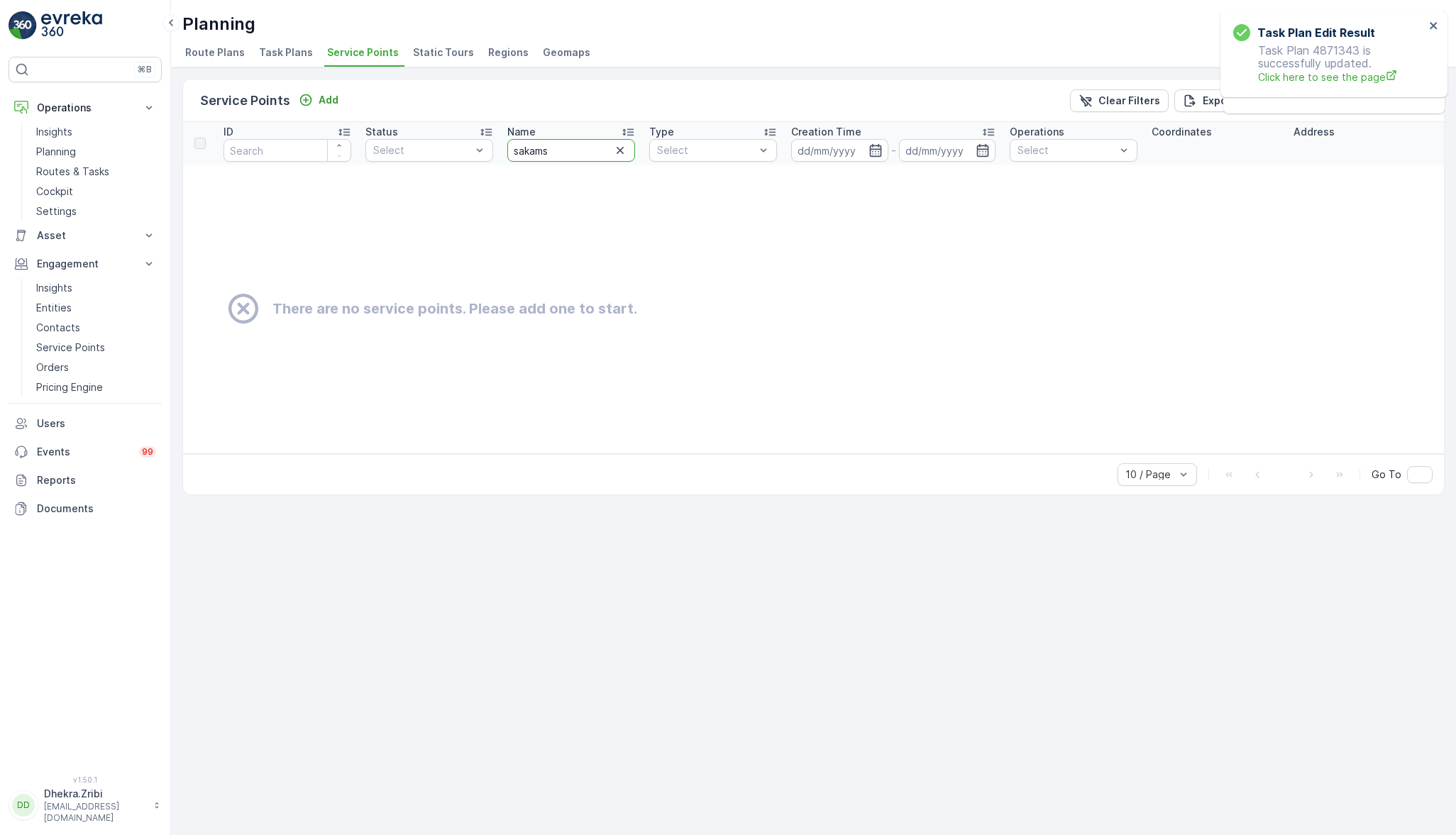
click at [592, 151] on input "sakams" at bounding box center [571, 150] width 127 height 23
type input "sakam"
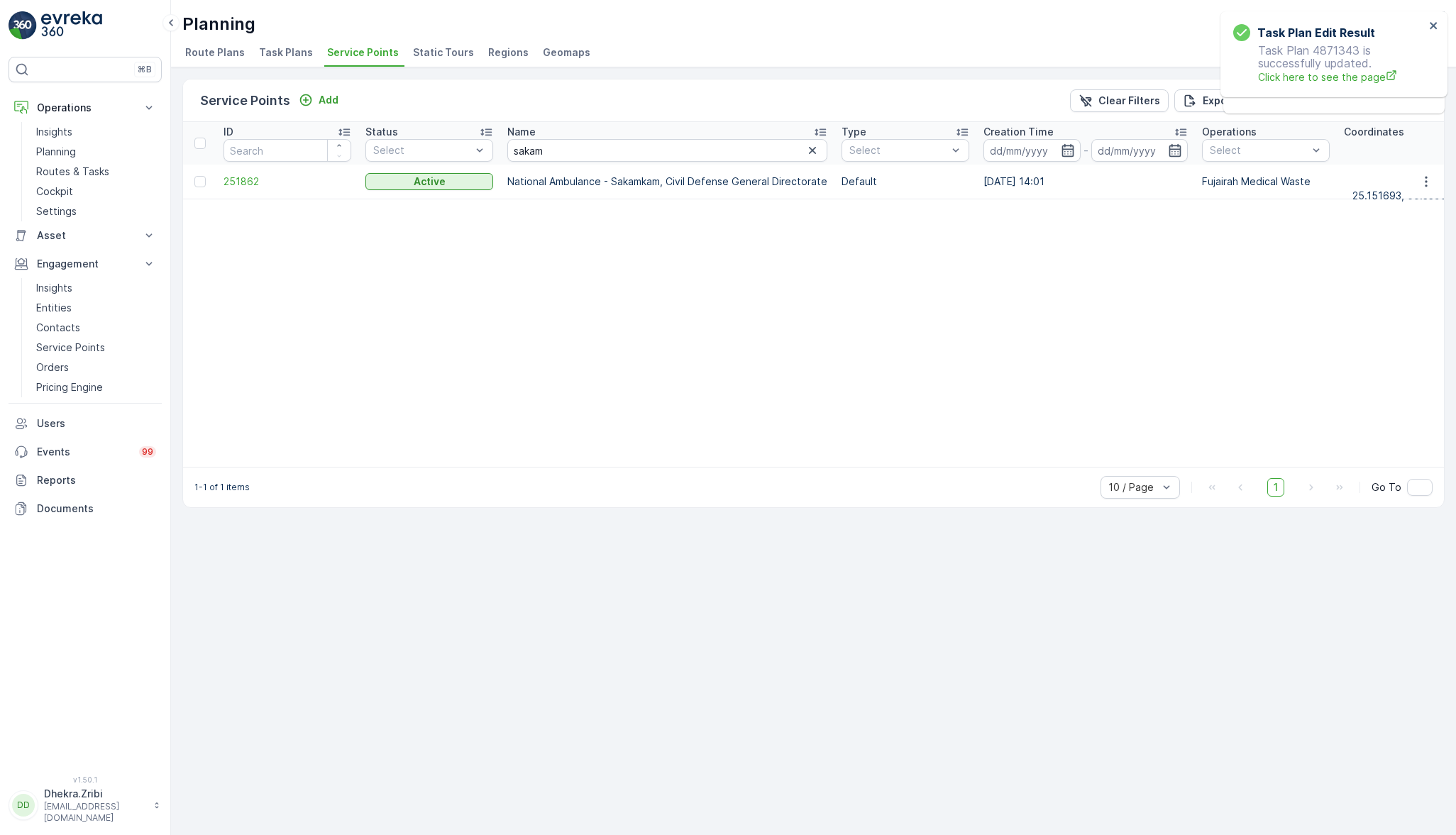
click at [256, 183] on span "251862" at bounding box center [287, 181] width 127 height 14
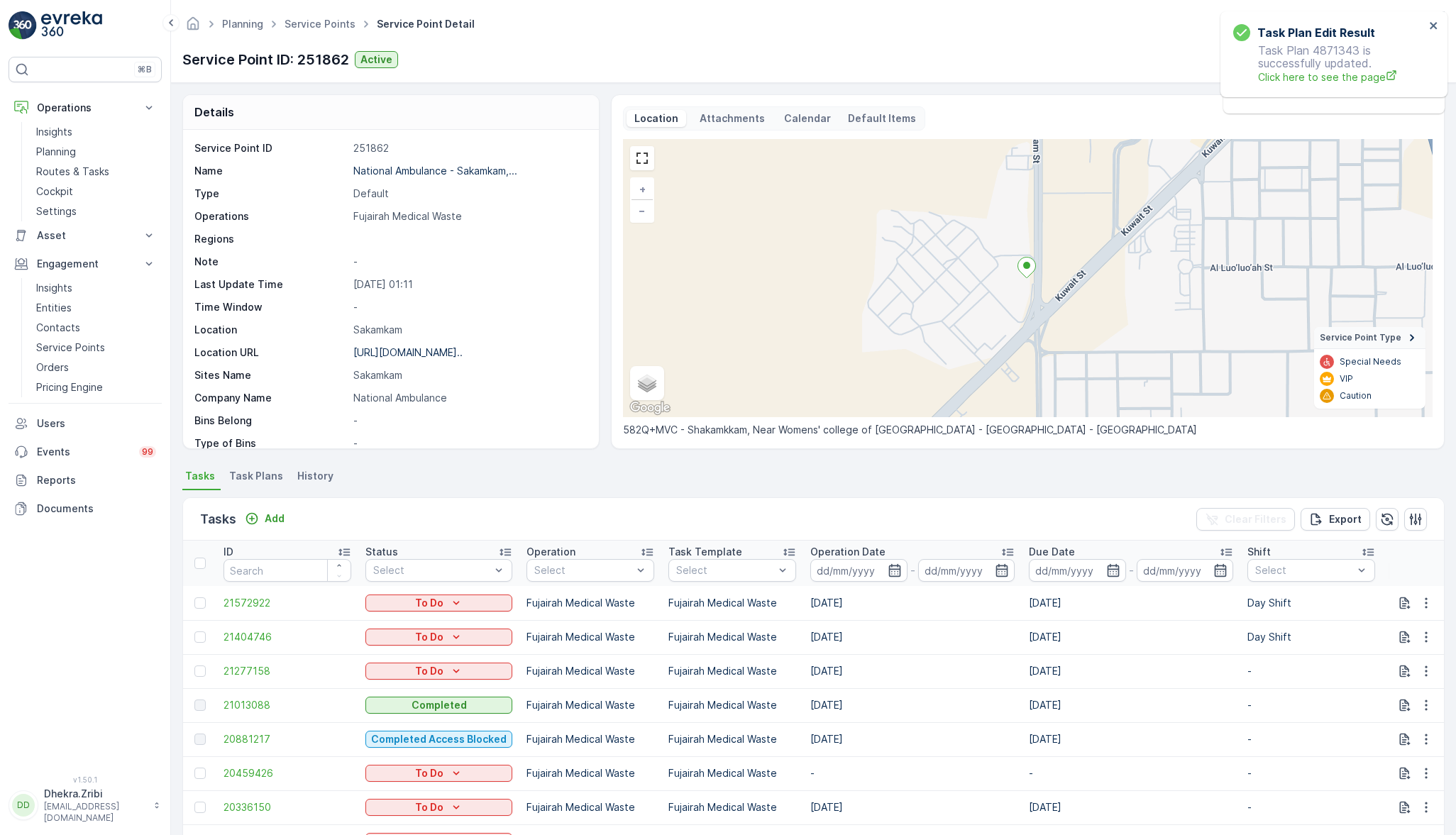
click at [257, 477] on span "Task Plans" at bounding box center [256, 476] width 54 height 14
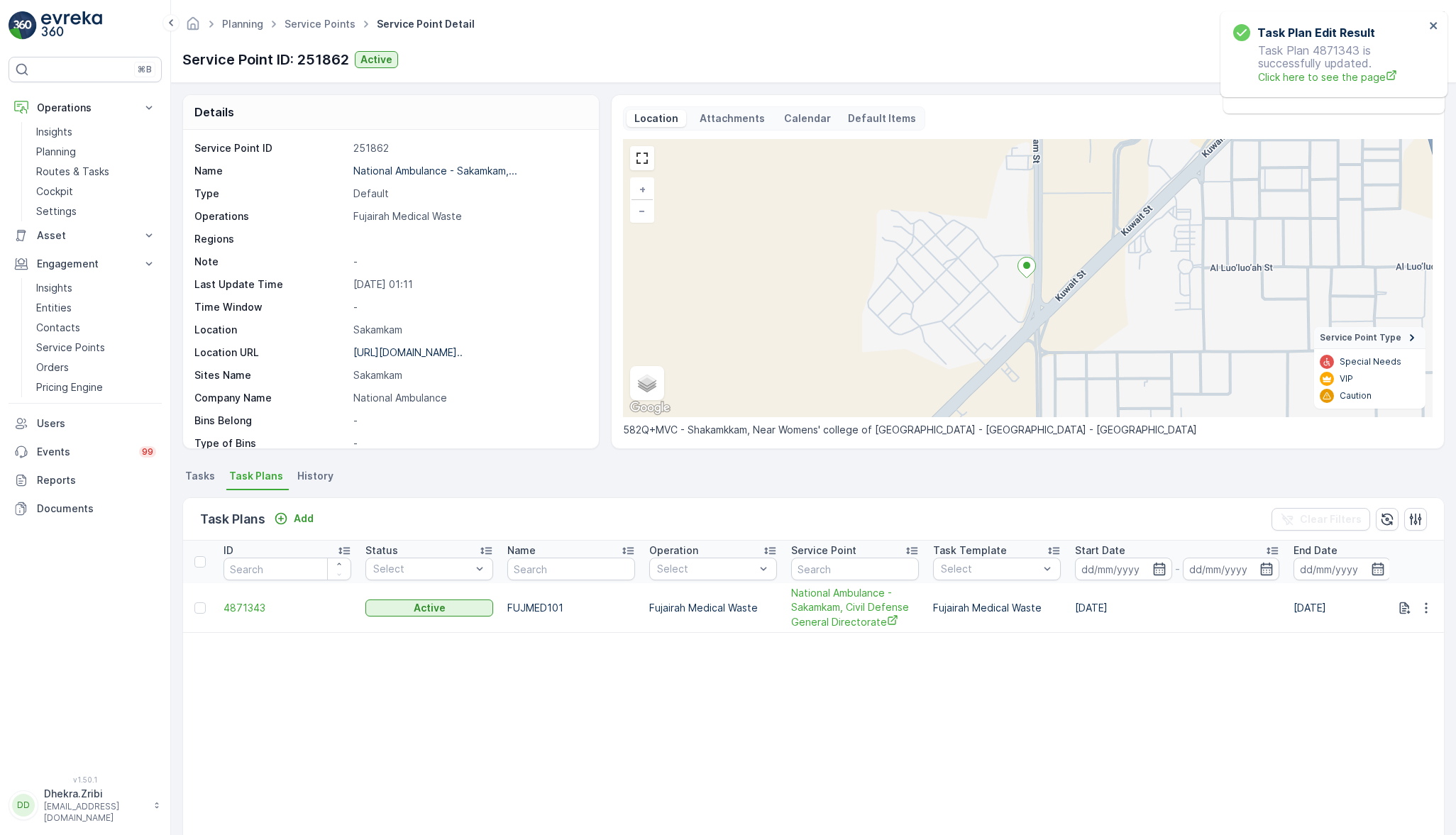
click at [245, 609] on span "4871343" at bounding box center [287, 607] width 127 height 14
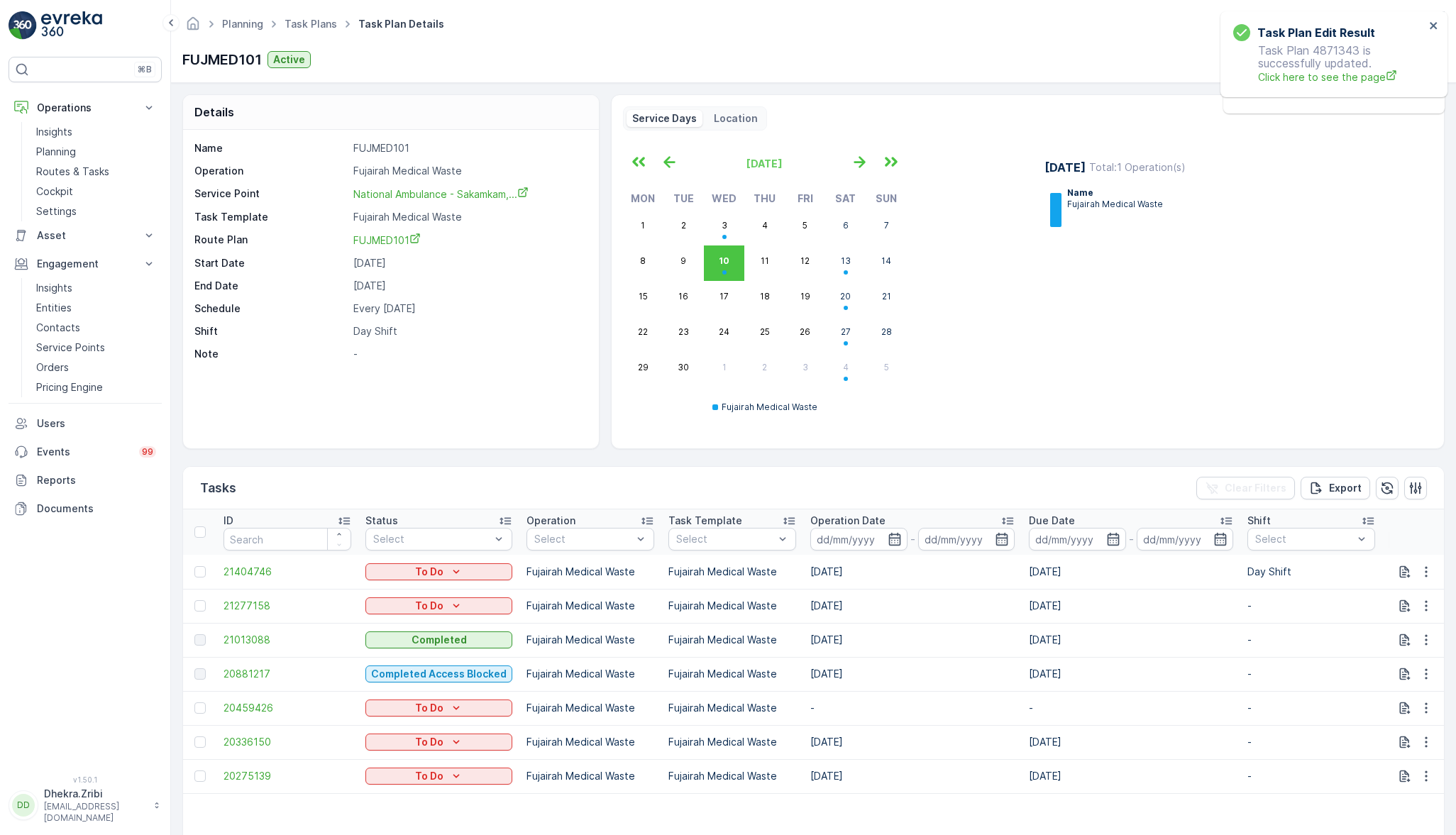
click at [1430, 573] on icon "button" at bounding box center [1426, 571] width 14 height 14
click at [1383, 674] on span "Delete" at bounding box center [1371, 677] width 32 height 14
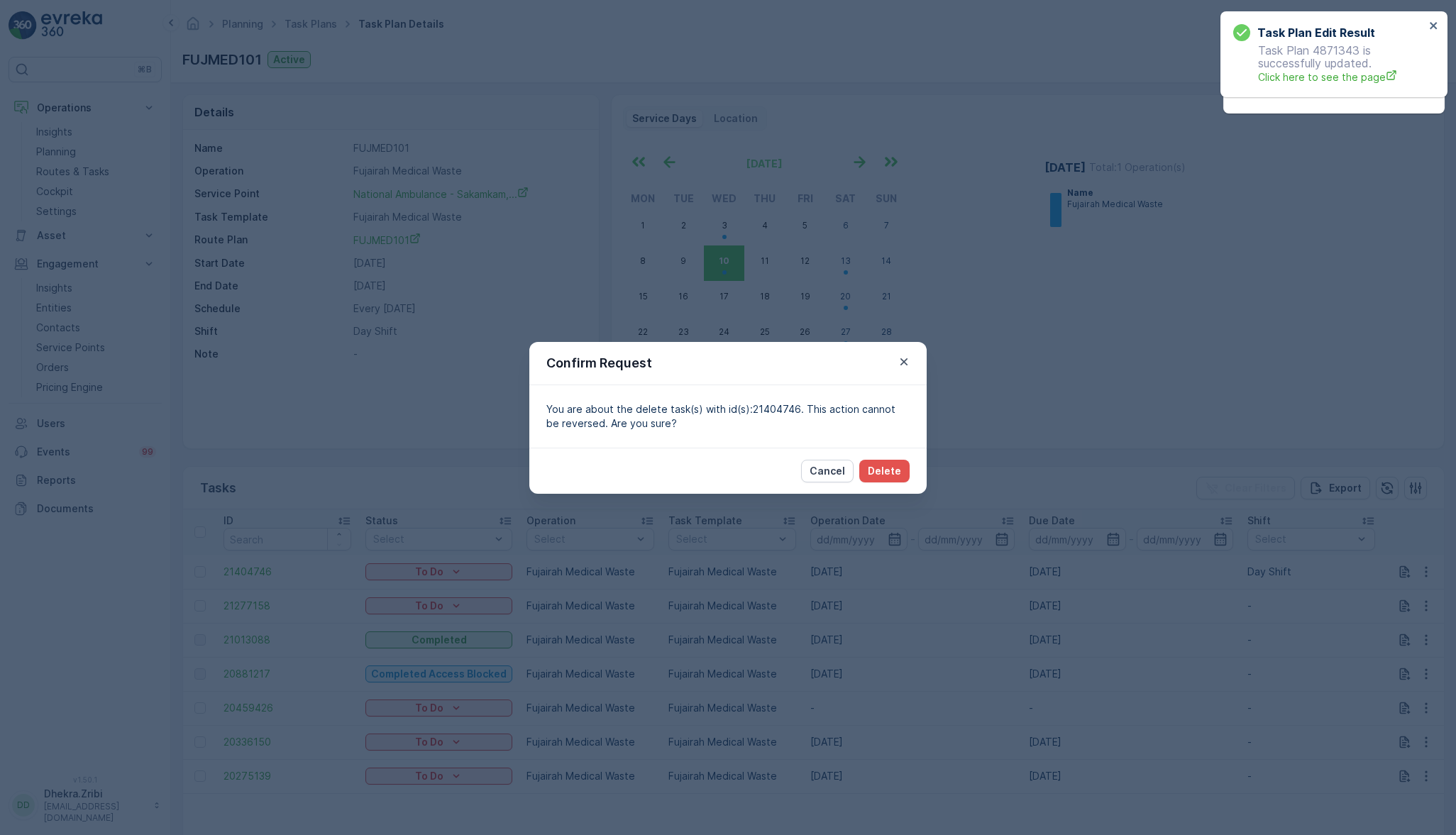
click at [871, 465] on p "Delete" at bounding box center [884, 471] width 33 height 14
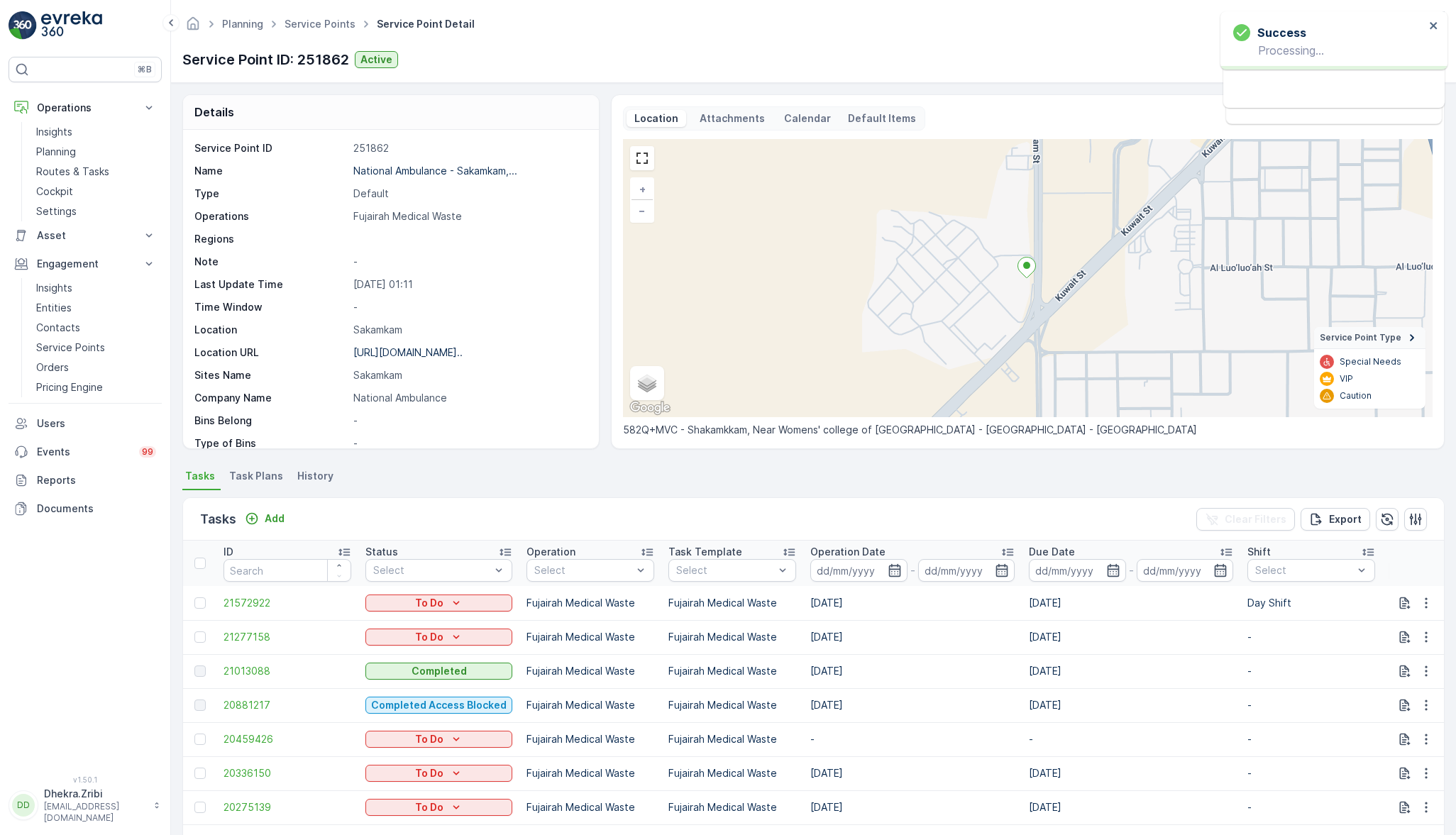
click at [253, 473] on span "Task Plans" at bounding box center [256, 476] width 54 height 14
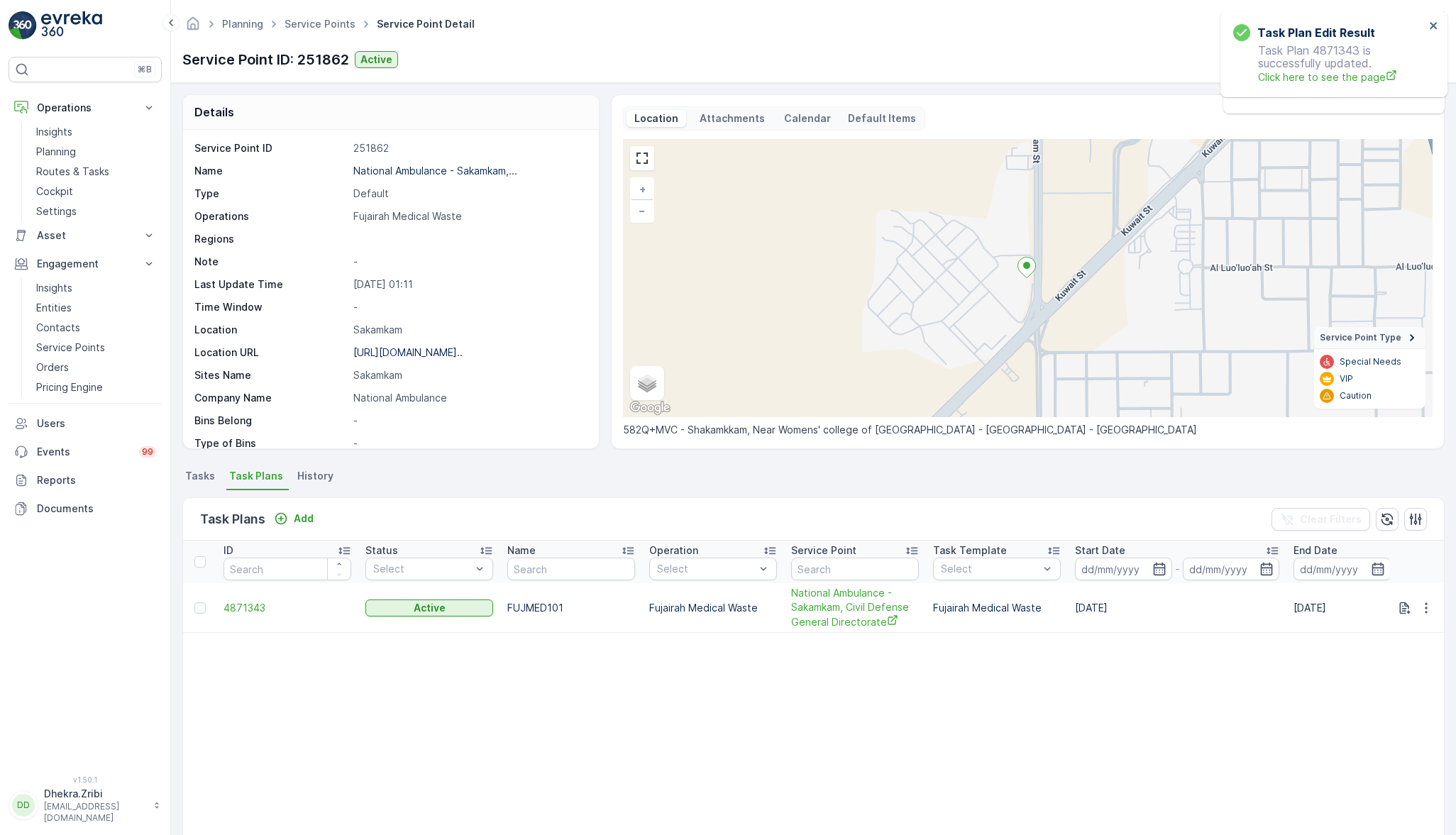
click at [241, 606] on span "4871343" at bounding box center [287, 607] width 127 height 14
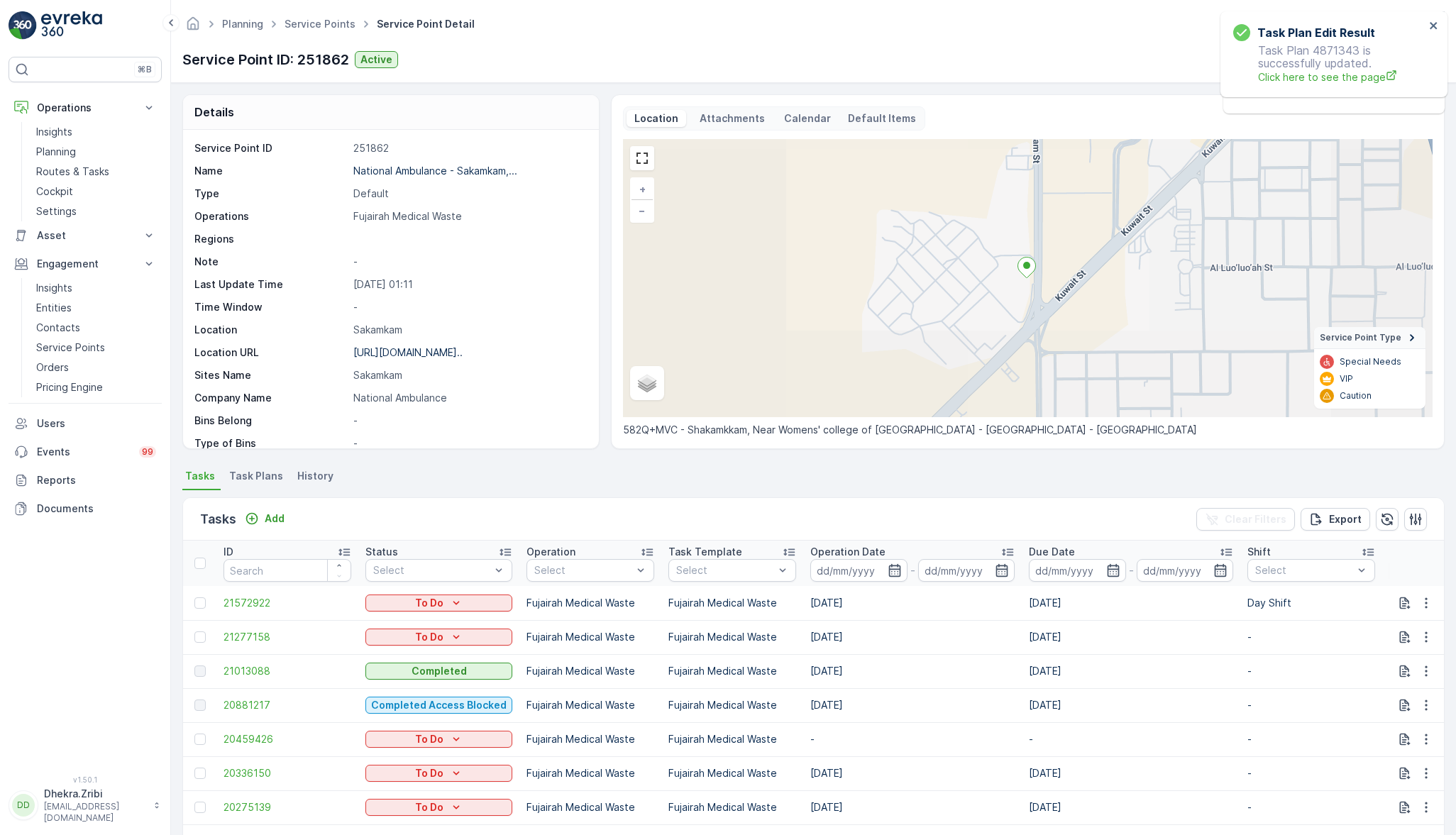
click at [282, 21] on span "Service Points" at bounding box center [320, 24] width 77 height 14
click at [287, 23] on link "Service Points" at bounding box center [320, 24] width 71 height 12
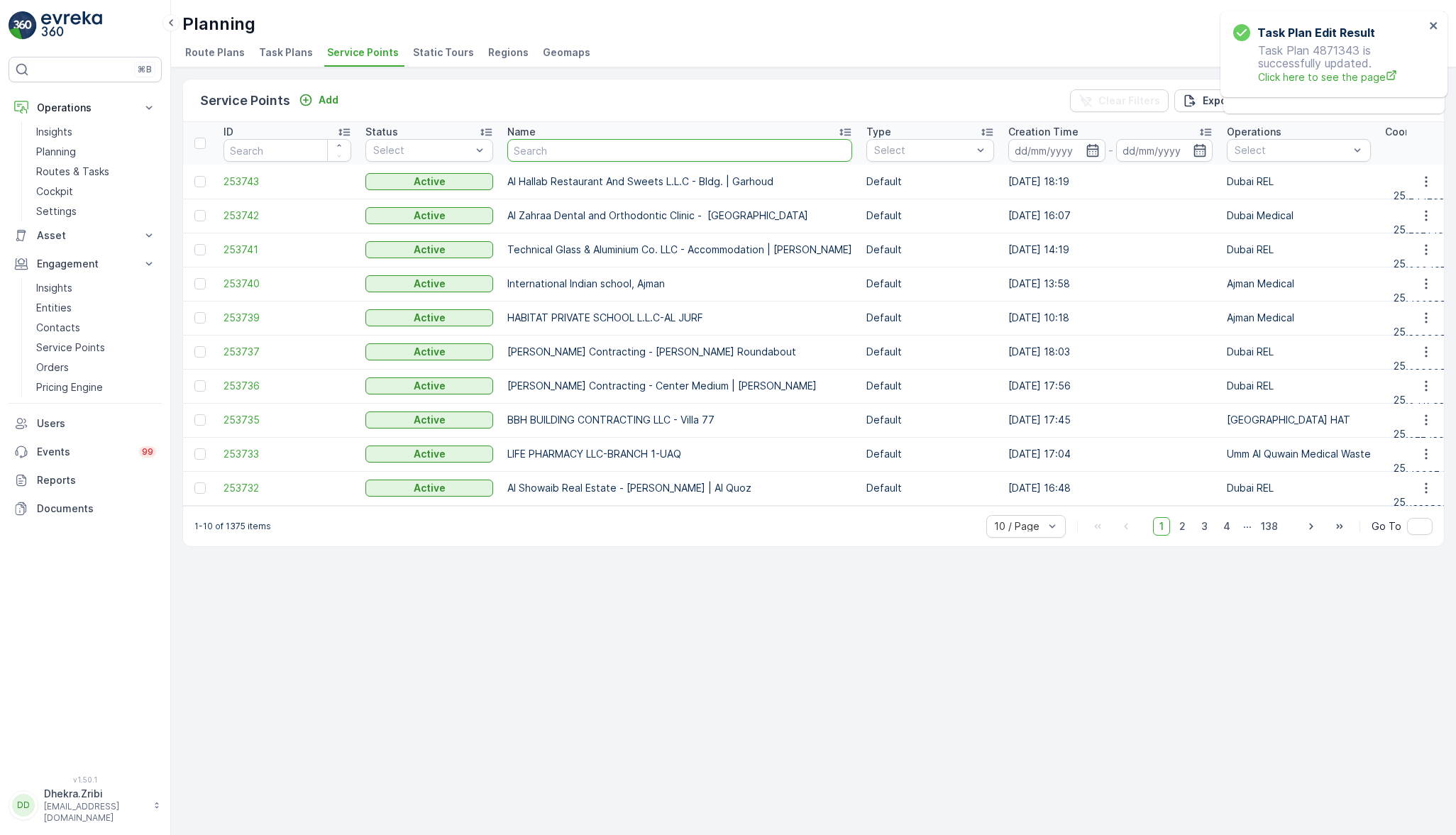
click at [558, 147] on input "text" at bounding box center [680, 150] width 345 height 23
type input "madam"
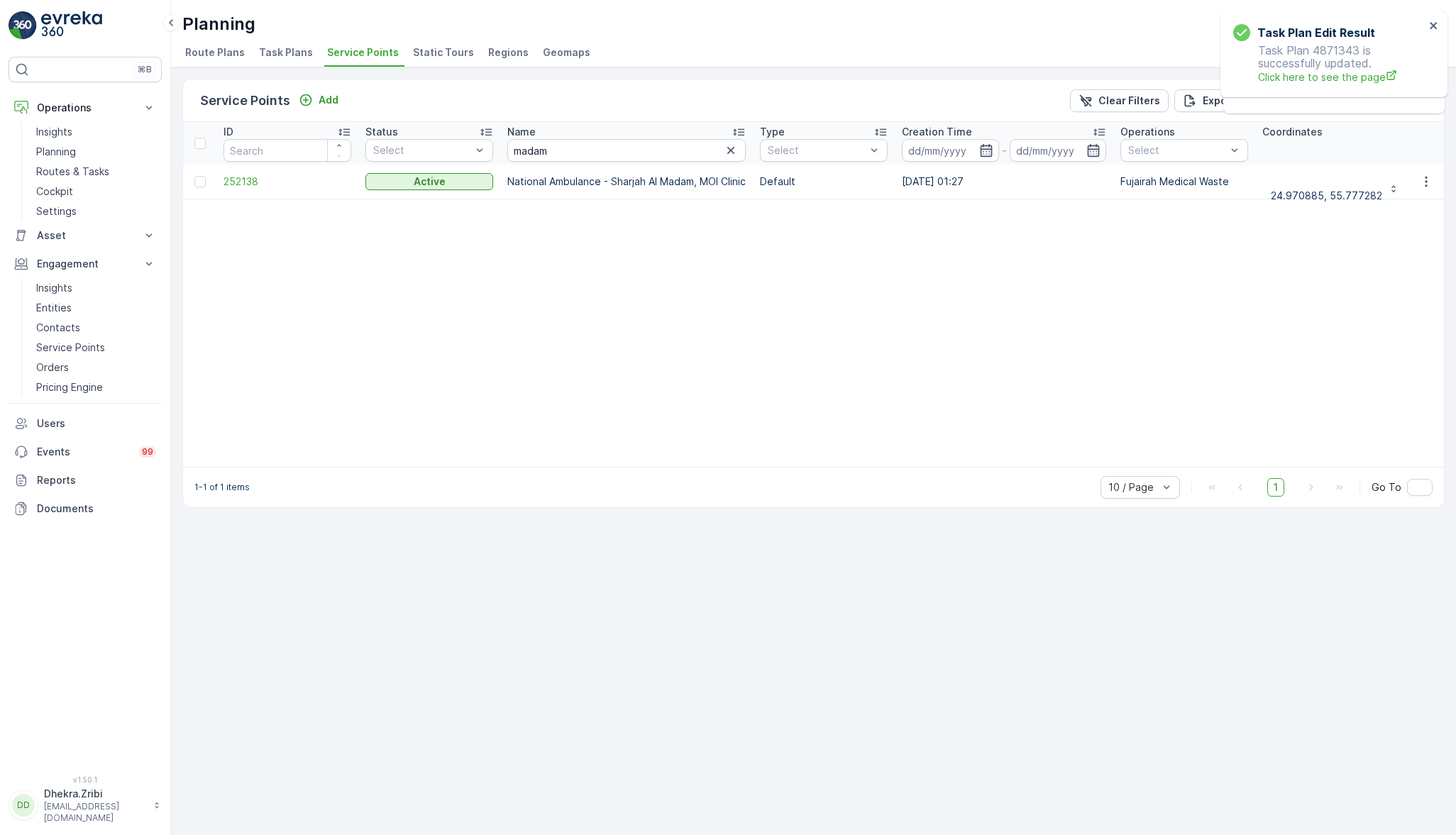
click at [258, 175] on span "252138" at bounding box center [287, 181] width 127 height 14
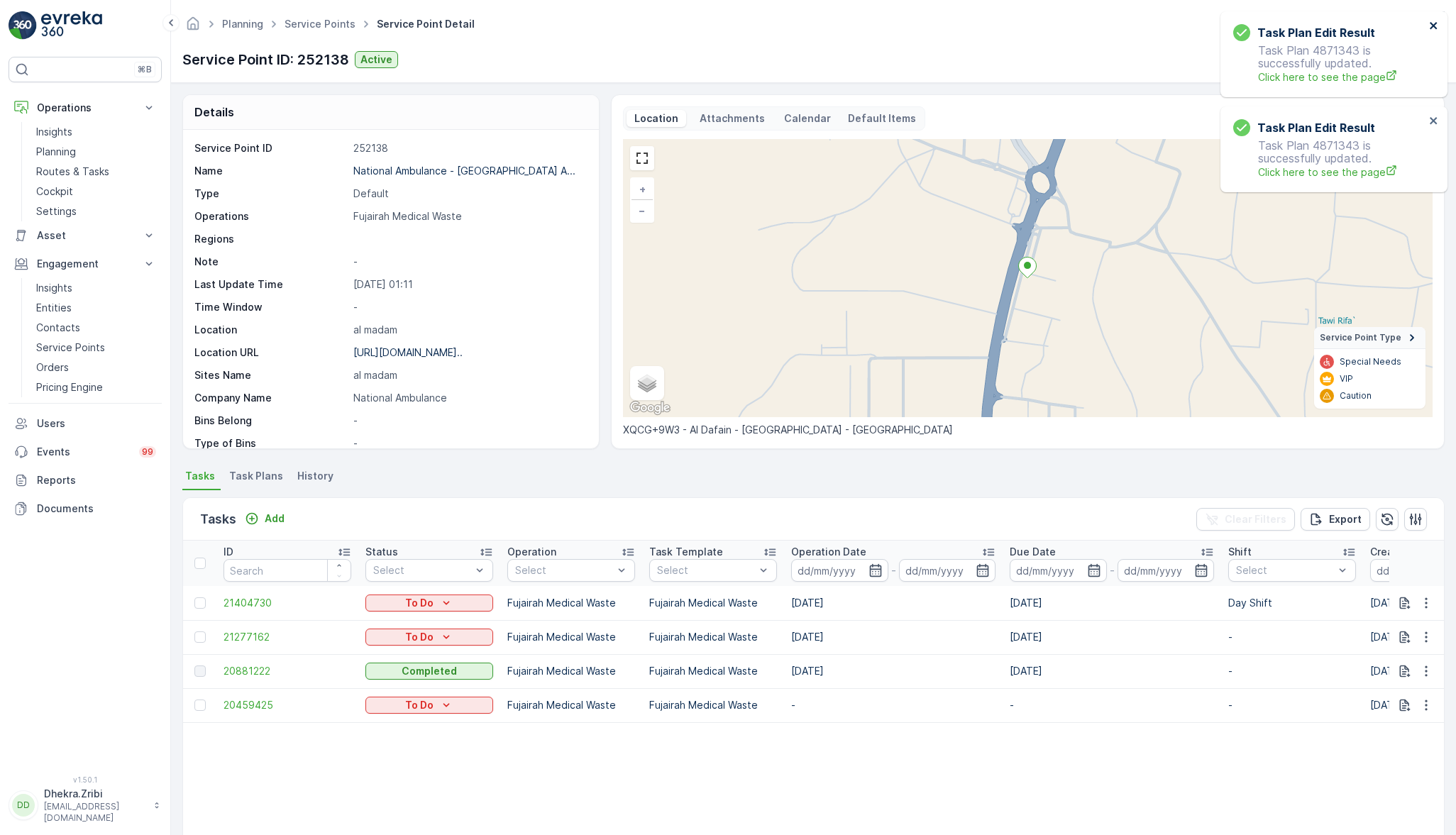
click at [1430, 26] on icon "close" at bounding box center [1434, 25] width 10 height 11
click at [1435, 27] on icon "close" at bounding box center [1434, 26] width 7 height 7
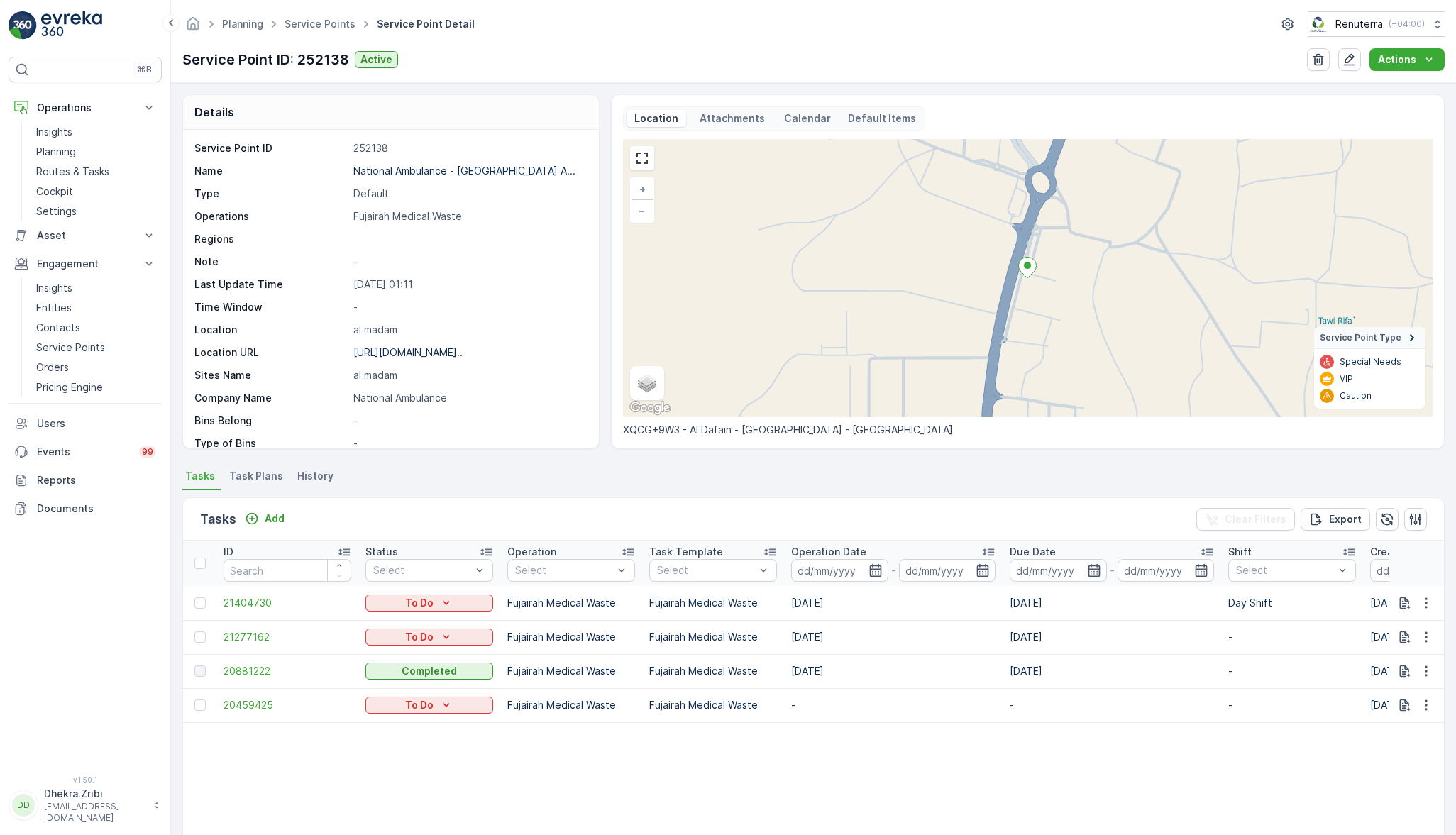
click at [244, 471] on span "Task Plans" at bounding box center [256, 476] width 54 height 14
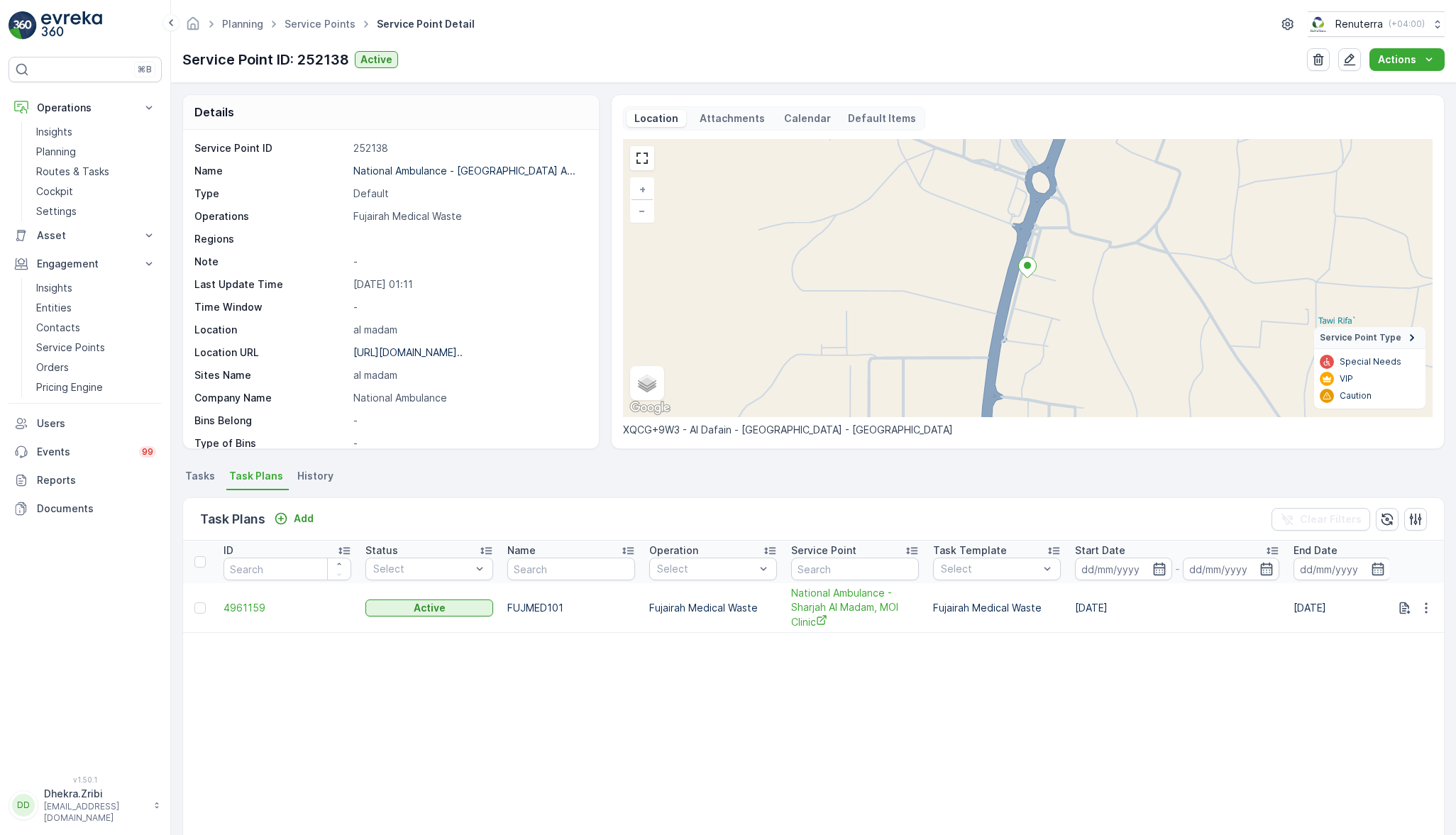
click at [248, 607] on span "4961159" at bounding box center [287, 607] width 127 height 14
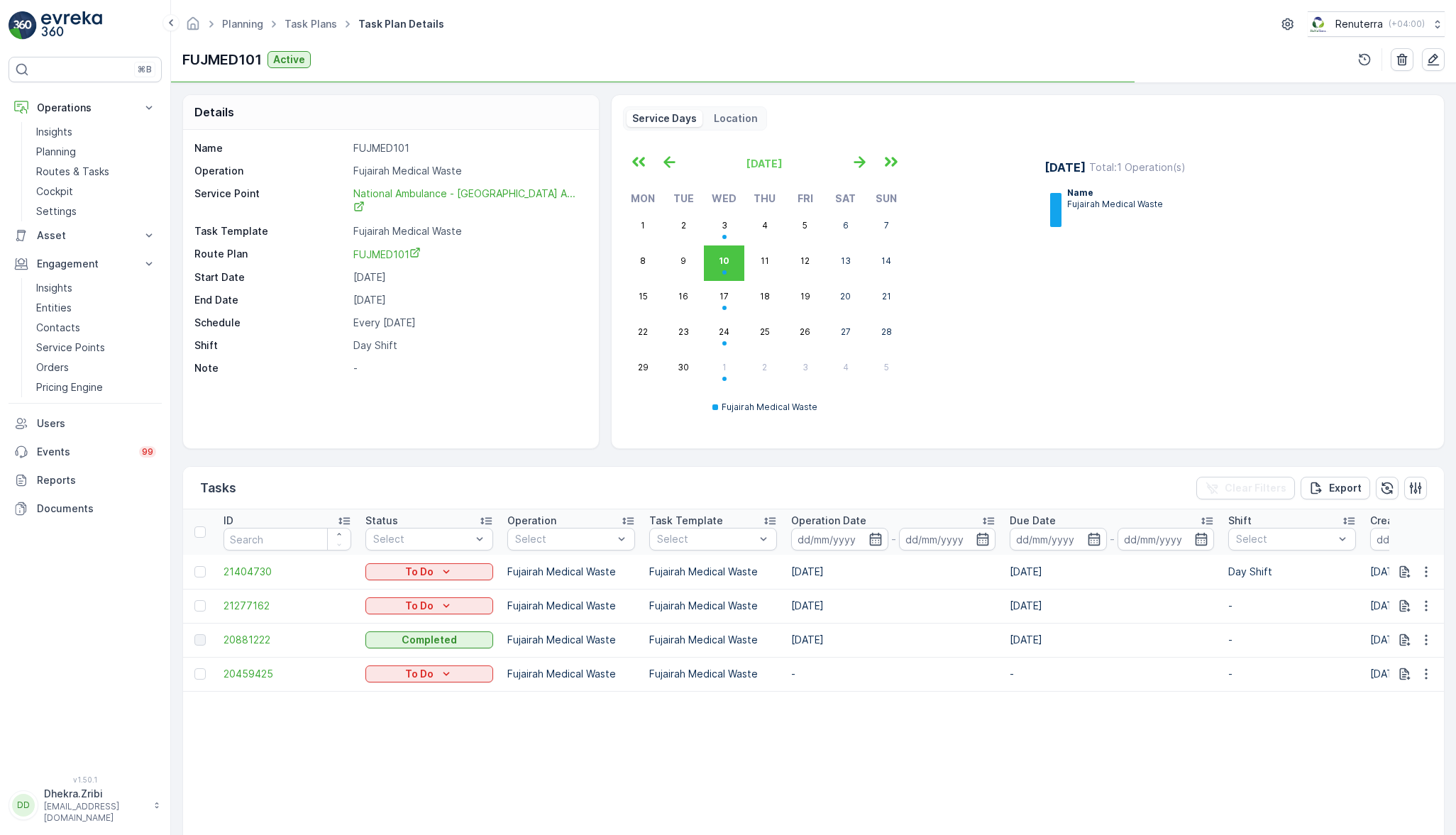
click at [1433, 65] on icon "button" at bounding box center [1434, 60] width 12 height 12
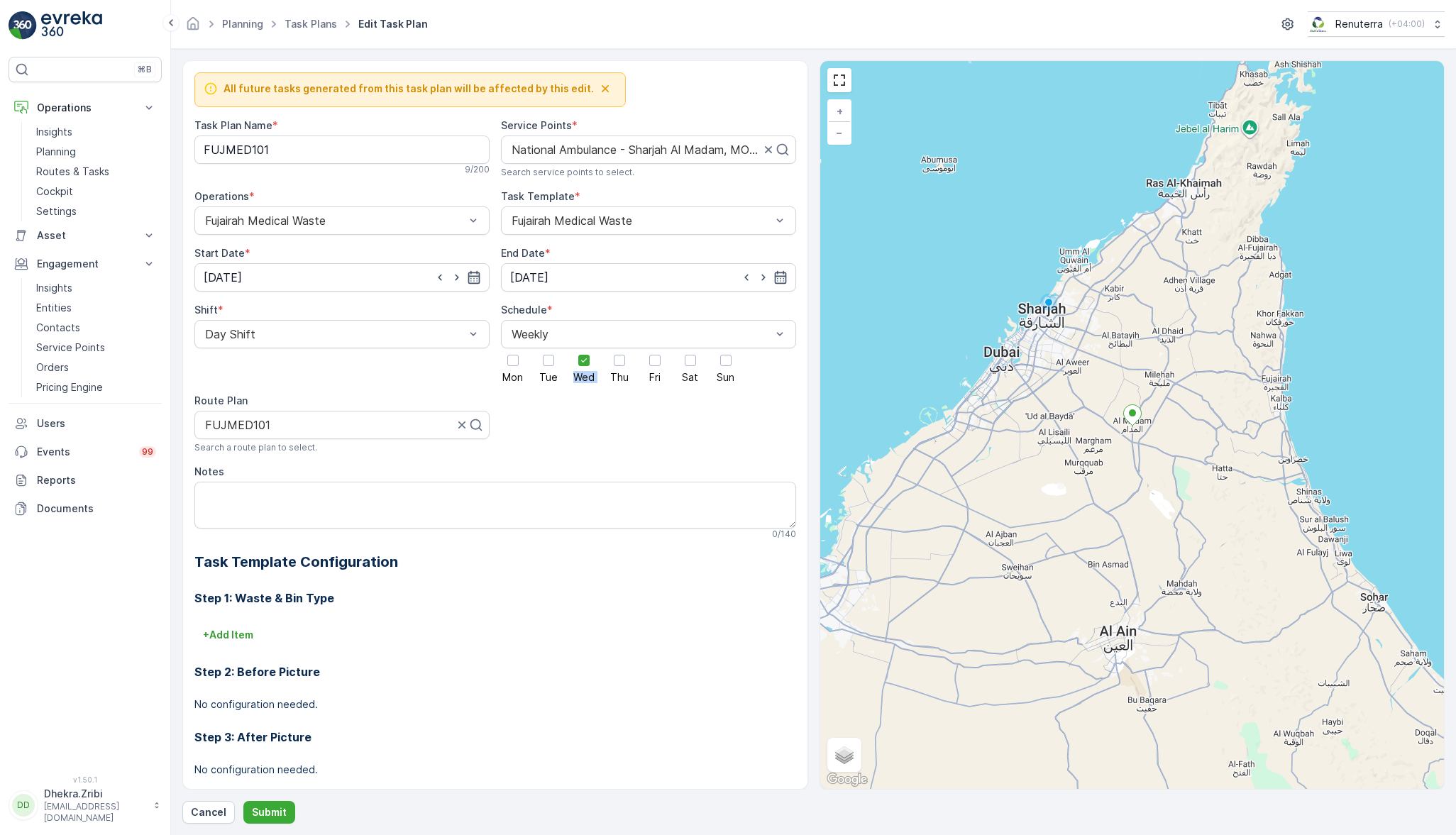
drag, startPoint x: 600, startPoint y: 366, endPoint x: 583, endPoint y: 364, distance: 17.1
click at [583, 364] on div "Mon Tue Wed Thu Fri Sat Sun" at bounding box center [648, 365] width 295 height 34
click at [583, 364] on div at bounding box center [583, 360] width 11 height 11
click at [584, 348] on input "Wed" at bounding box center [584, 348] width 0 height 0
click at [682, 362] on div at bounding box center [690, 360] width 24 height 24
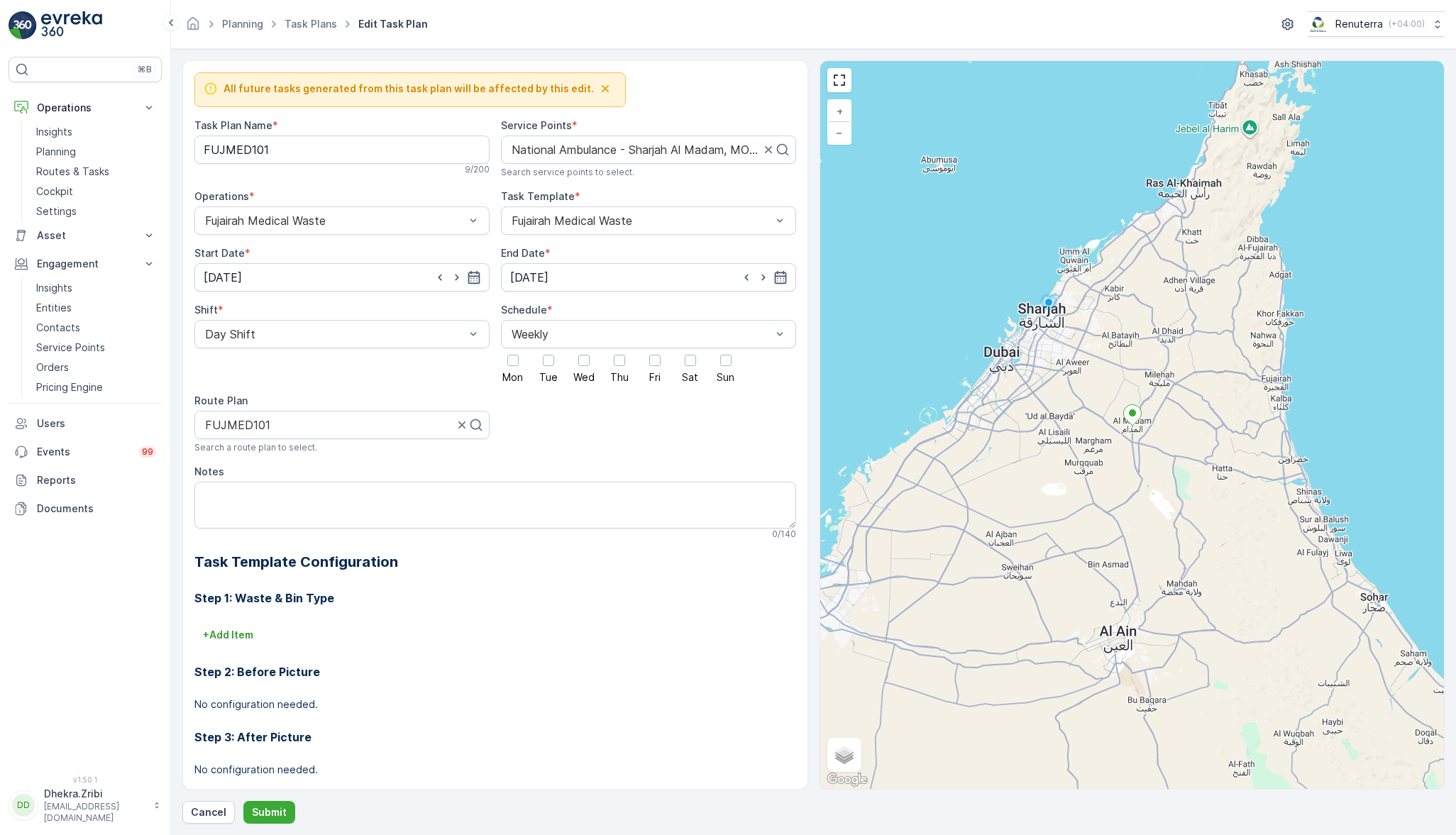
click at [691, 348] on input "Sat" at bounding box center [691, 348] width 0 height 0
click at [267, 809] on p "Submit" at bounding box center [269, 812] width 35 height 14
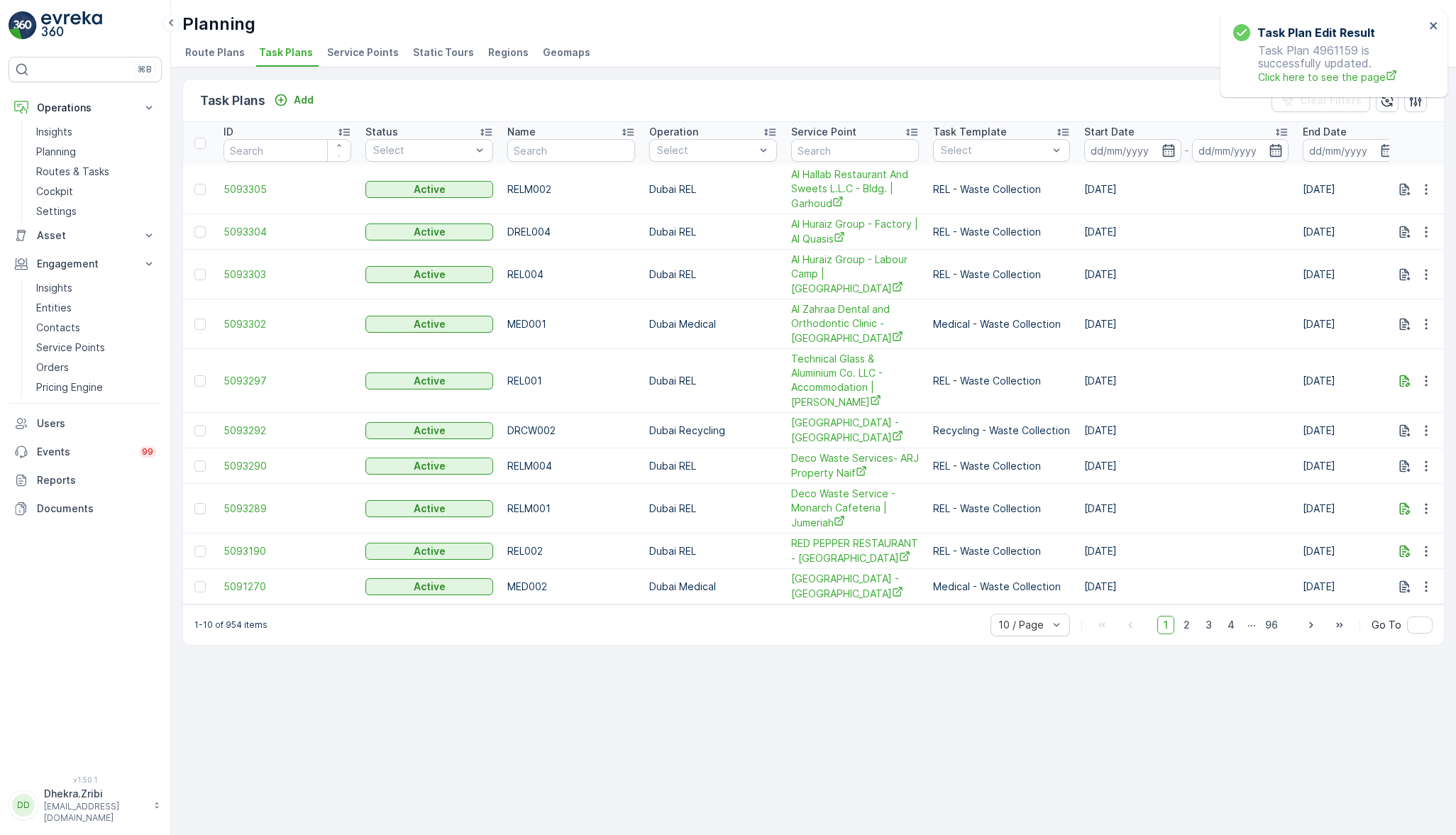
click at [354, 51] on span "Service Points" at bounding box center [362, 52] width 71 height 14
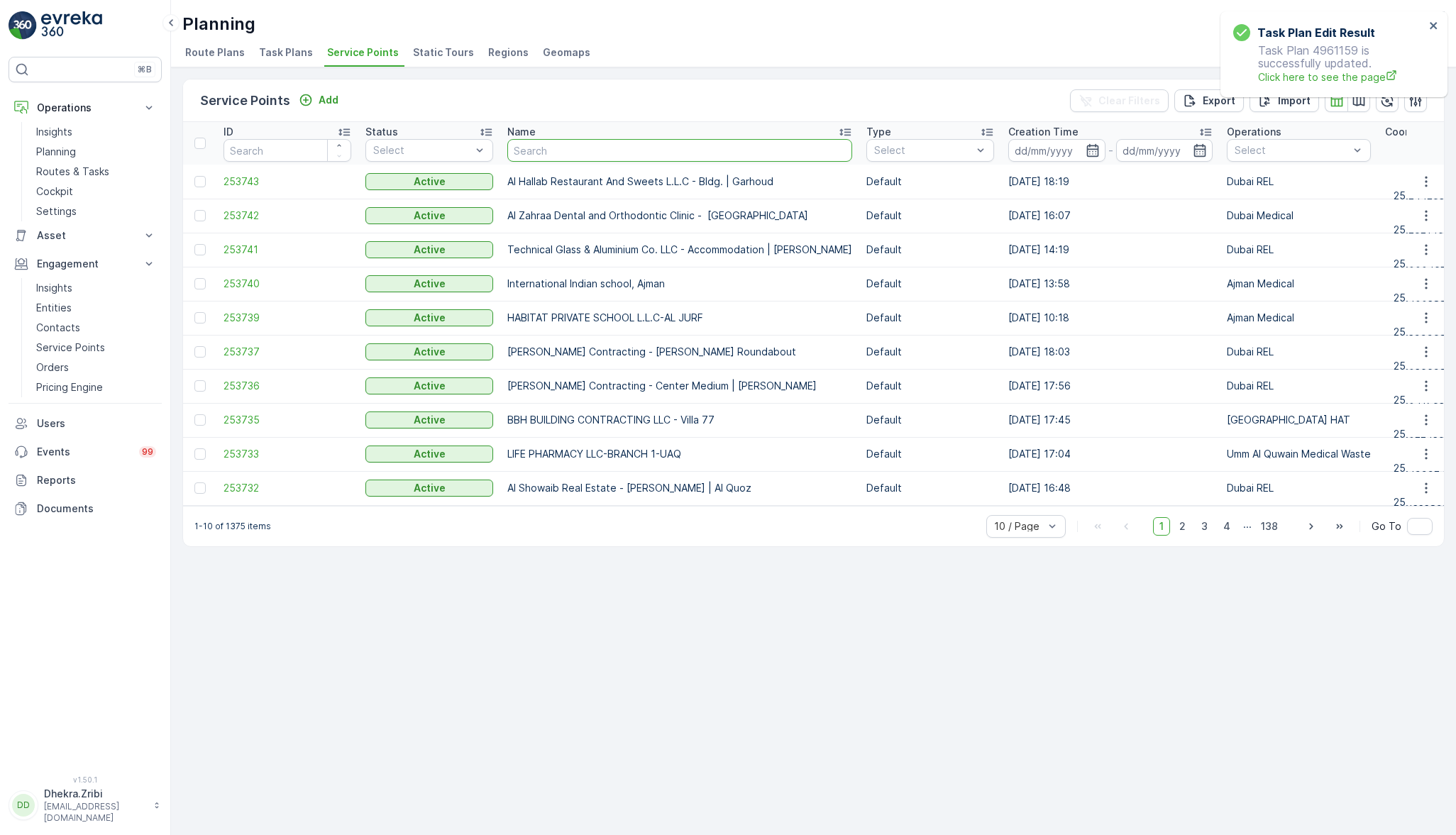
click at [552, 143] on input "text" at bounding box center [680, 150] width 345 height 23
type input "sakam"
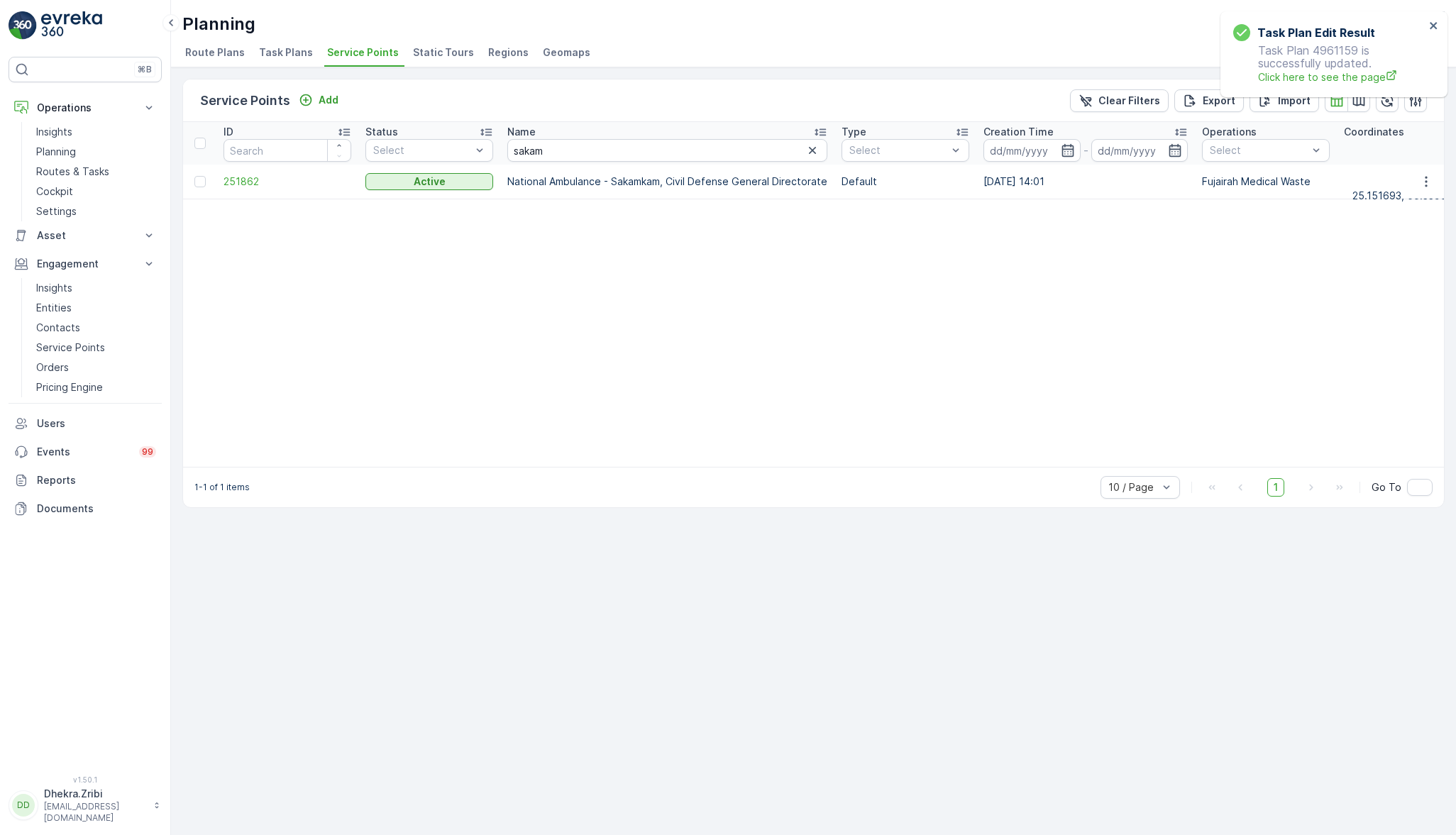
click at [233, 178] on span "251862" at bounding box center [287, 181] width 127 height 14
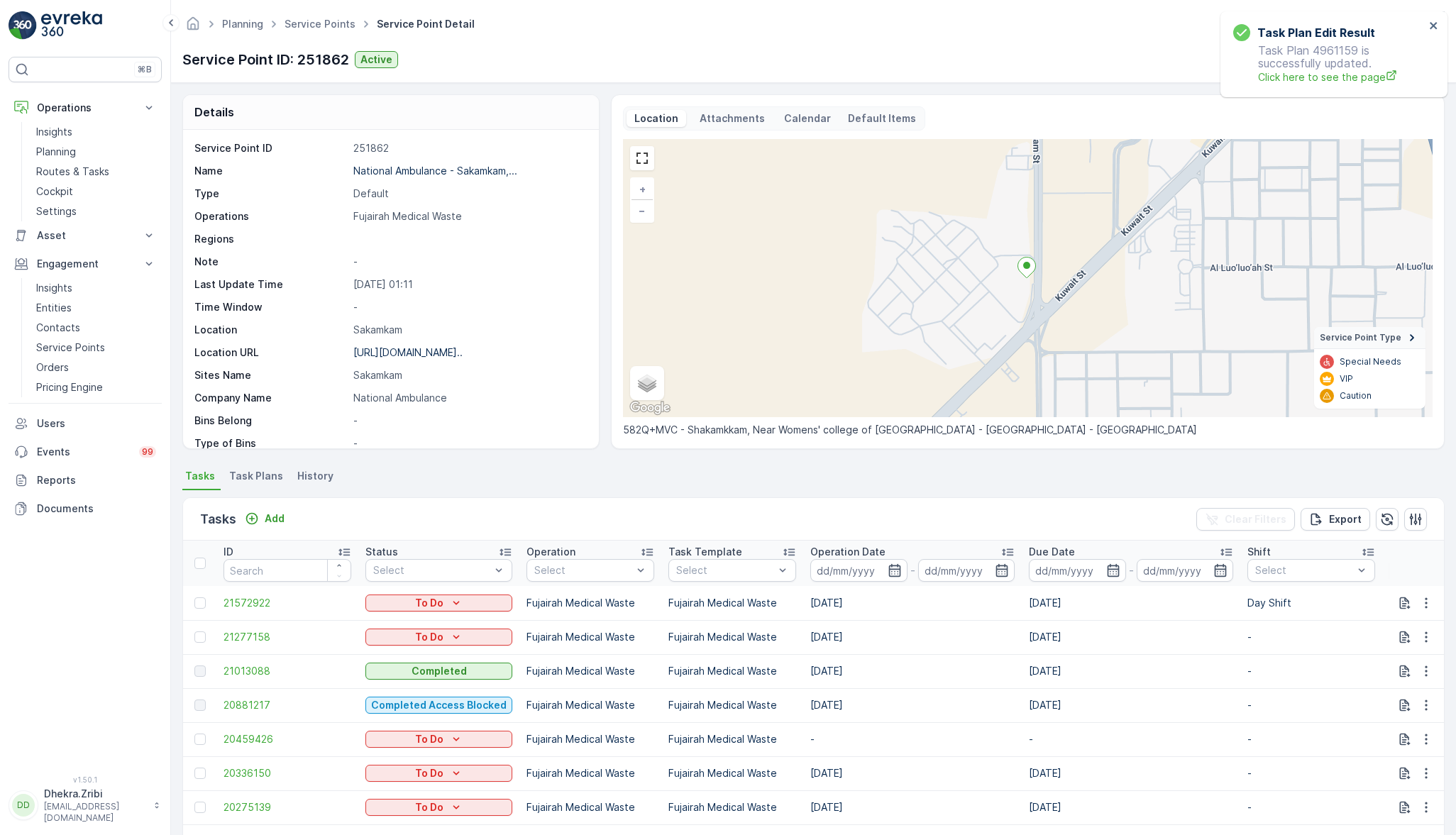
click at [252, 466] on li "Task Plans" at bounding box center [257, 478] width 63 height 24
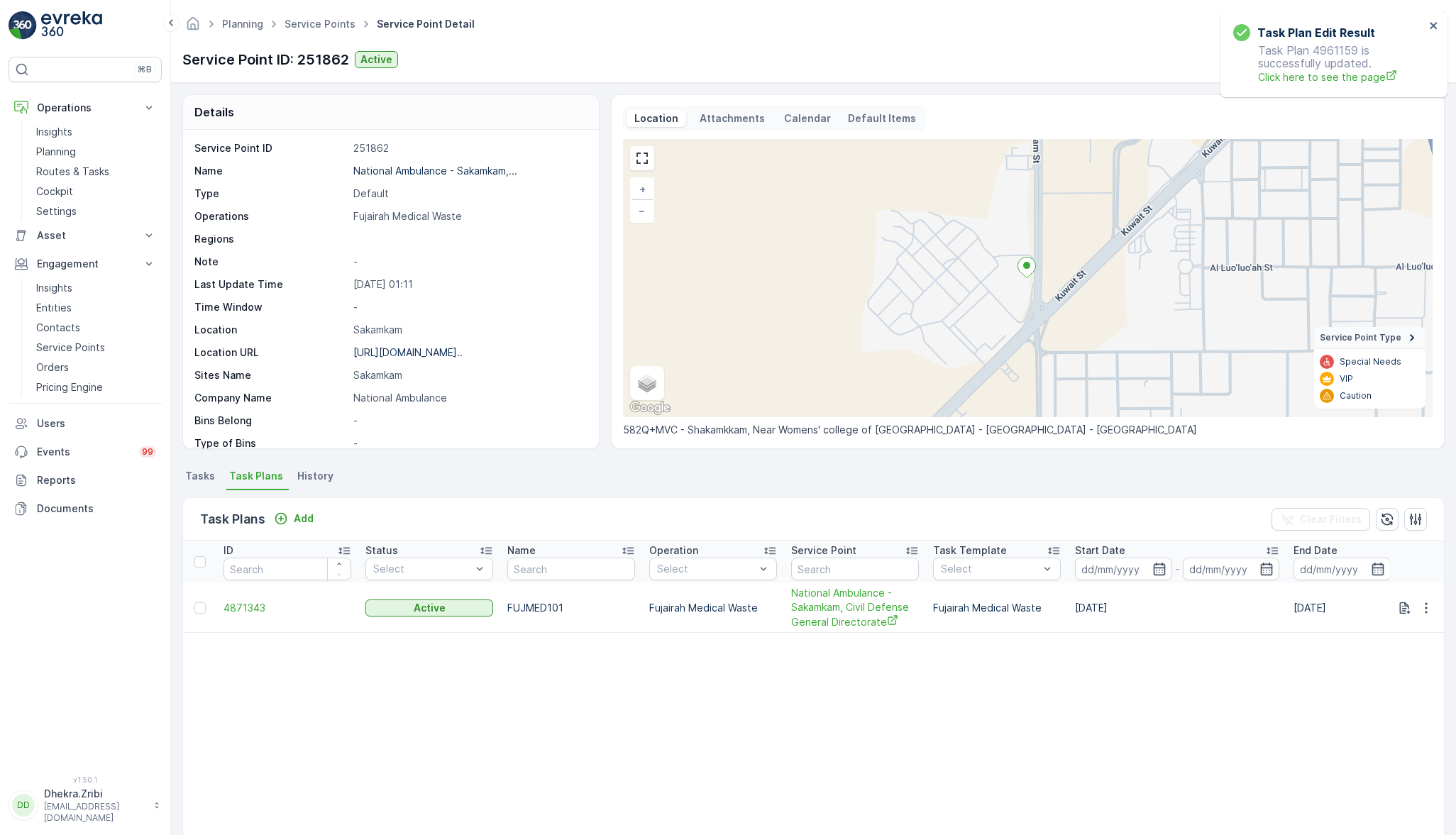
click at [247, 609] on span "4871343" at bounding box center [287, 607] width 127 height 14
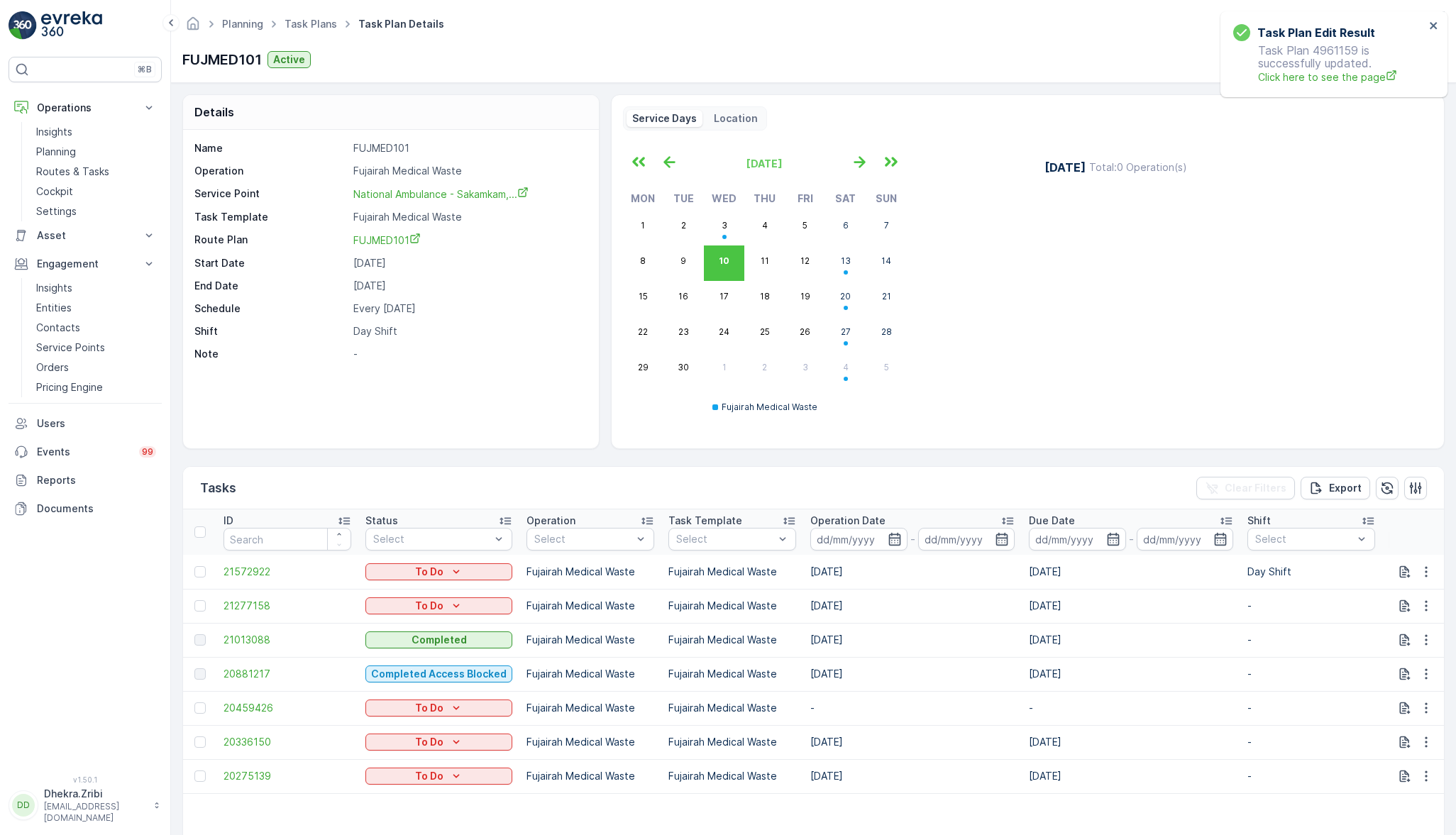
click at [1044, 262] on div "[DATE] Total : 0 Operation(s)" at bounding box center [1230, 287] width 405 height 280
click at [977, 313] on div "[DATE] Mon Tue Wed Thu Fri Sat Sun 1 2 3 4 5 6 7 8 9 10 11 12 13 14 15 16 17 18…" at bounding box center [826, 287] width 405 height 280
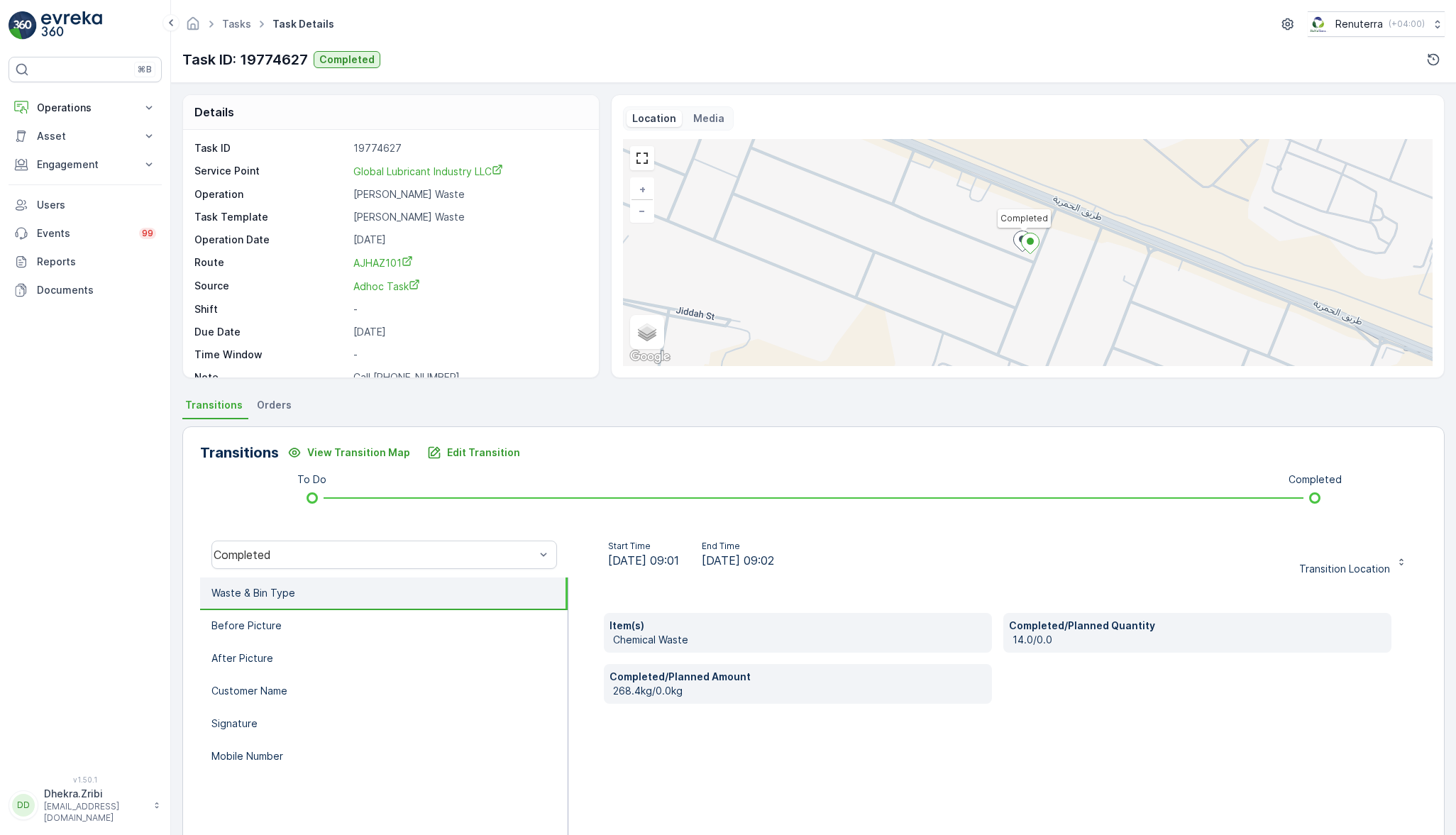
click at [285, 406] on span "Orders" at bounding box center [274, 405] width 35 height 14
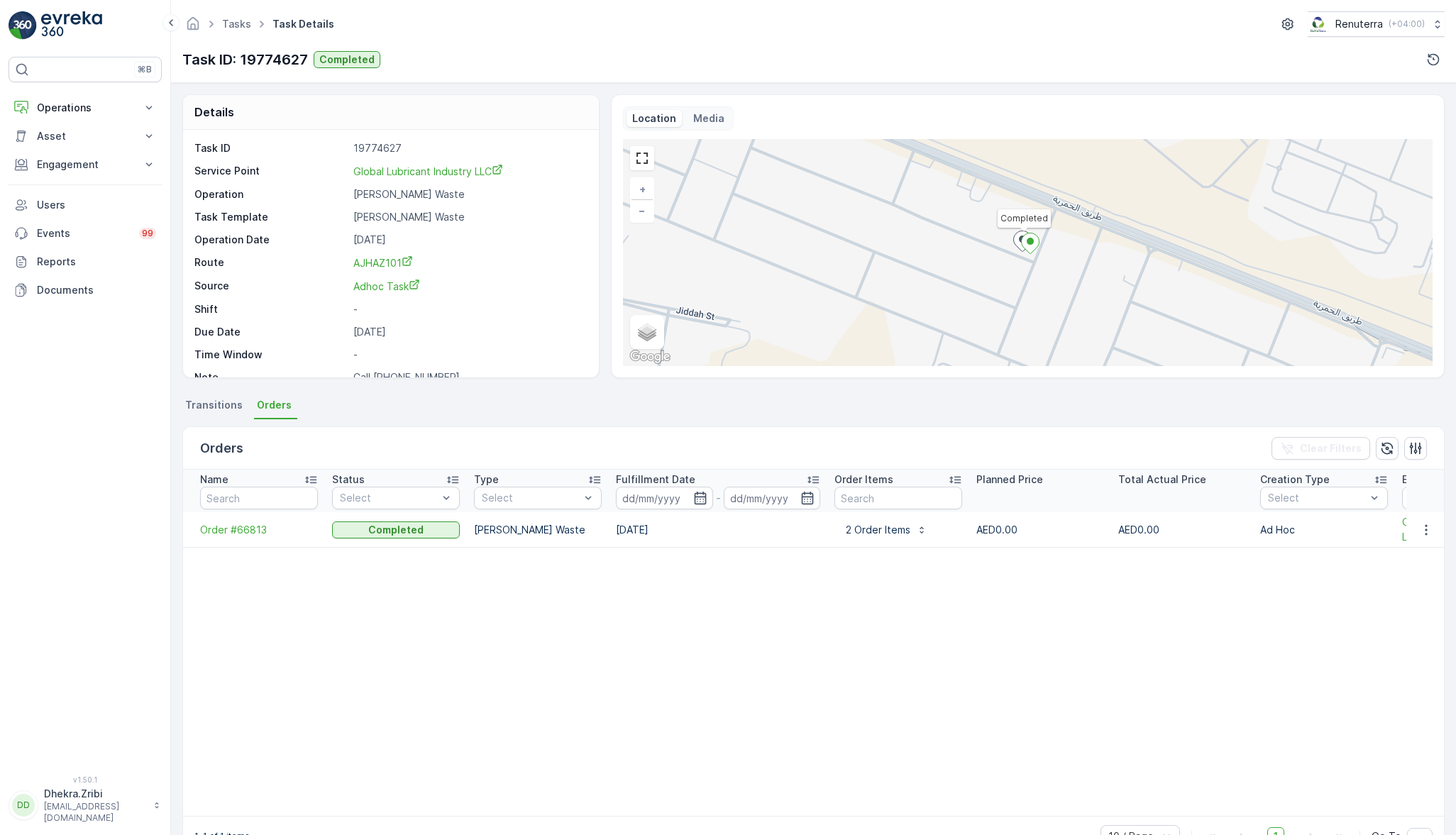
click at [1424, 526] on icon "button" at bounding box center [1426, 529] width 14 height 14
click at [1403, 552] on span "See more details" at bounding box center [1410, 549] width 81 height 14
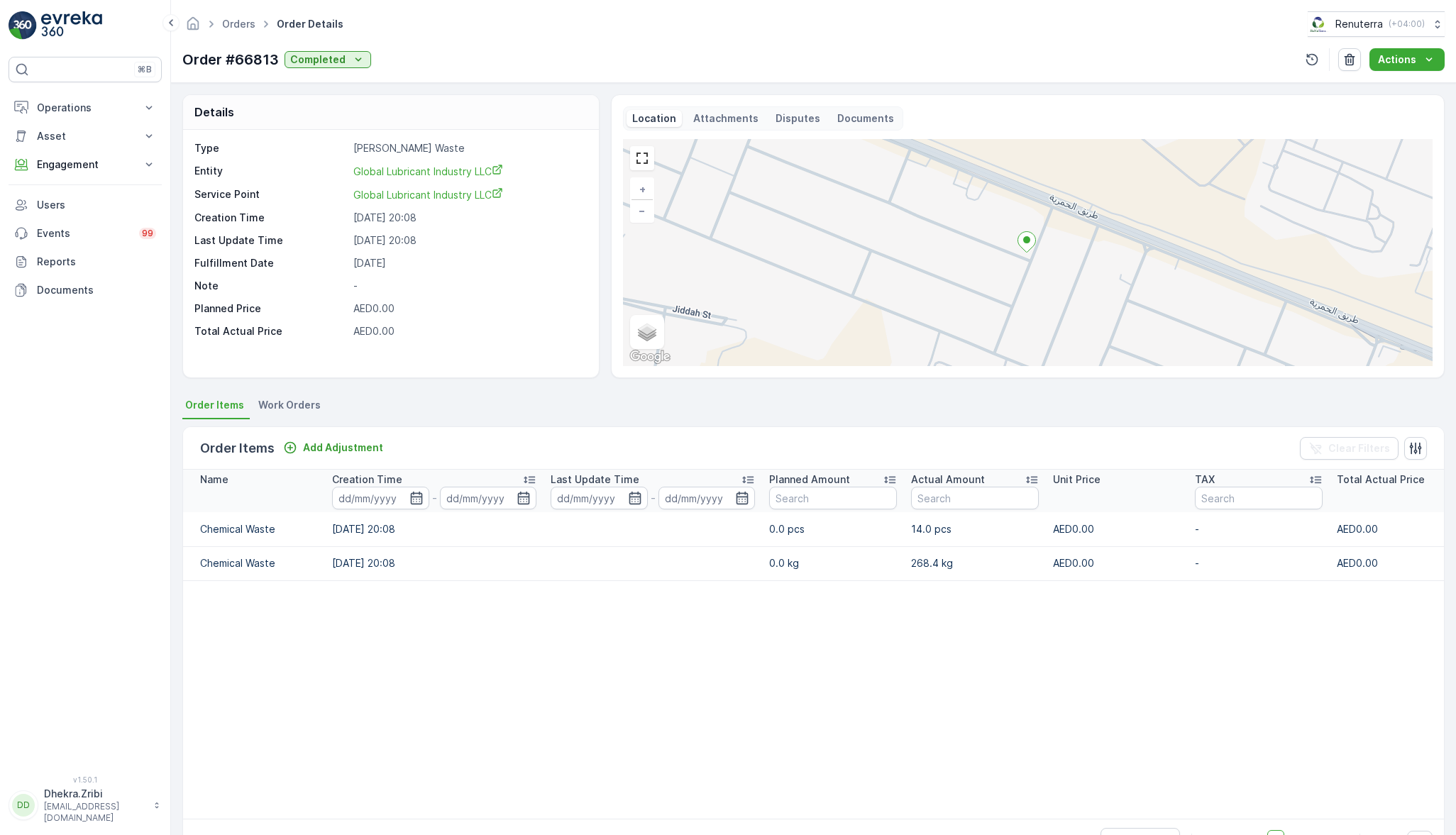
click at [1394, 60] on p "Actions" at bounding box center [1397, 59] width 38 height 14
click at [1392, 102] on span "Create Document" at bounding box center [1408, 105] width 85 height 14
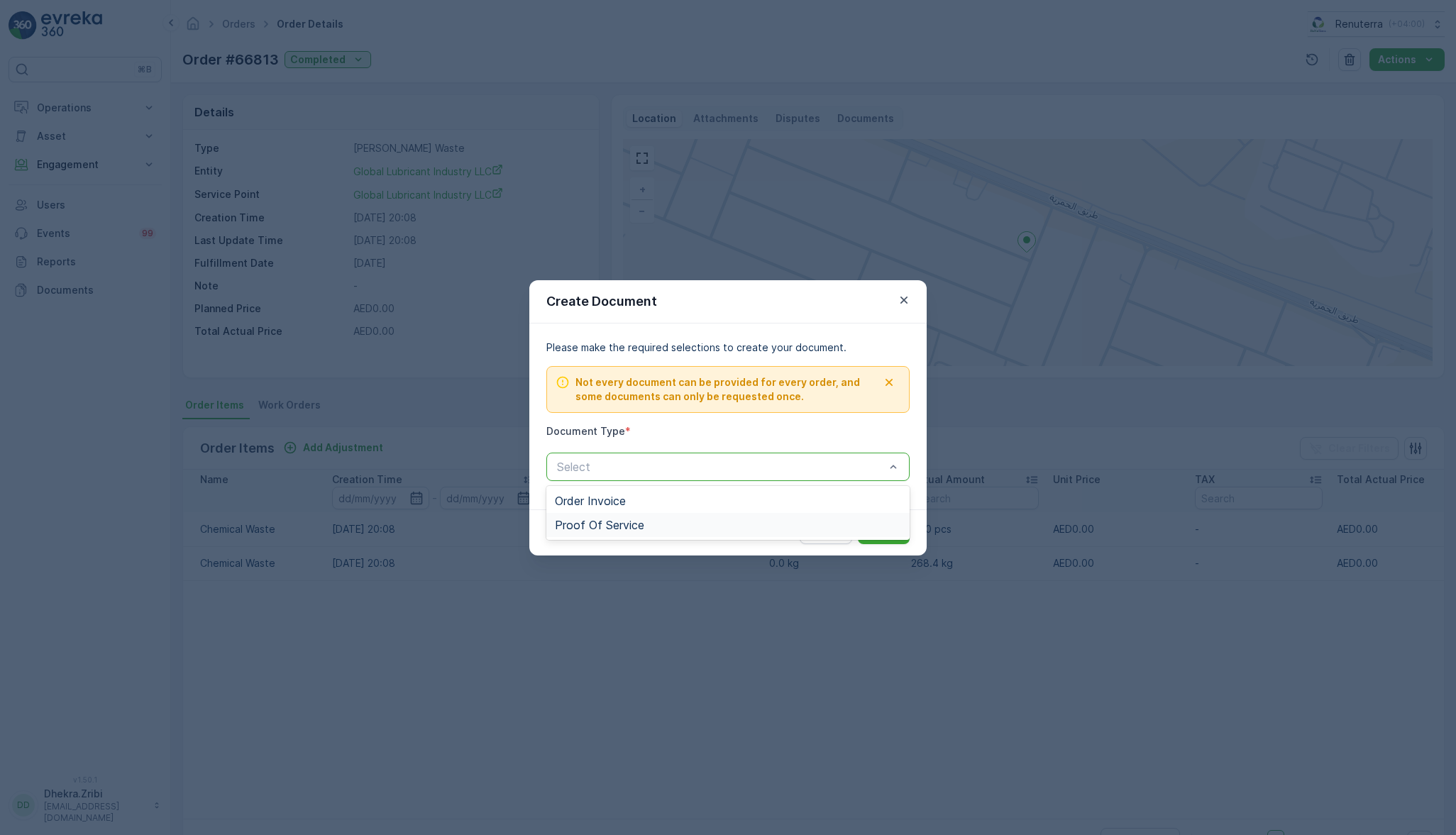
click at [599, 515] on div "Proof Of Service" at bounding box center [728, 525] width 363 height 24
click at [887, 524] on button "Submit" at bounding box center [884, 532] width 52 height 23
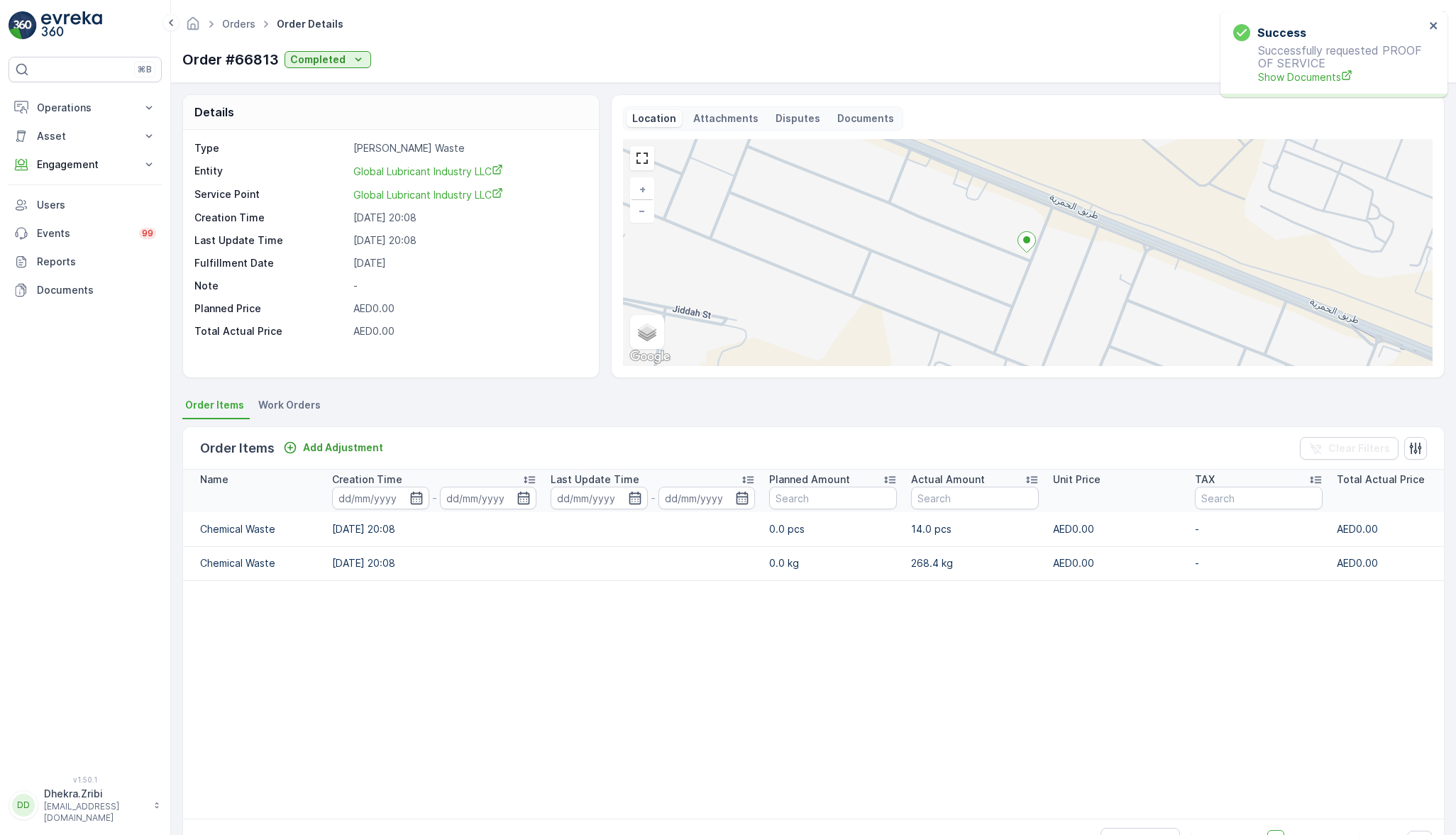
click at [1282, 67] on p "Successfully requested PROOF OF SERVICE Show Documents" at bounding box center [1329, 64] width 191 height 40
click at [1296, 84] on span "Show Documents" at bounding box center [1341, 77] width 166 height 15
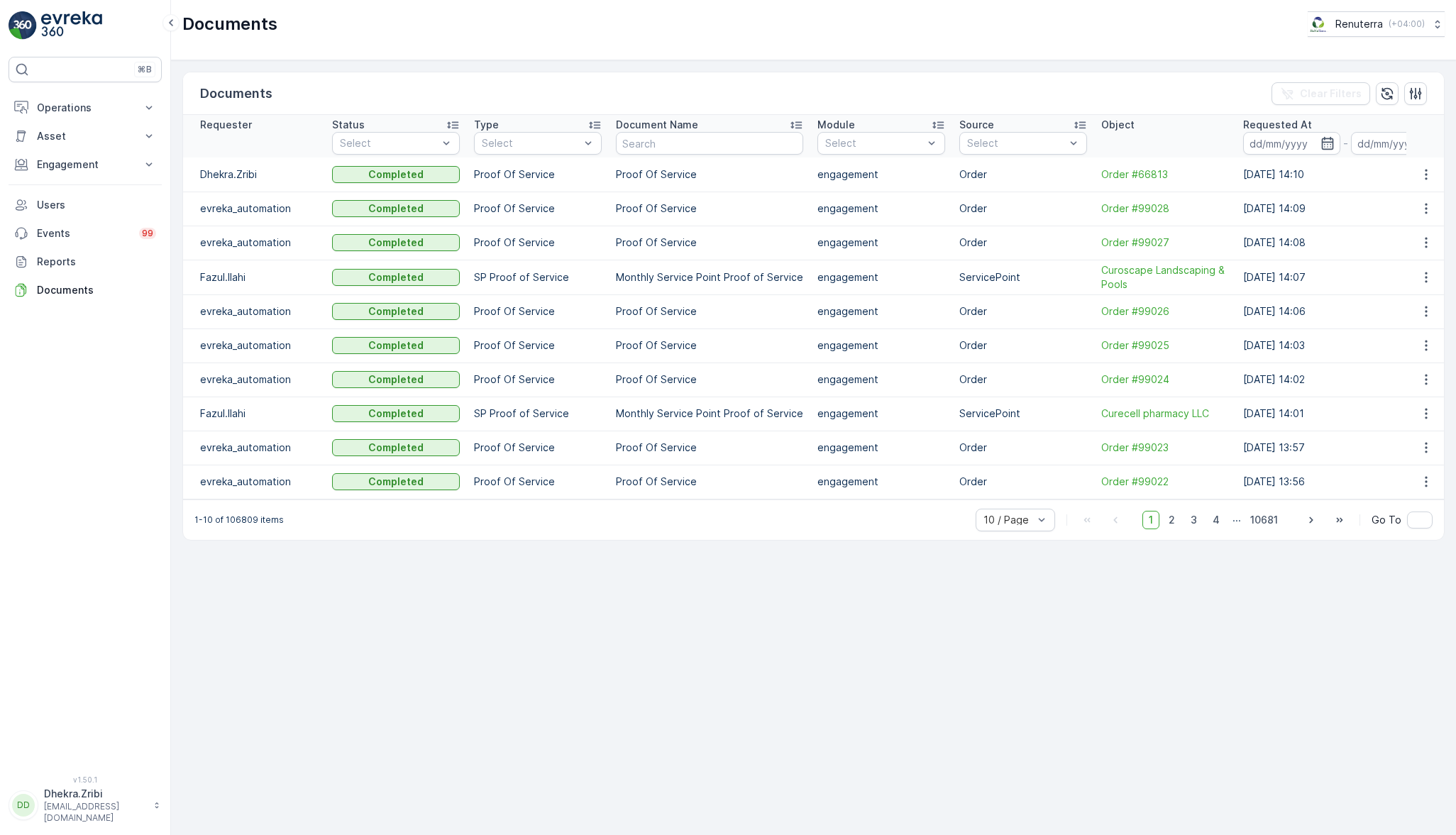
click at [1427, 172] on icon "button" at bounding box center [1426, 174] width 14 height 14
click at [1133, 175] on span "Order #66813" at bounding box center [1164, 174] width 127 height 14
click at [1429, 178] on icon "button" at bounding box center [1426, 174] width 14 height 14
click at [1411, 195] on span "See Details" at bounding box center [1422, 194] width 54 height 14
click at [37, 112] on p "Operations" at bounding box center [85, 108] width 96 height 14
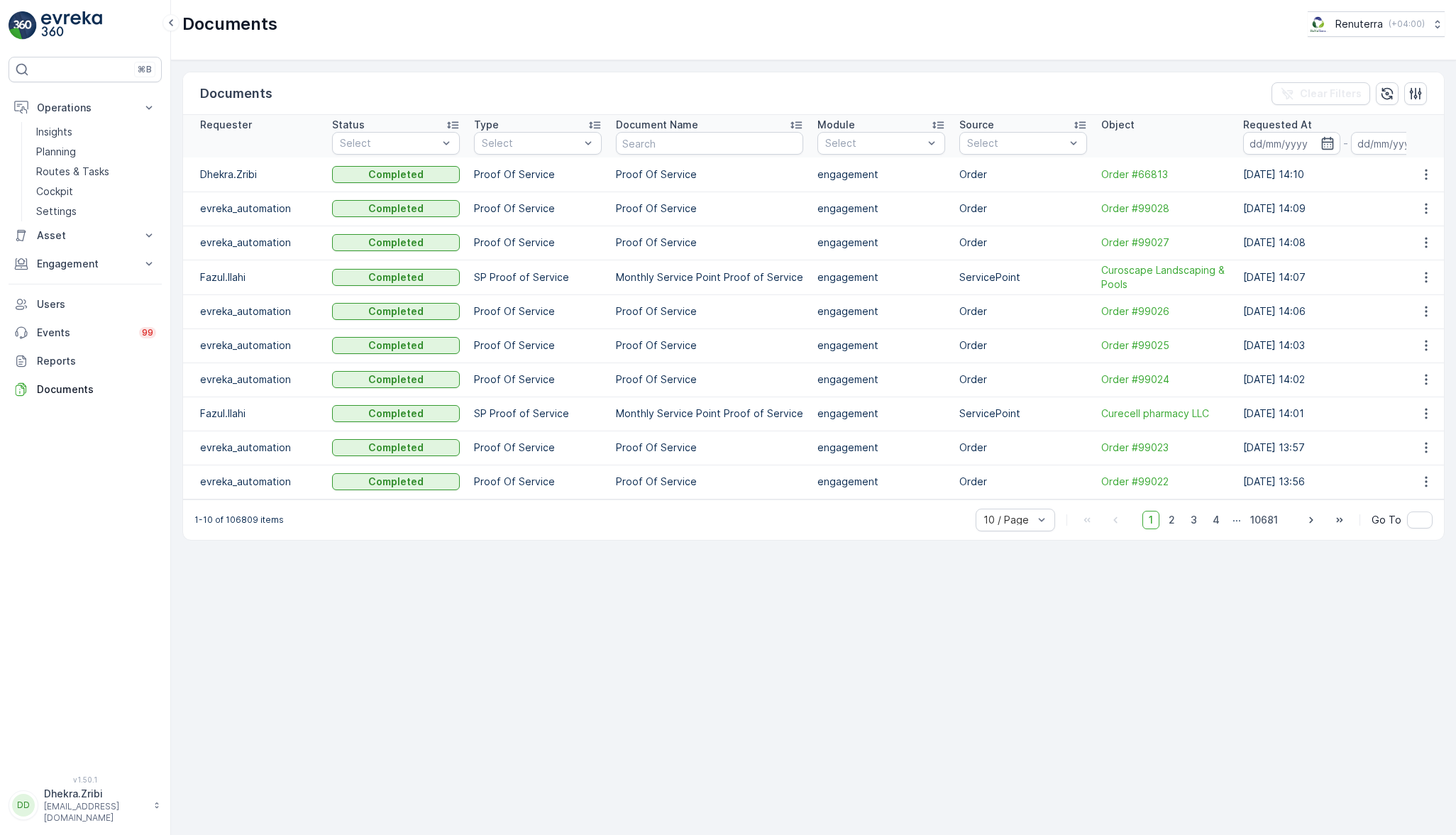
click at [94, 162] on link "Routes & Tasks" at bounding box center [96, 172] width 131 height 20
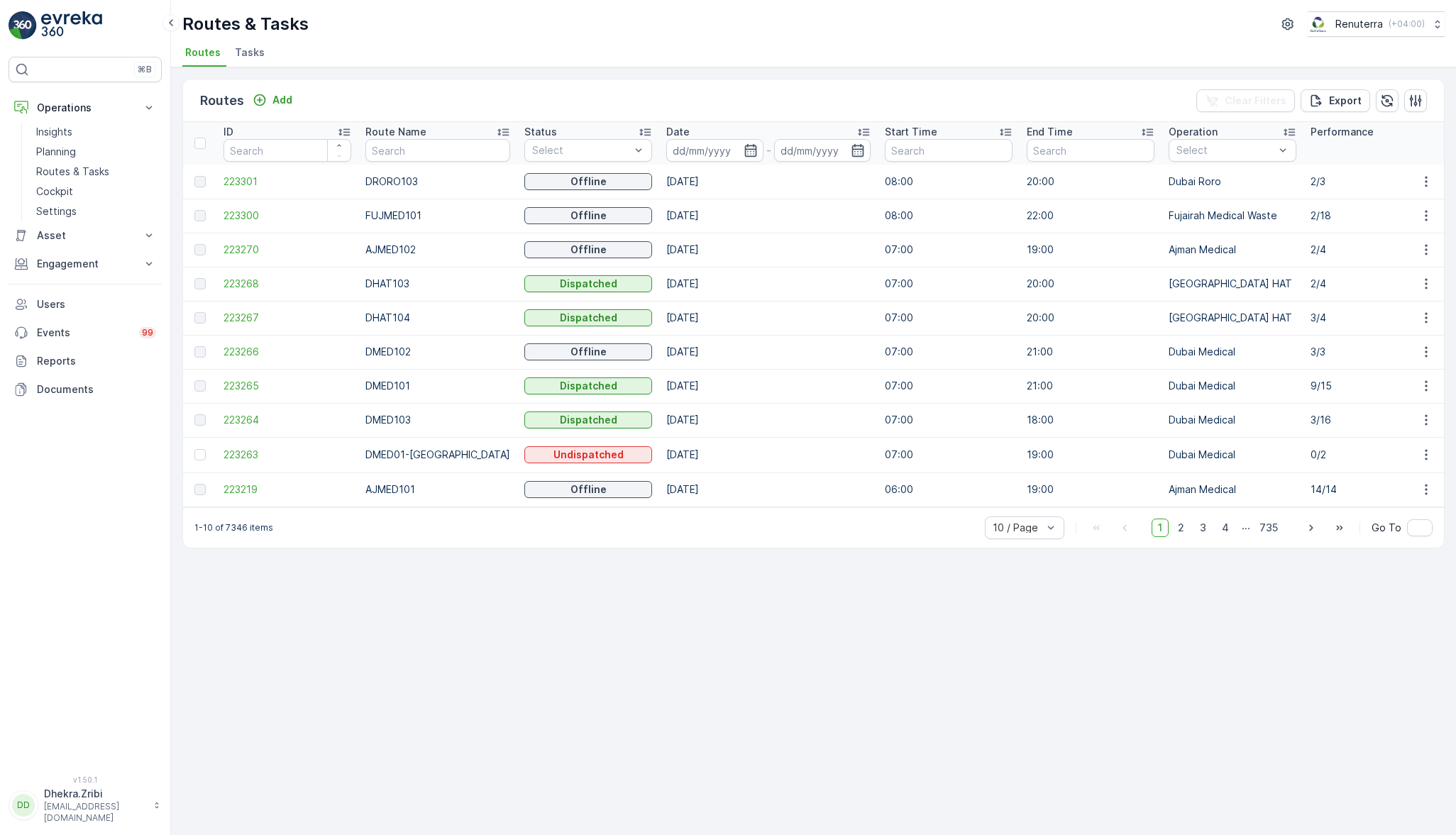
click at [240, 219] on span "223300" at bounding box center [287, 215] width 127 height 14
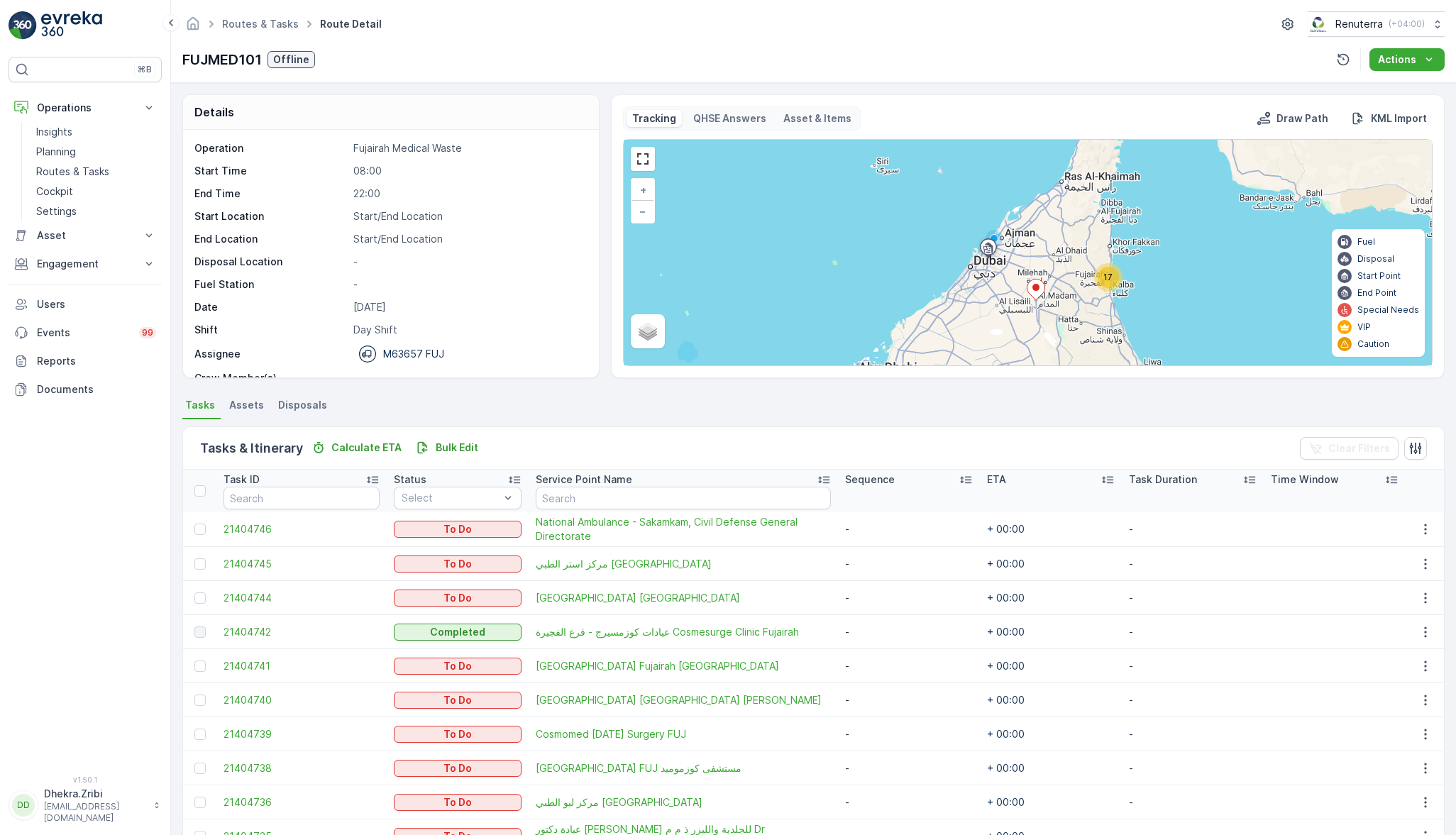
scroll to position [76, 0]
